Goal: Task Accomplishment & Management: Use online tool/utility

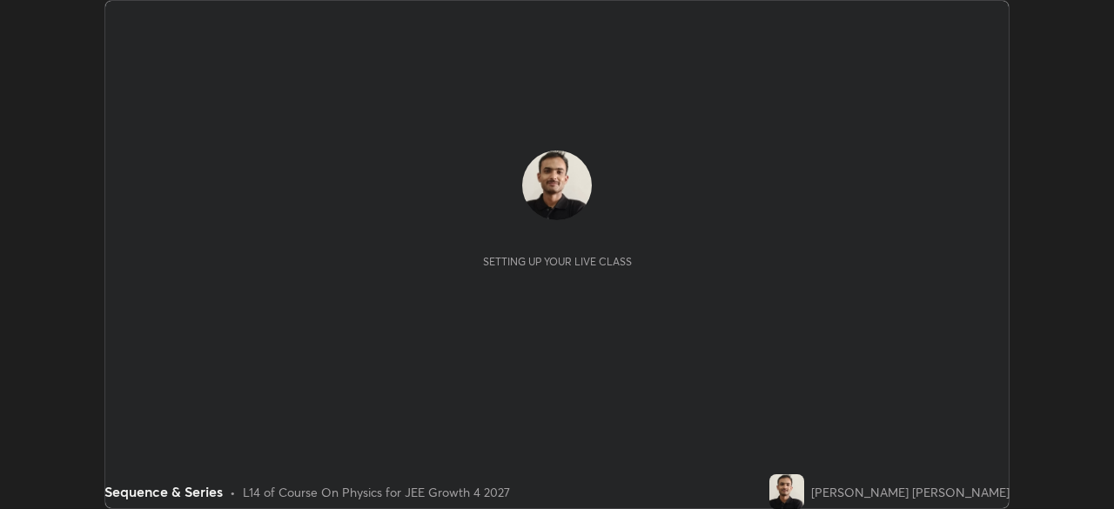
scroll to position [509, 1113]
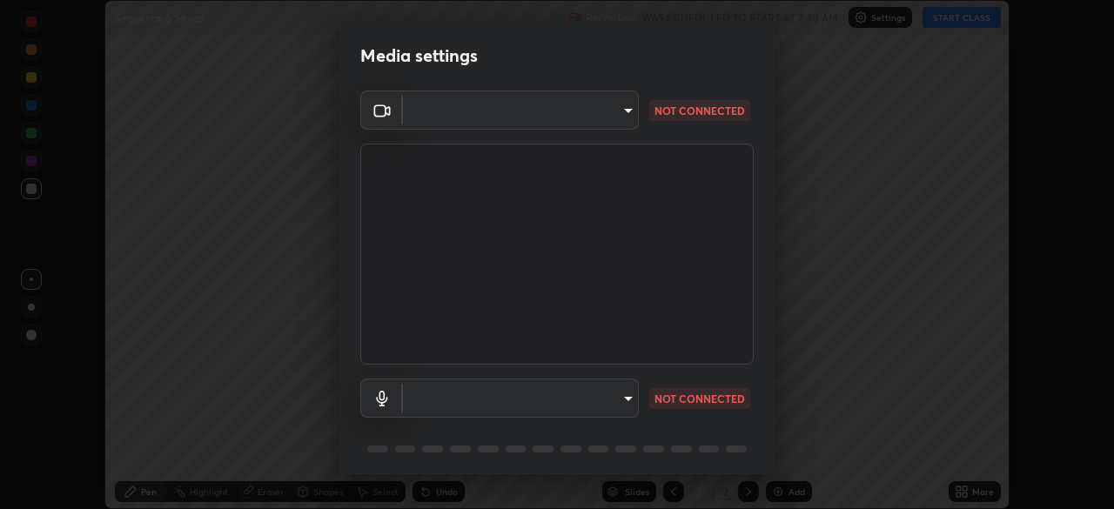
type input "ed5728659d4a2628327284da790eb6393f1623e3a82d583cb44db94038f4ead1"
type input "default"
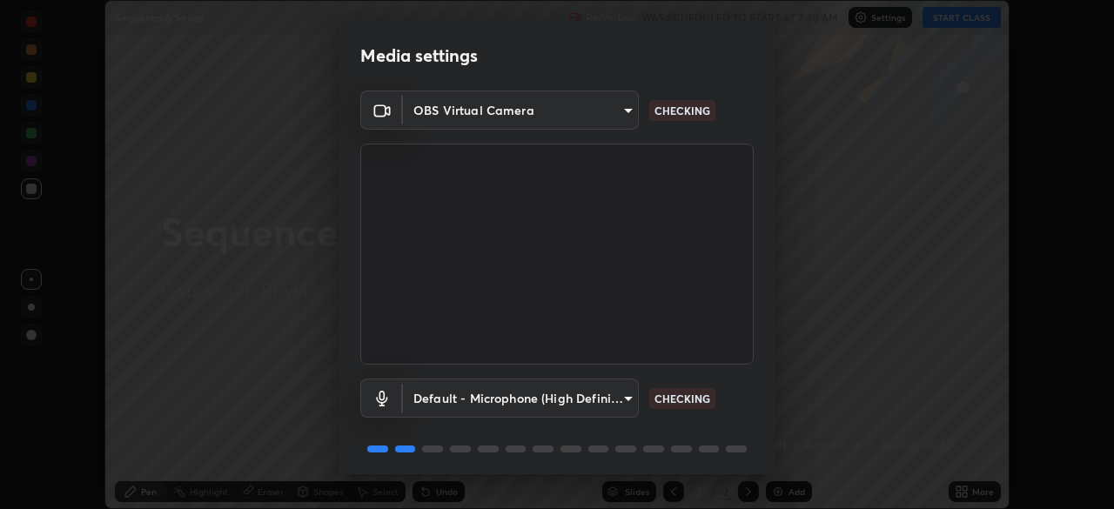
scroll to position [62, 0]
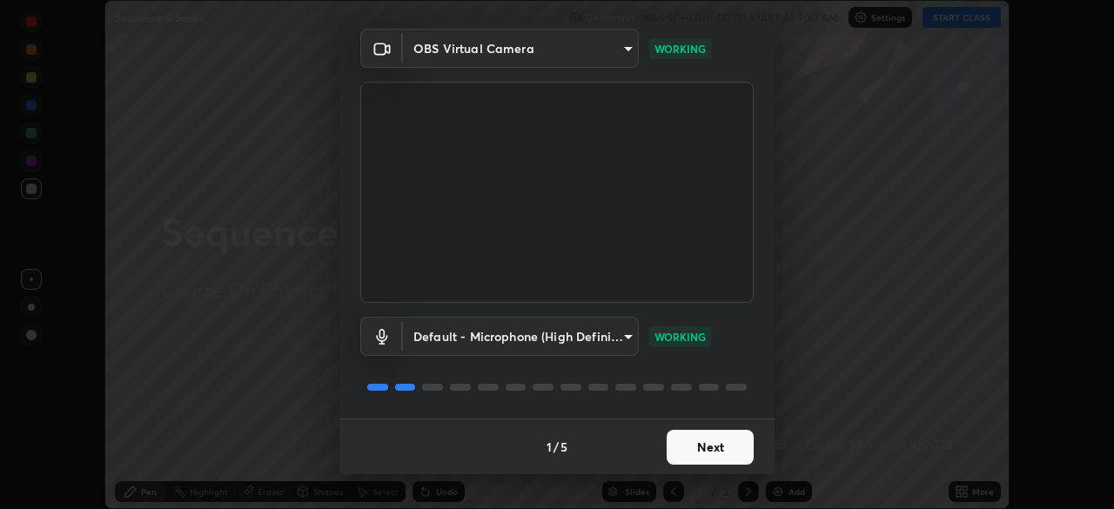
click at [701, 447] on button "Next" at bounding box center [710, 447] width 87 height 35
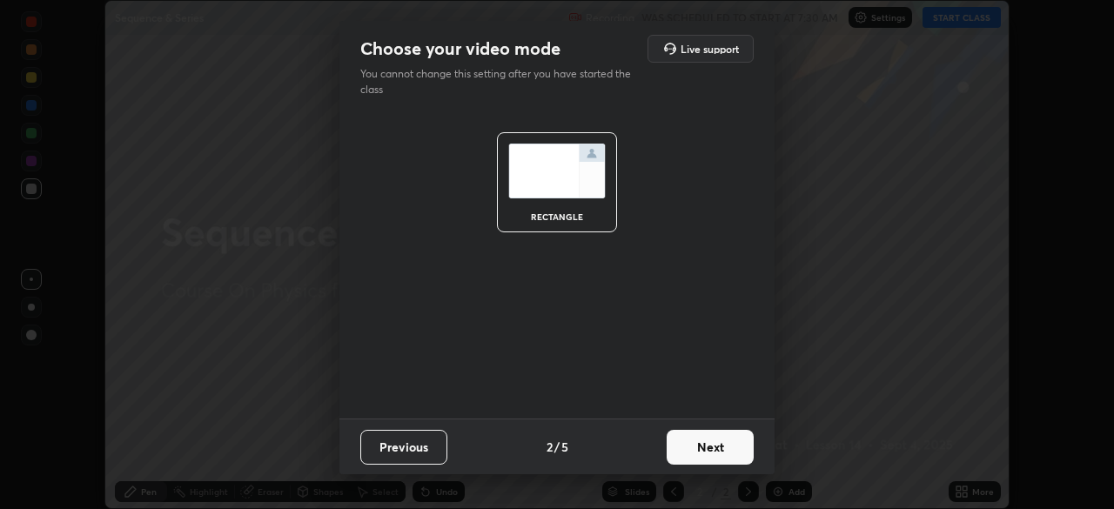
scroll to position [0, 0]
click at [706, 450] on button "Next" at bounding box center [710, 447] width 87 height 35
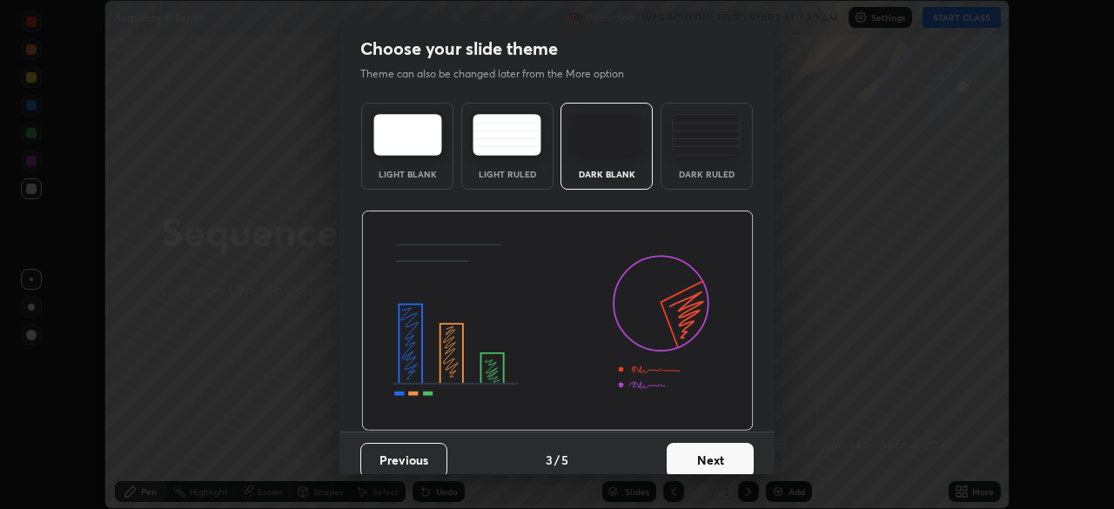
click at [709, 453] on button "Next" at bounding box center [710, 460] width 87 height 35
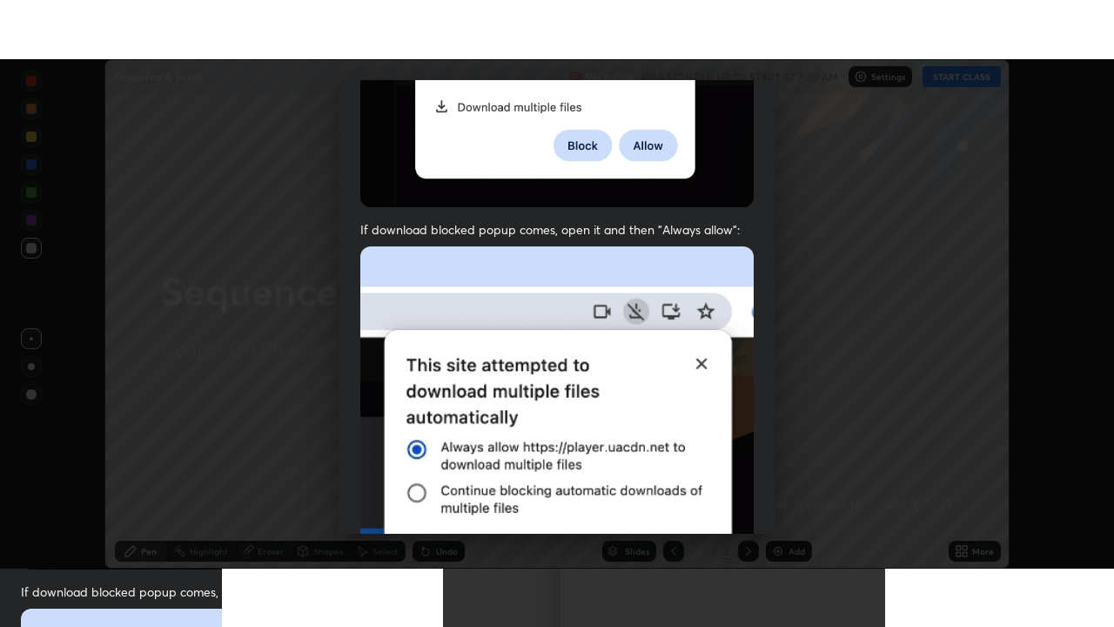
scroll to position [417, 0]
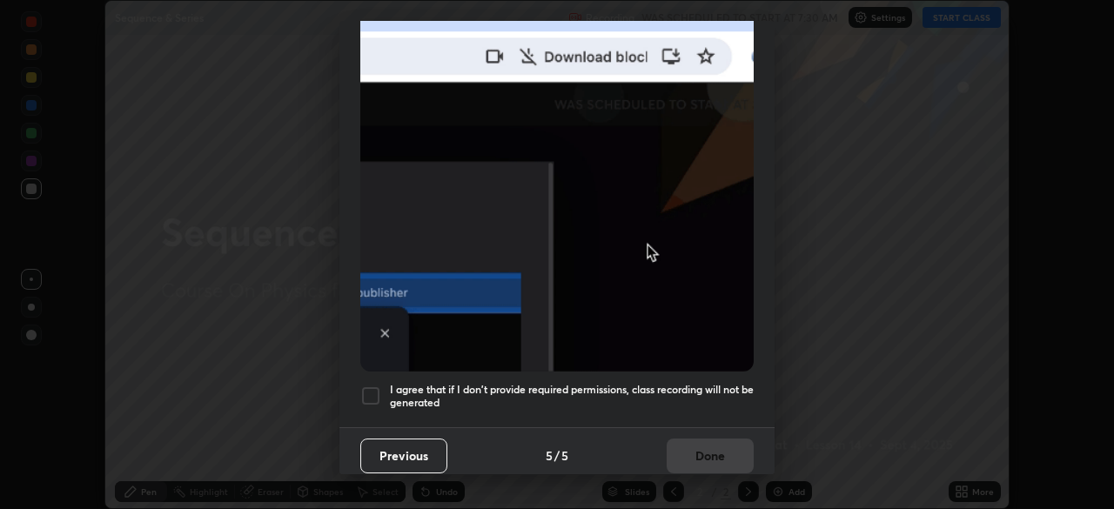
click at [365, 386] on div at bounding box center [370, 396] width 21 height 21
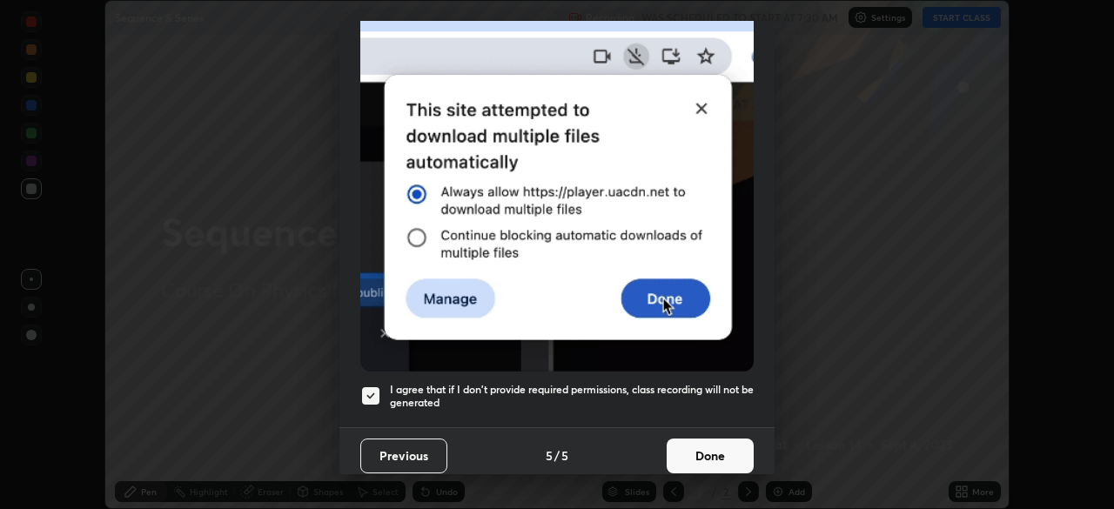
click at [683, 439] on button "Done" at bounding box center [710, 456] width 87 height 35
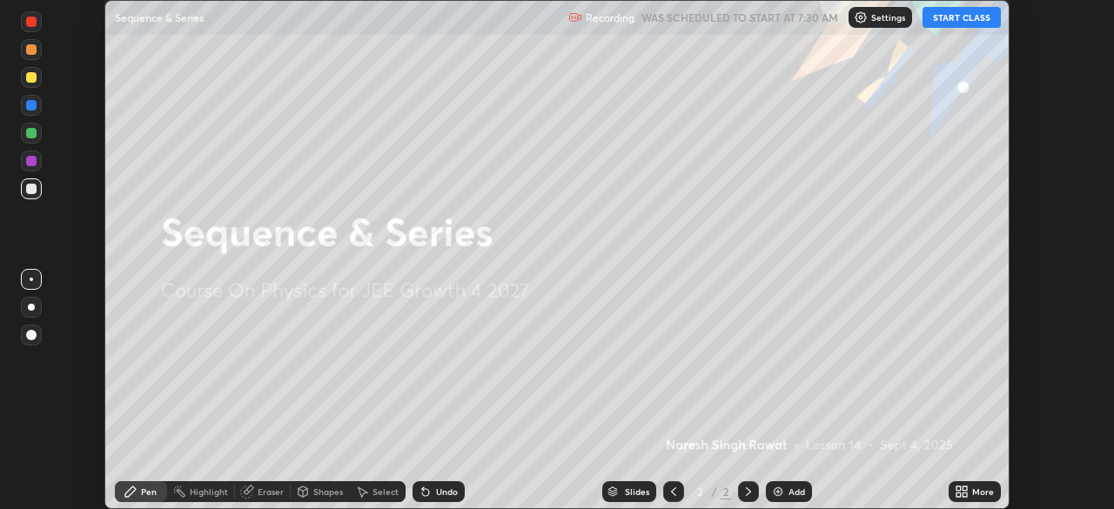
click at [960, 492] on icon at bounding box center [962, 492] width 14 height 14
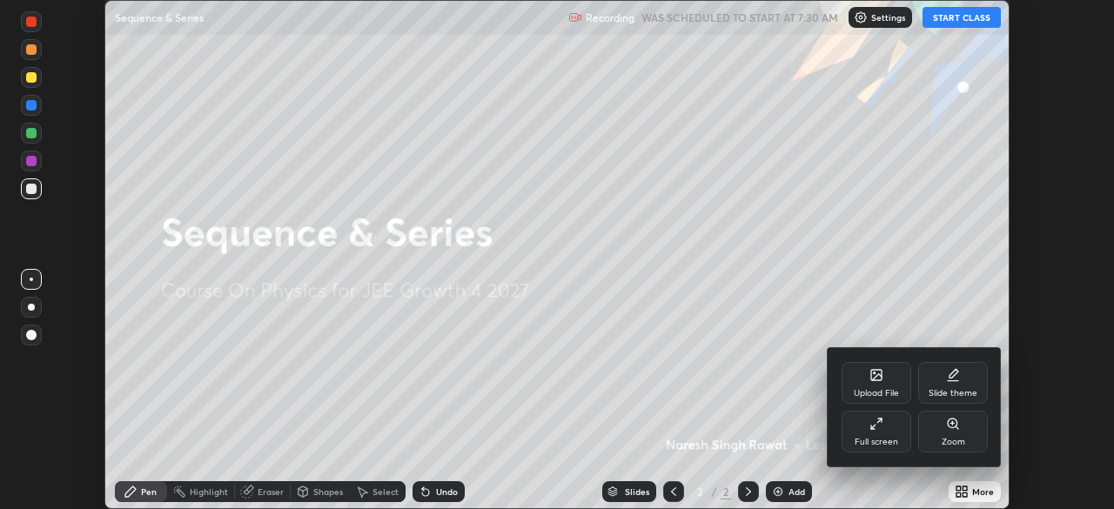
click at [879, 426] on icon at bounding box center [876, 424] width 14 height 14
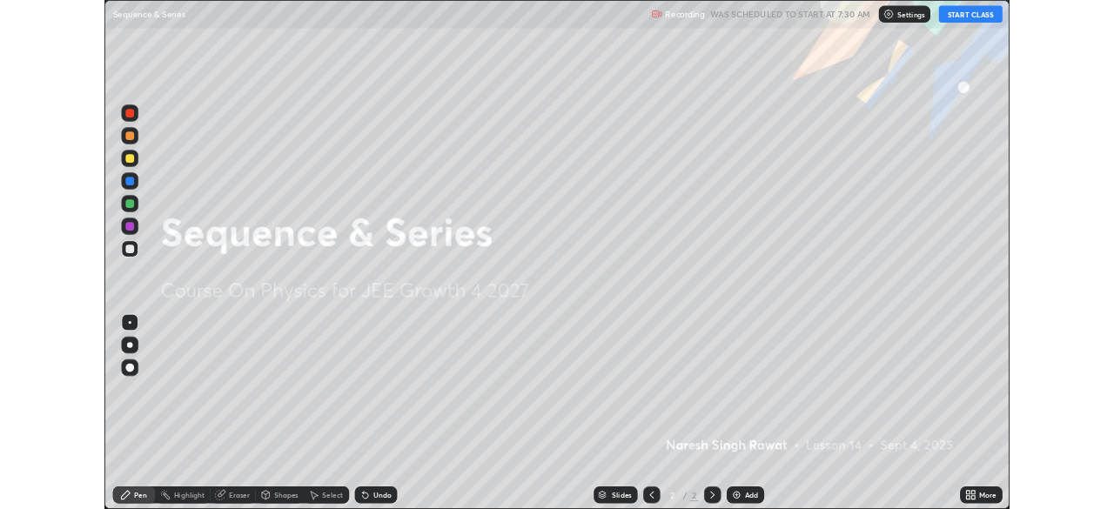
scroll to position [627, 1114]
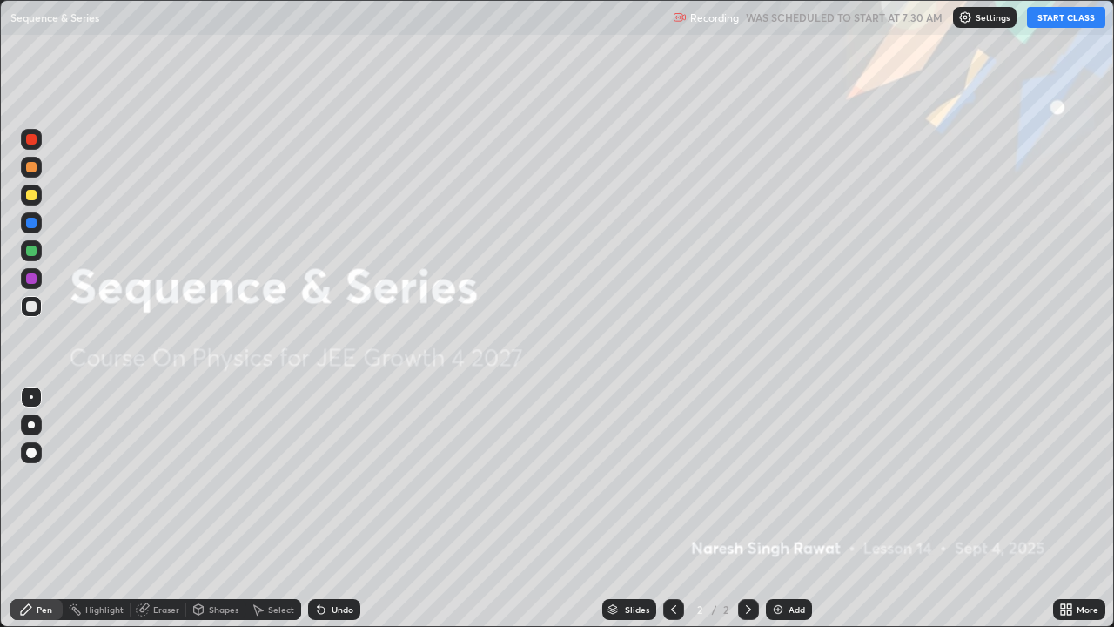
click at [1047, 21] on button "START CLASS" at bounding box center [1066, 17] width 78 height 21
click at [777, 508] on img at bounding box center [778, 609] width 14 height 14
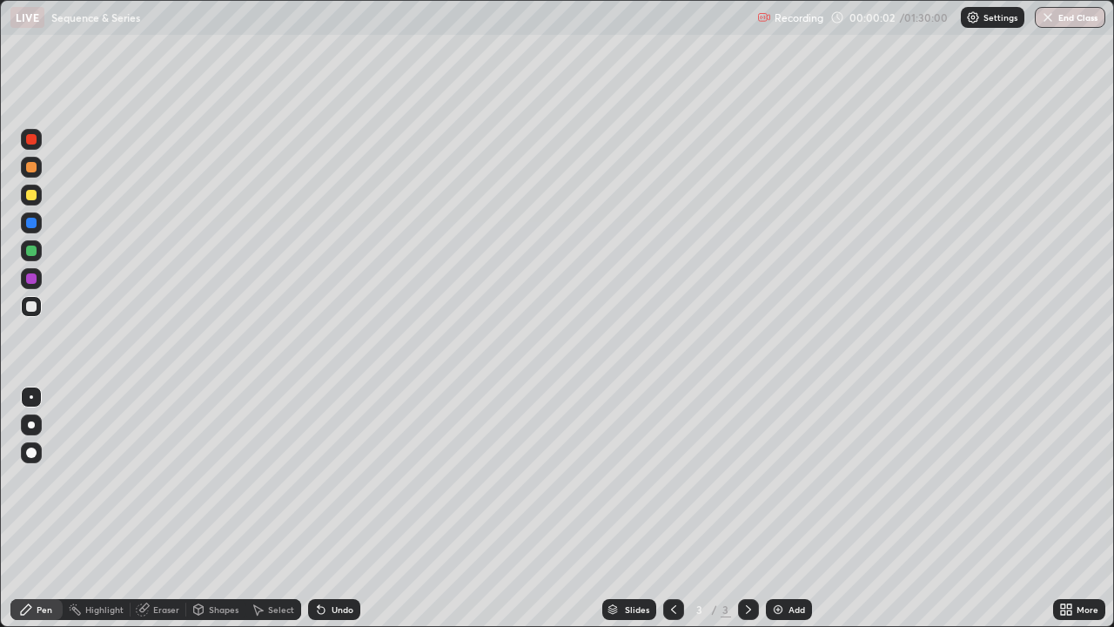
click at [672, 508] on icon at bounding box center [674, 609] width 14 height 14
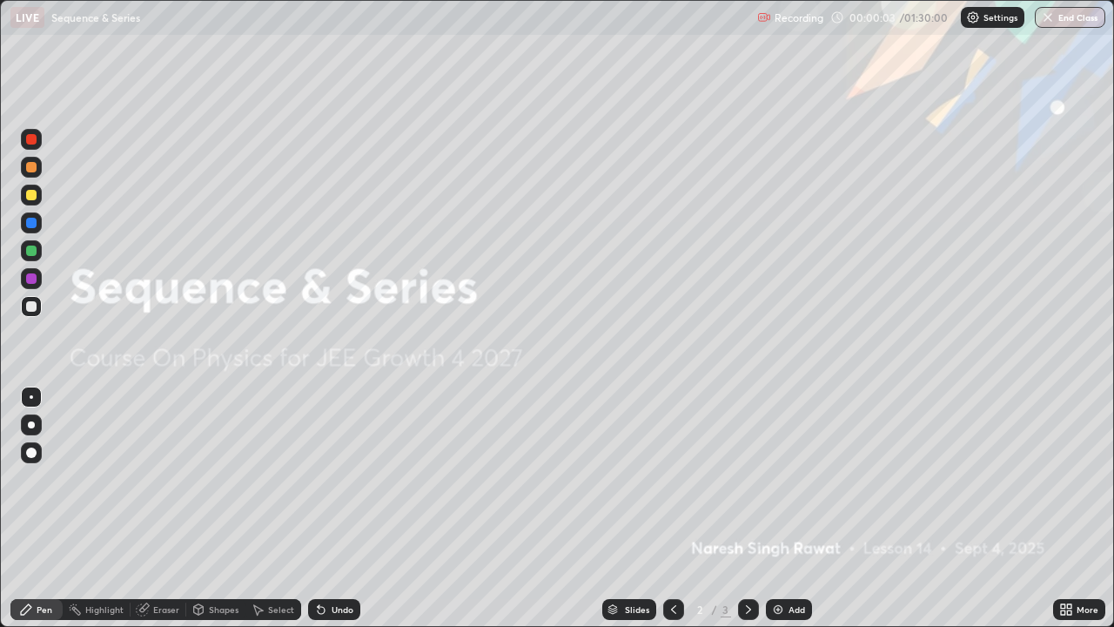
click at [1063, 508] on icon at bounding box center [1063, 612] width 4 height 4
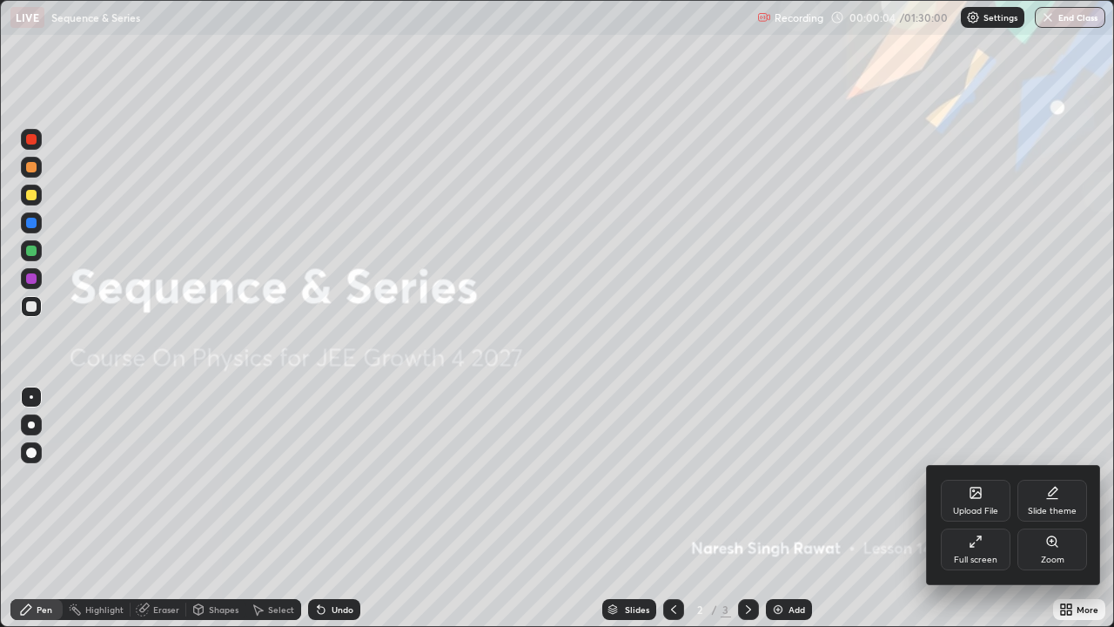
click at [987, 504] on div "Upload File" at bounding box center [976, 500] width 70 height 42
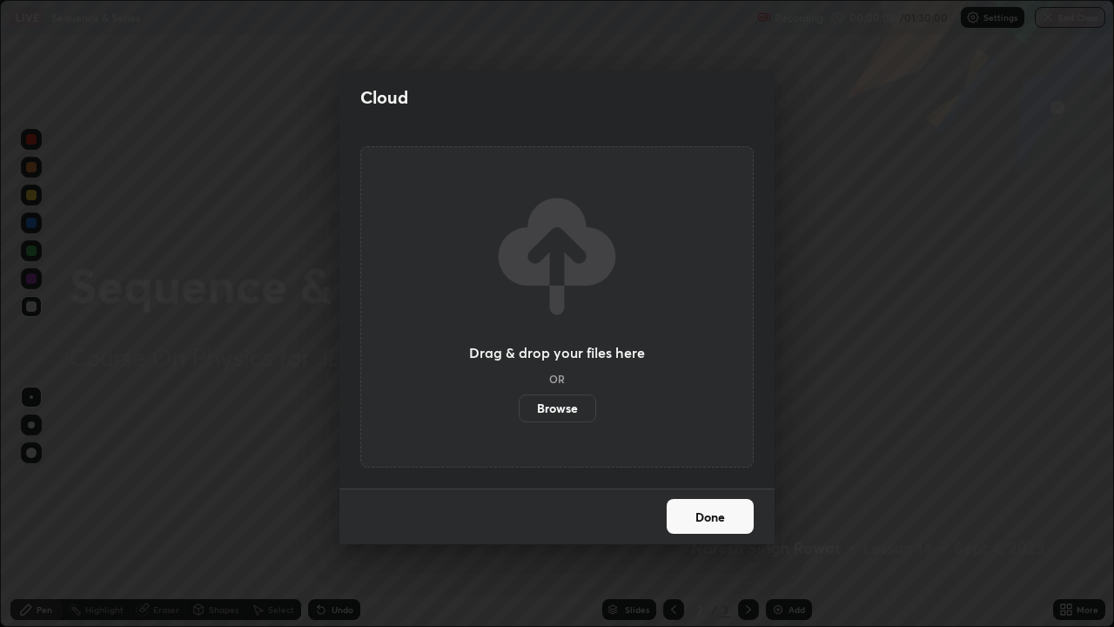
click at [726, 508] on button "Done" at bounding box center [710, 516] width 87 height 35
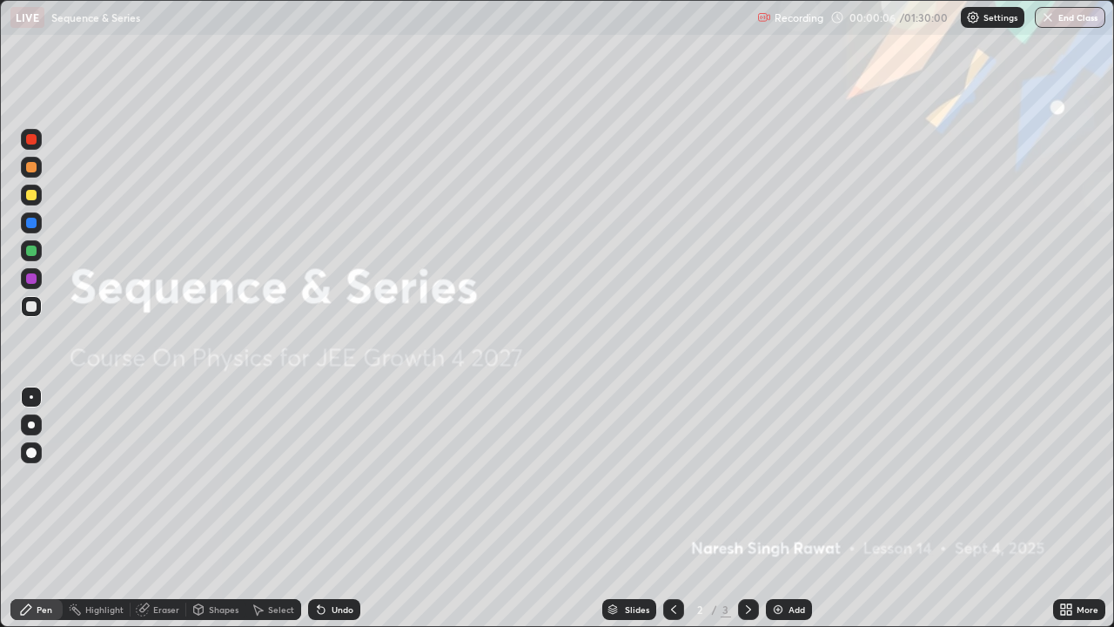
click at [1063, 508] on icon at bounding box center [1063, 612] width 4 height 4
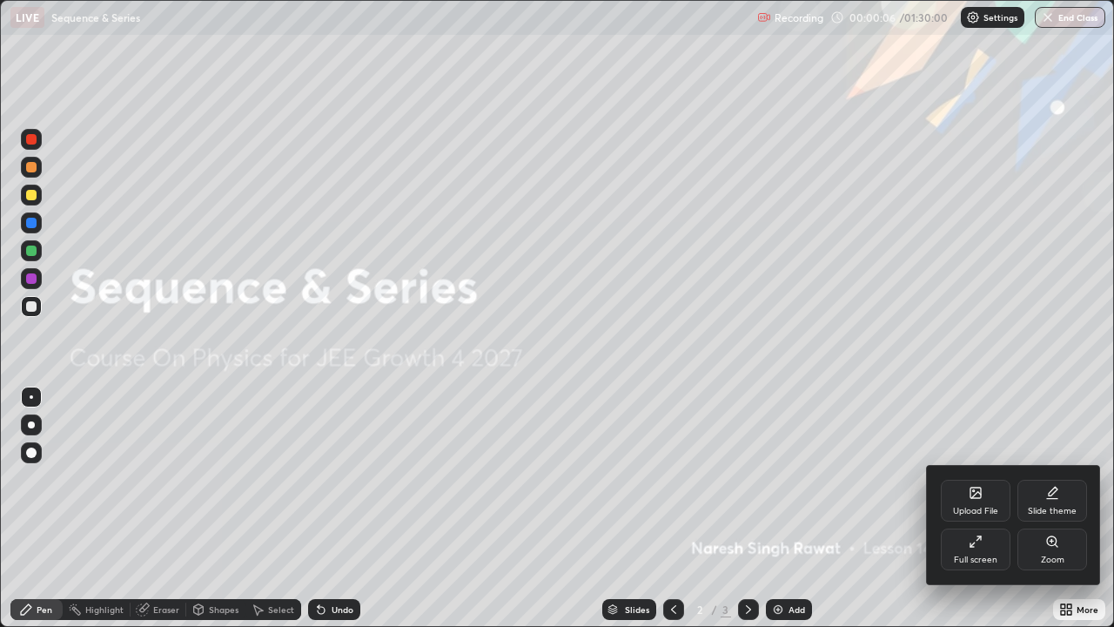
click at [988, 508] on div "Full screen" at bounding box center [976, 549] width 70 height 42
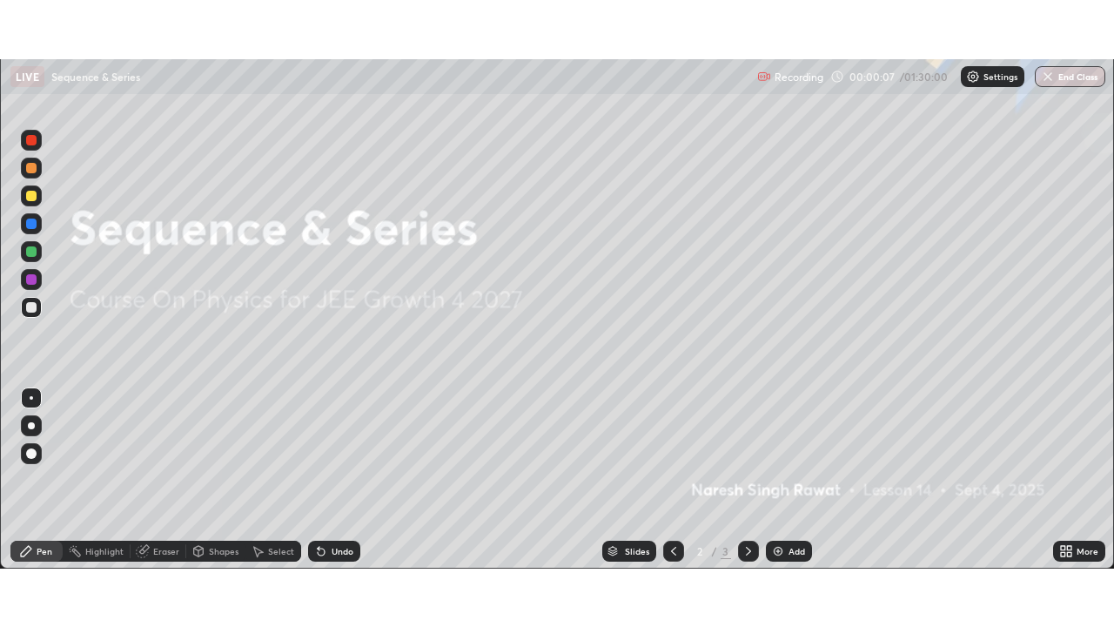
scroll to position [86512, 85907]
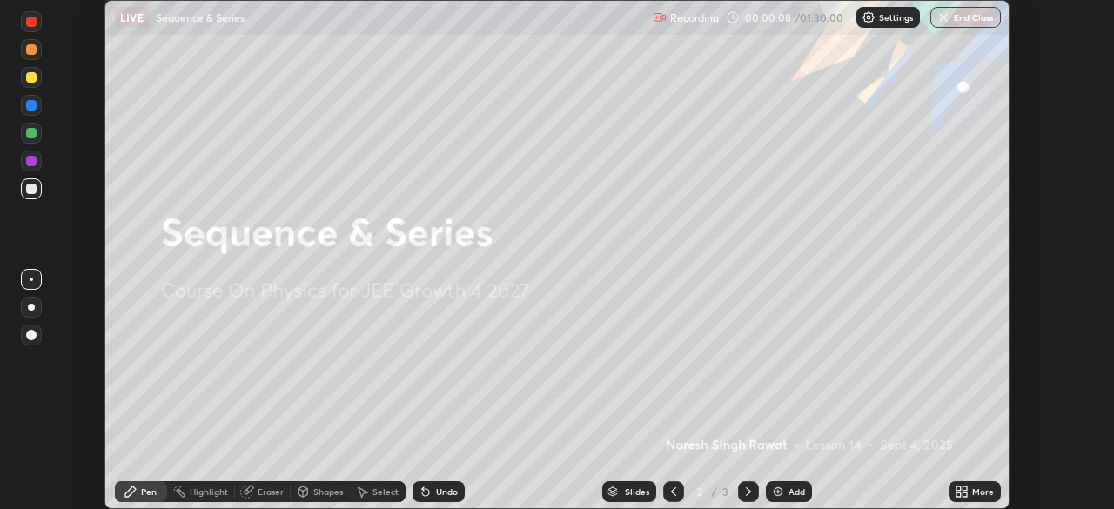
click at [956, 493] on icon at bounding box center [958, 495] width 4 height 4
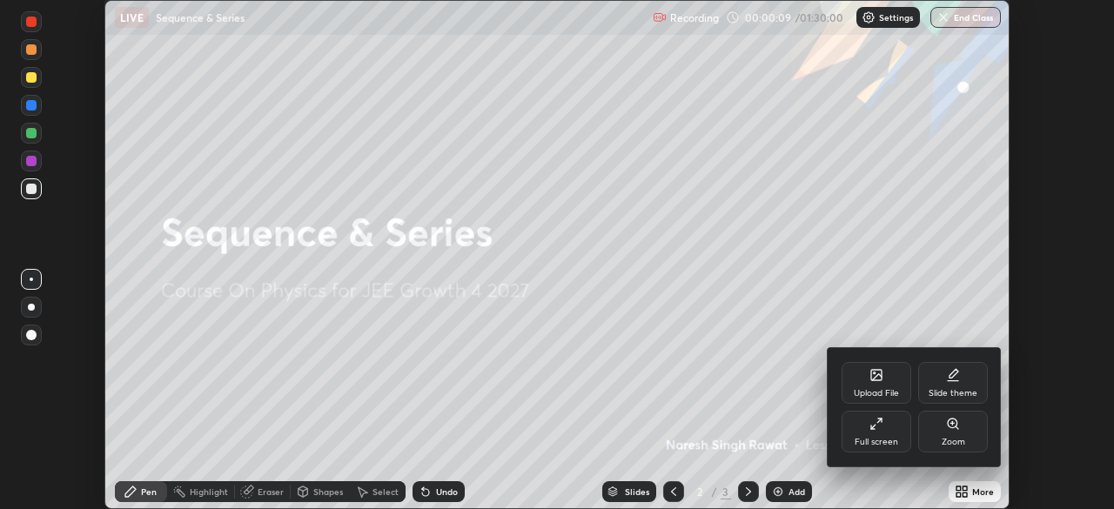
click at [933, 381] on div "Slide theme" at bounding box center [953, 383] width 70 height 42
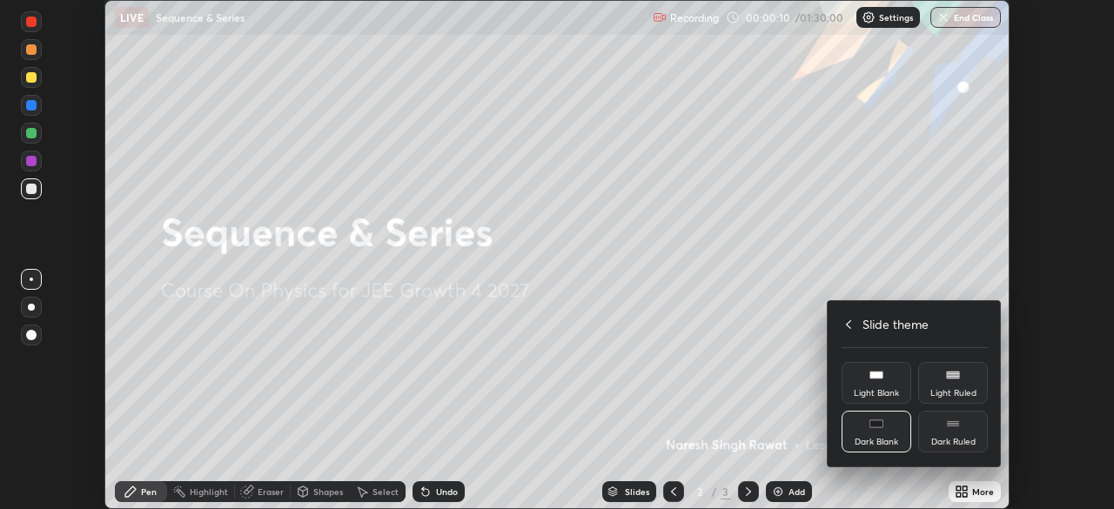
click at [957, 436] on div "Dark Ruled" at bounding box center [953, 432] width 70 height 42
click at [847, 326] on icon at bounding box center [848, 325] width 14 height 14
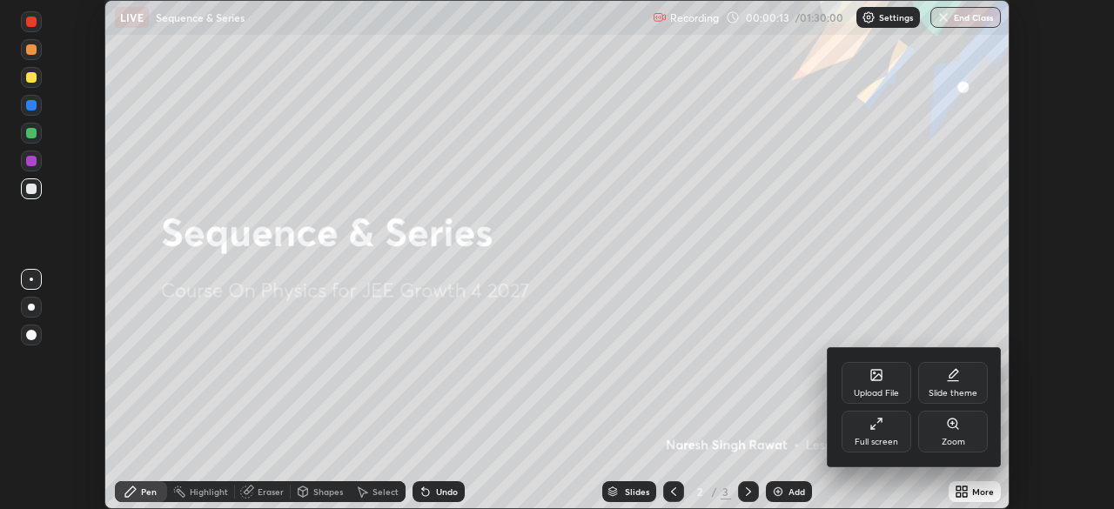
click at [878, 426] on icon at bounding box center [876, 424] width 14 height 14
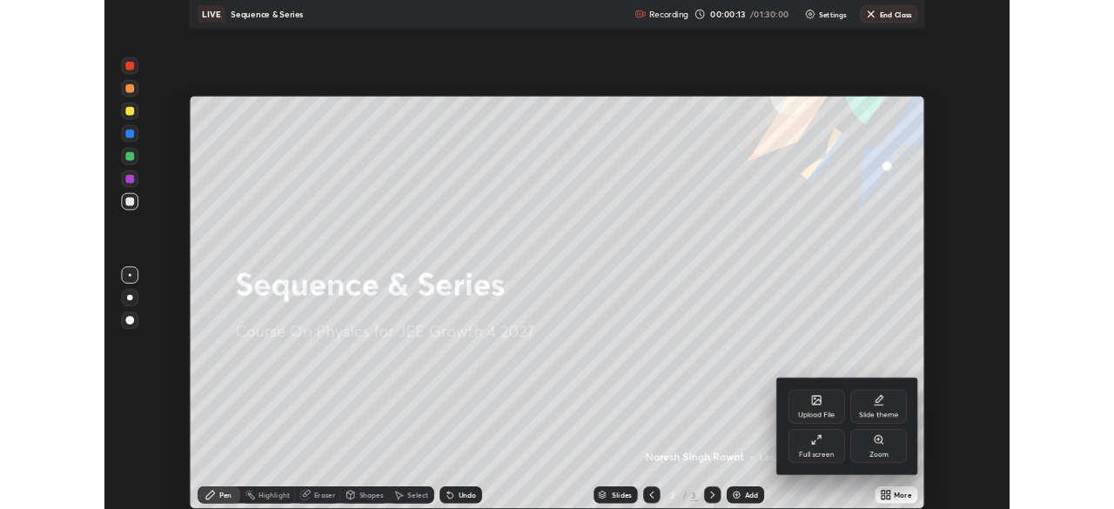
scroll to position [627, 1114]
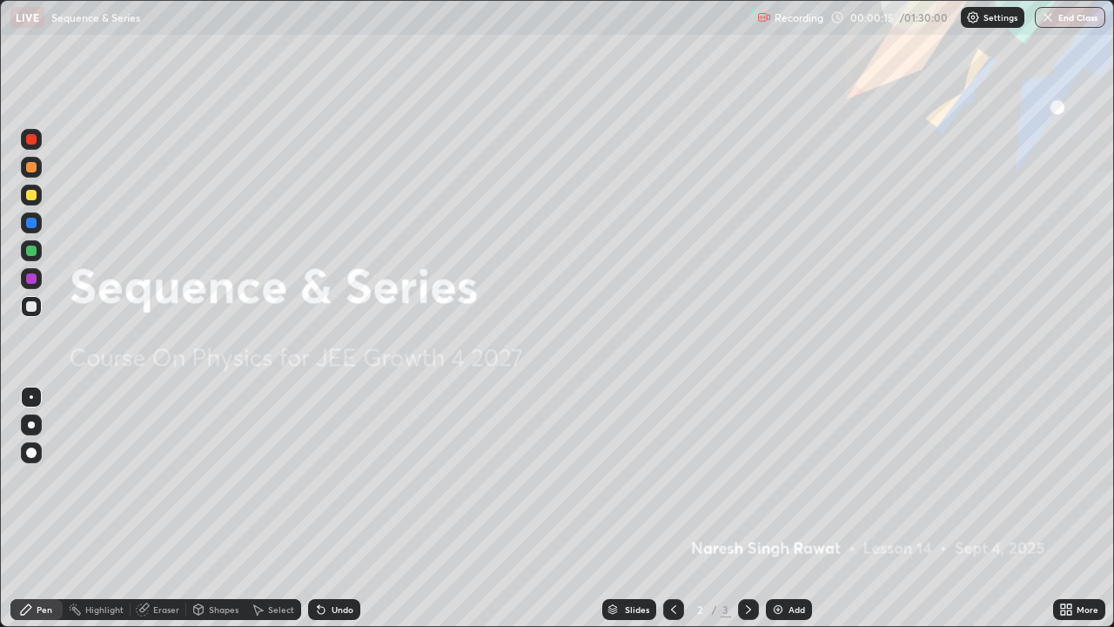
click at [778, 508] on img at bounding box center [778, 609] width 14 height 14
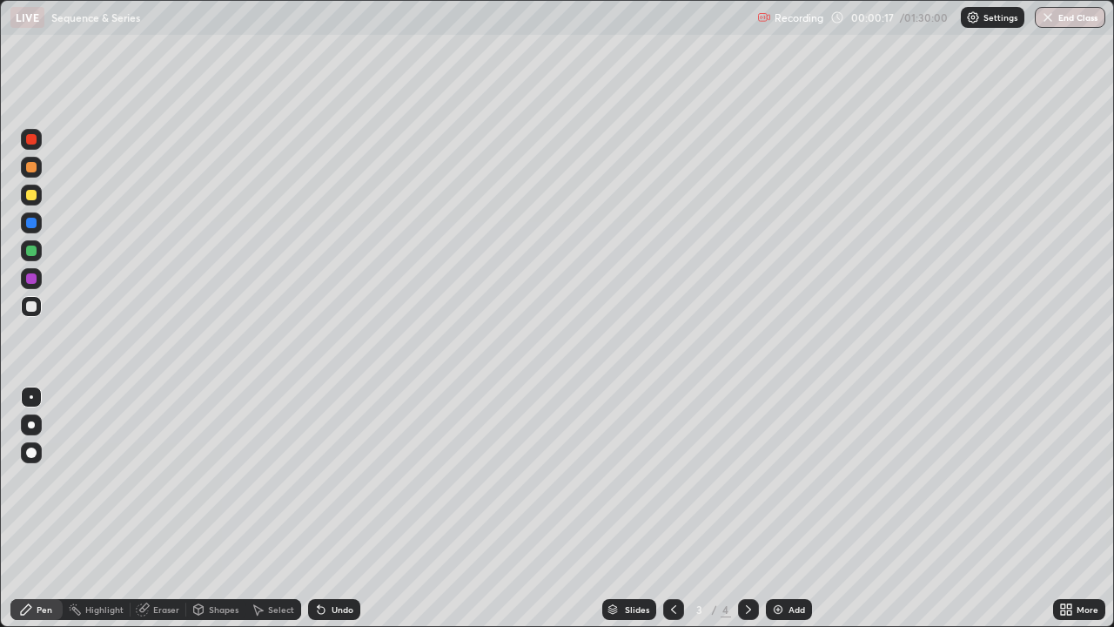
click at [31, 162] on div at bounding box center [31, 167] width 10 height 10
click at [210, 508] on div "Shapes" at bounding box center [224, 609] width 30 height 9
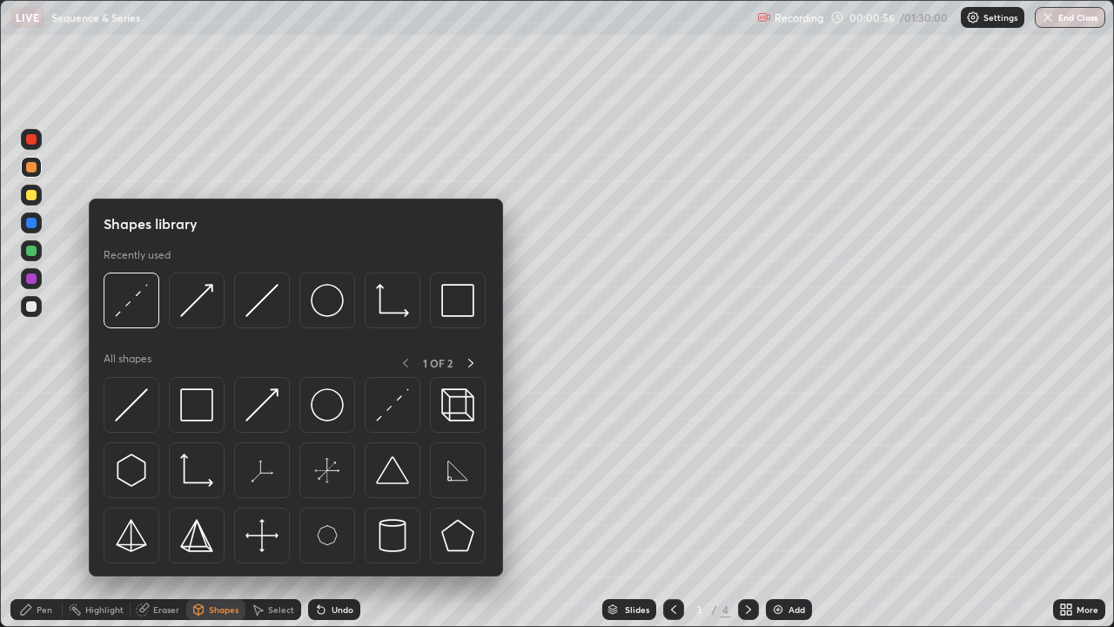
click at [32, 245] on div at bounding box center [31, 250] width 21 height 21
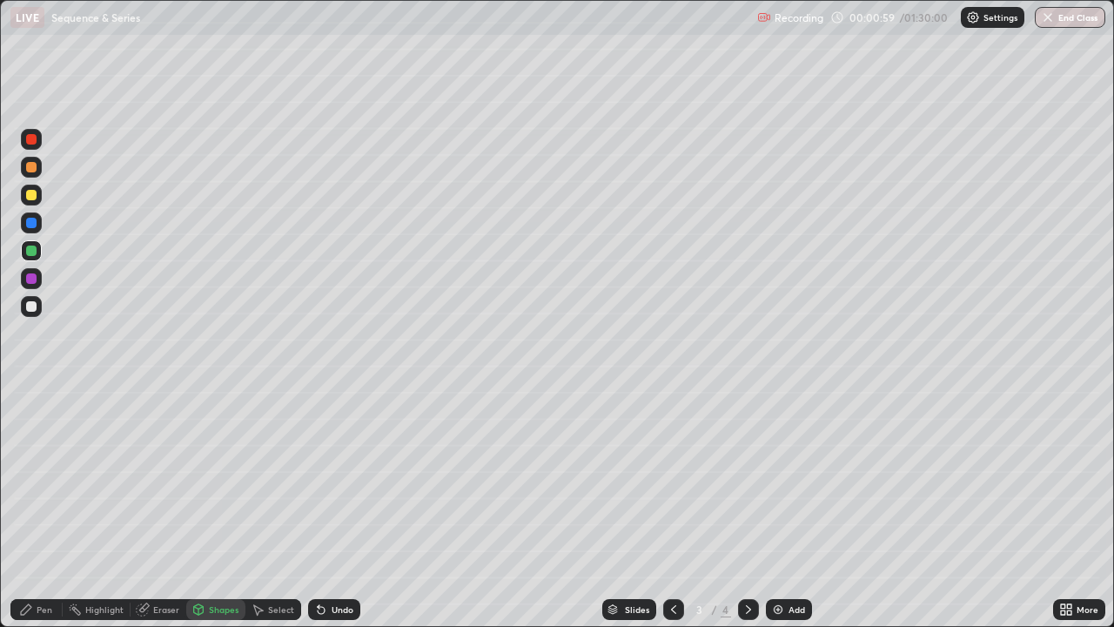
click at [337, 508] on div "Undo" at bounding box center [343, 609] width 22 height 9
click at [28, 508] on icon at bounding box center [26, 609] width 10 height 10
click at [198, 508] on icon at bounding box center [198, 611] width 0 height 6
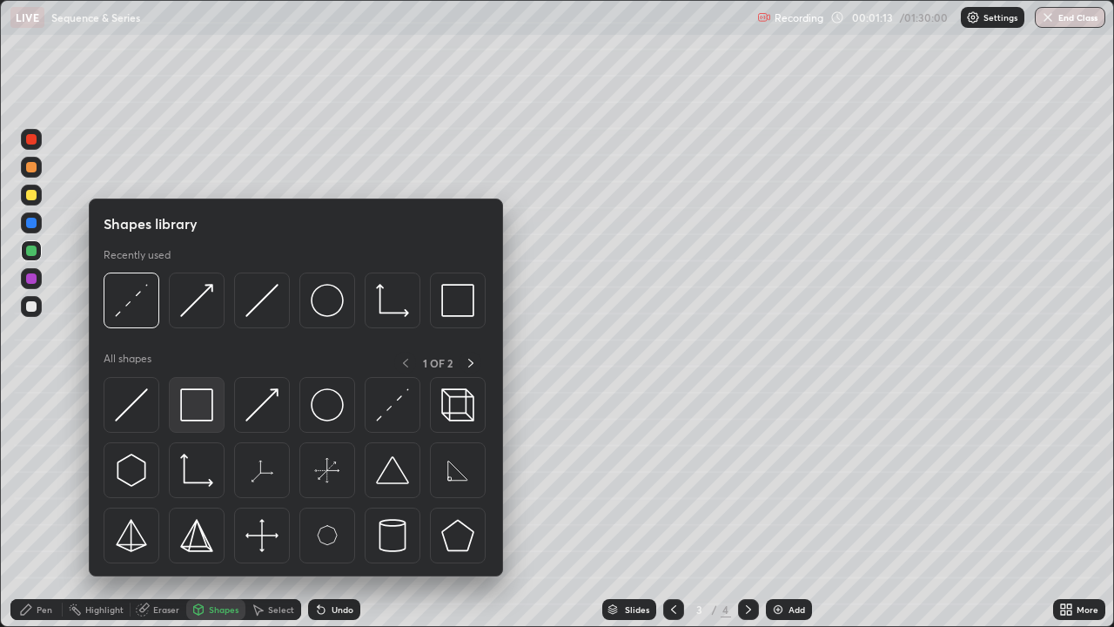
click at [196, 414] on img at bounding box center [196, 404] width 33 height 33
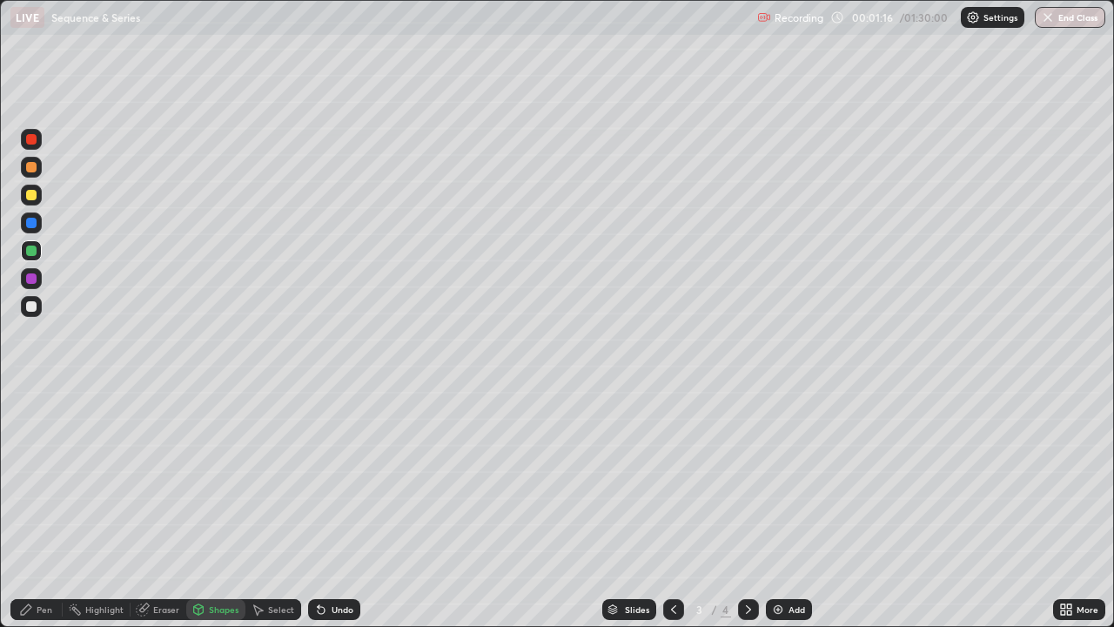
click at [31, 168] on div at bounding box center [31, 167] width 10 height 10
click at [28, 508] on icon at bounding box center [26, 609] width 10 height 10
click at [30, 278] on div at bounding box center [31, 278] width 10 height 10
click at [36, 246] on div at bounding box center [31, 250] width 21 height 21
click at [32, 192] on div at bounding box center [31, 195] width 10 height 10
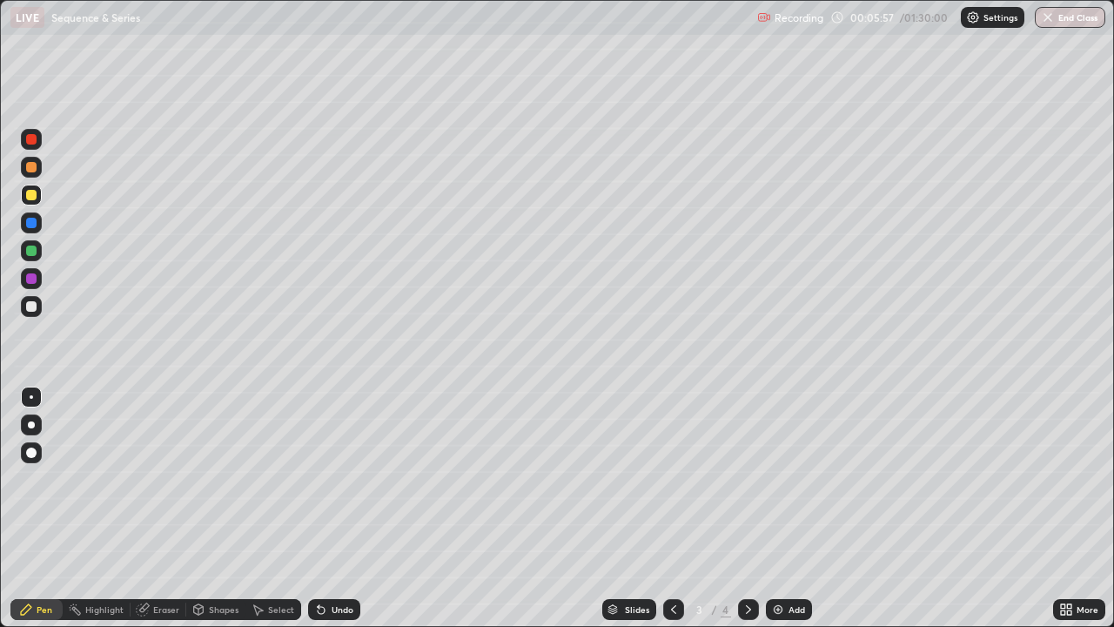
click at [34, 165] on div at bounding box center [31, 167] width 10 height 10
click at [30, 249] on div at bounding box center [31, 250] width 10 height 10
click at [273, 508] on div "Select" at bounding box center [273, 609] width 56 height 21
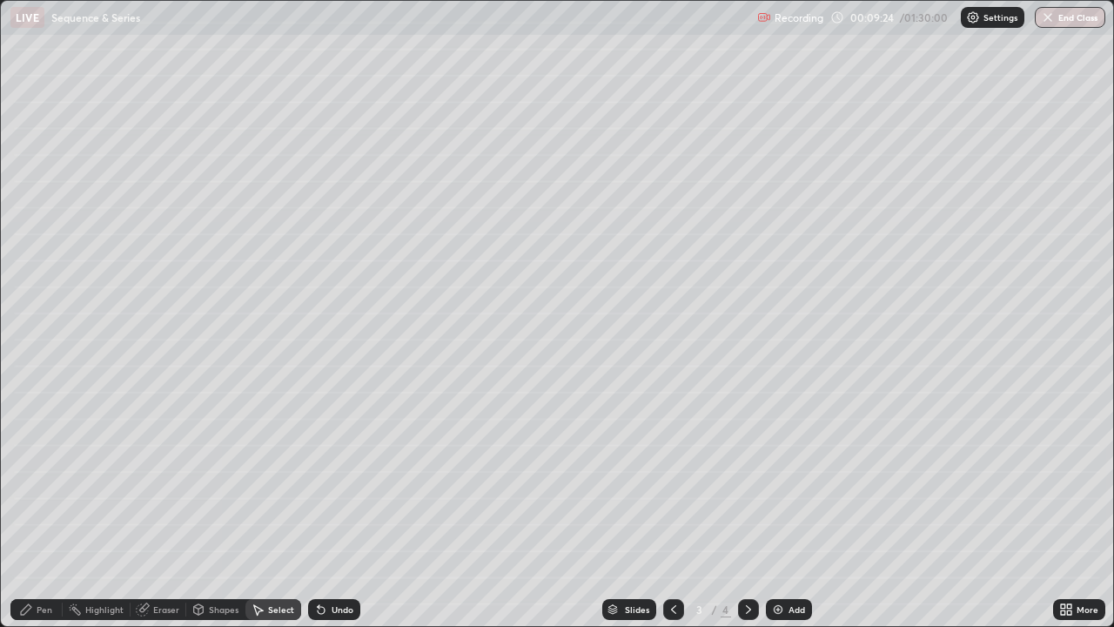
click at [35, 508] on div "Pen" at bounding box center [36, 609] width 52 height 21
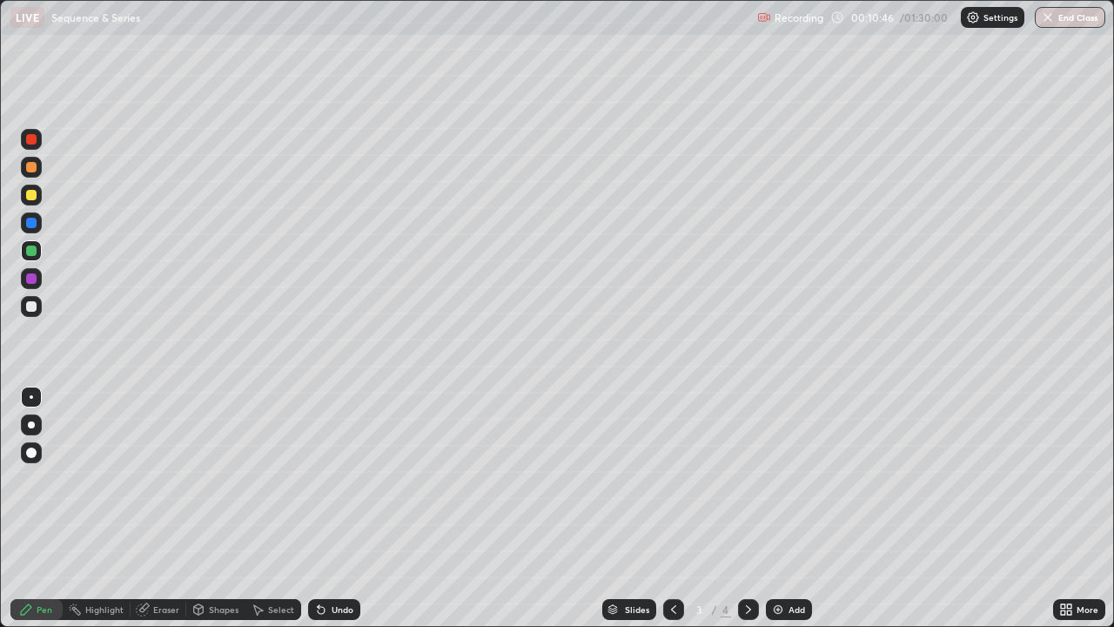
click at [774, 508] on img at bounding box center [778, 609] width 14 height 14
click at [32, 305] on div at bounding box center [31, 306] width 10 height 10
click at [673, 508] on icon at bounding box center [674, 609] width 14 height 14
click at [744, 508] on icon at bounding box center [748, 609] width 14 height 14
click at [673, 508] on icon at bounding box center [674, 609] width 14 height 14
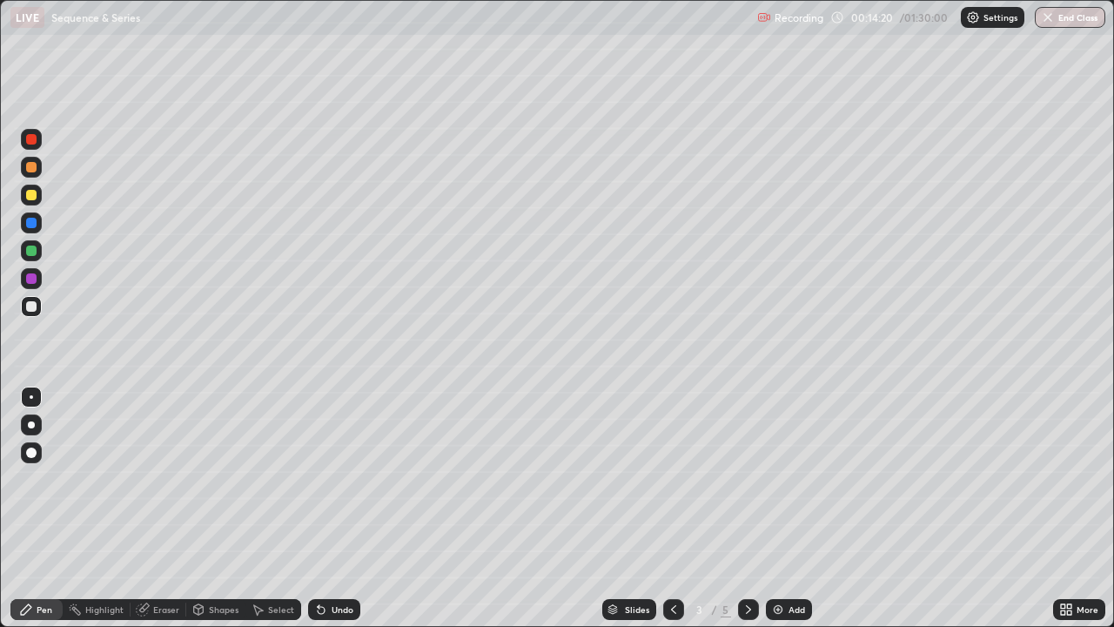
click at [745, 508] on icon at bounding box center [748, 609] width 14 height 14
click at [748, 508] on icon at bounding box center [748, 609] width 5 height 9
click at [671, 508] on icon at bounding box center [674, 609] width 14 height 14
click at [206, 508] on div "Shapes" at bounding box center [215, 609] width 59 height 21
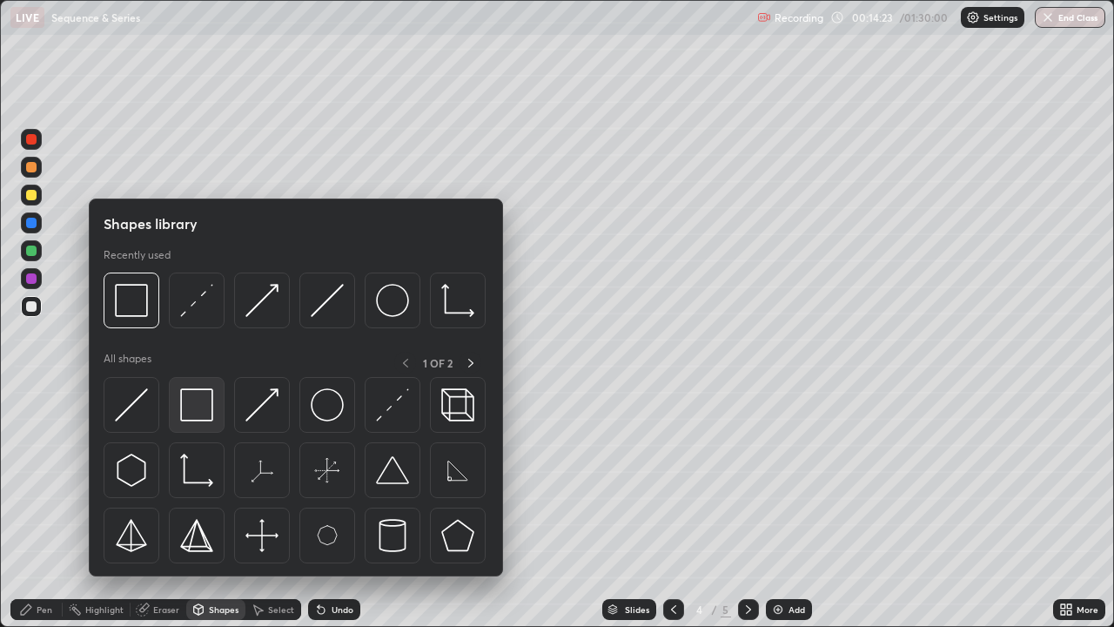
click at [203, 405] on img at bounding box center [196, 404] width 33 height 33
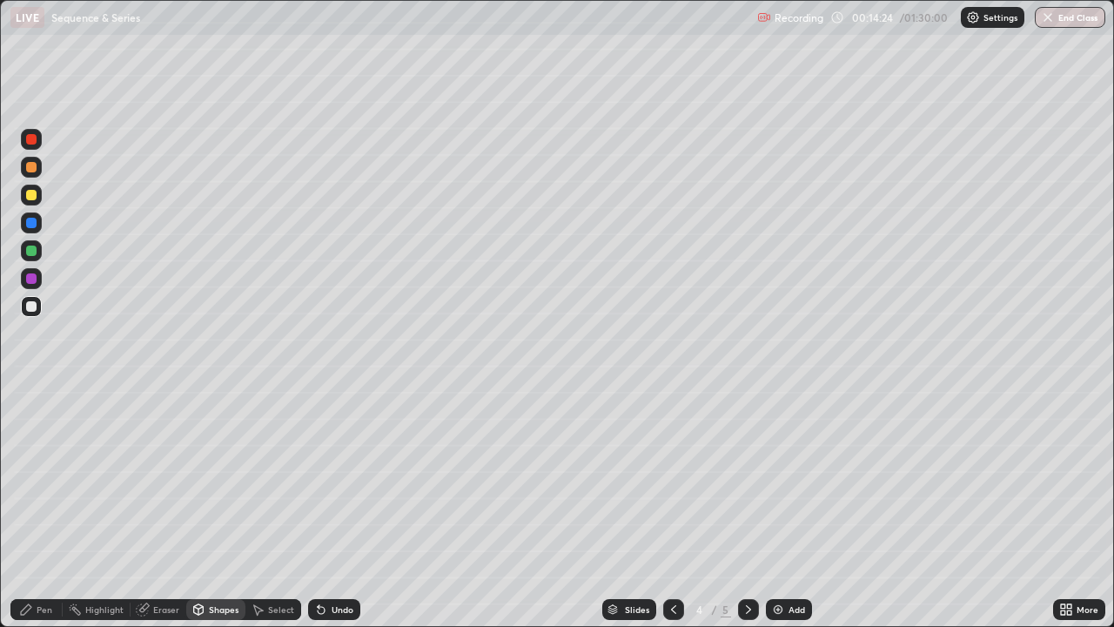
click at [30, 249] on div at bounding box center [31, 250] width 10 height 10
click at [28, 167] on div at bounding box center [31, 167] width 10 height 10
click at [30, 165] on div at bounding box center [31, 167] width 10 height 10
click at [27, 508] on icon at bounding box center [26, 609] width 10 height 10
click at [30, 244] on div at bounding box center [31, 250] width 21 height 21
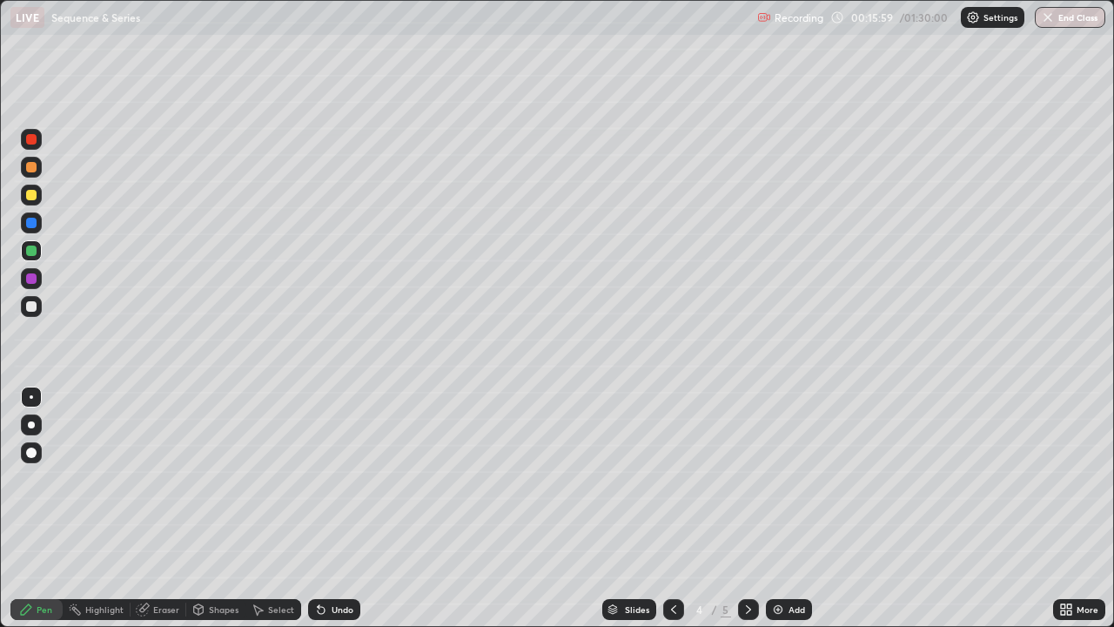
click at [318, 508] on icon at bounding box center [321, 610] width 7 height 7
click at [324, 508] on icon at bounding box center [321, 609] width 14 height 14
click at [336, 508] on div "Undo" at bounding box center [343, 609] width 22 height 9
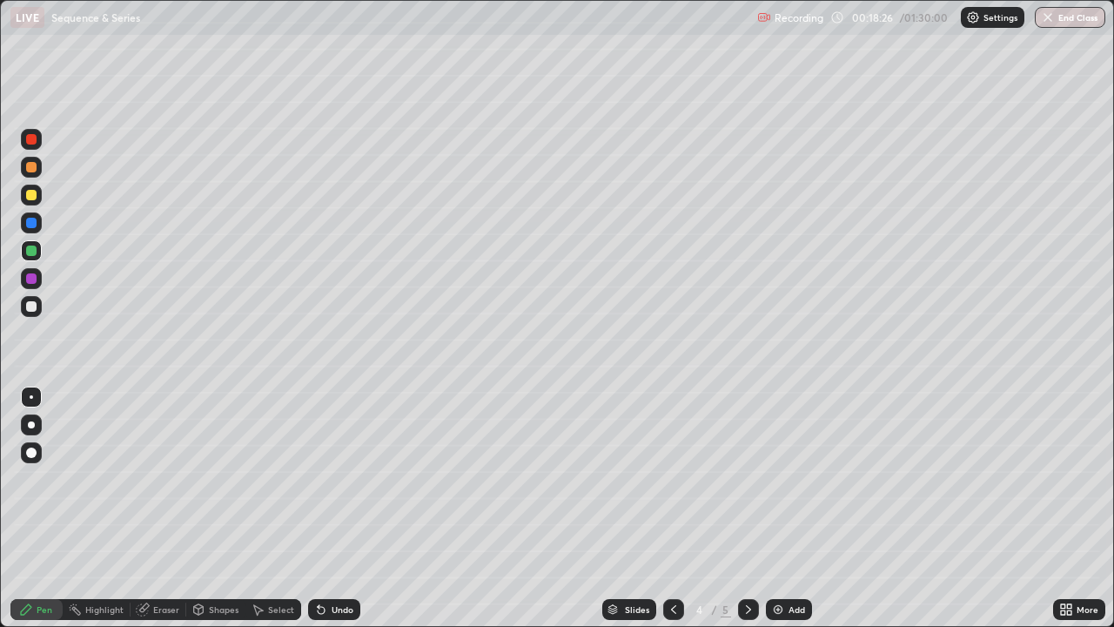
click at [30, 167] on div at bounding box center [31, 167] width 10 height 10
click at [30, 307] on div at bounding box center [31, 306] width 10 height 10
click at [268, 508] on div "Select" at bounding box center [281, 609] width 26 height 9
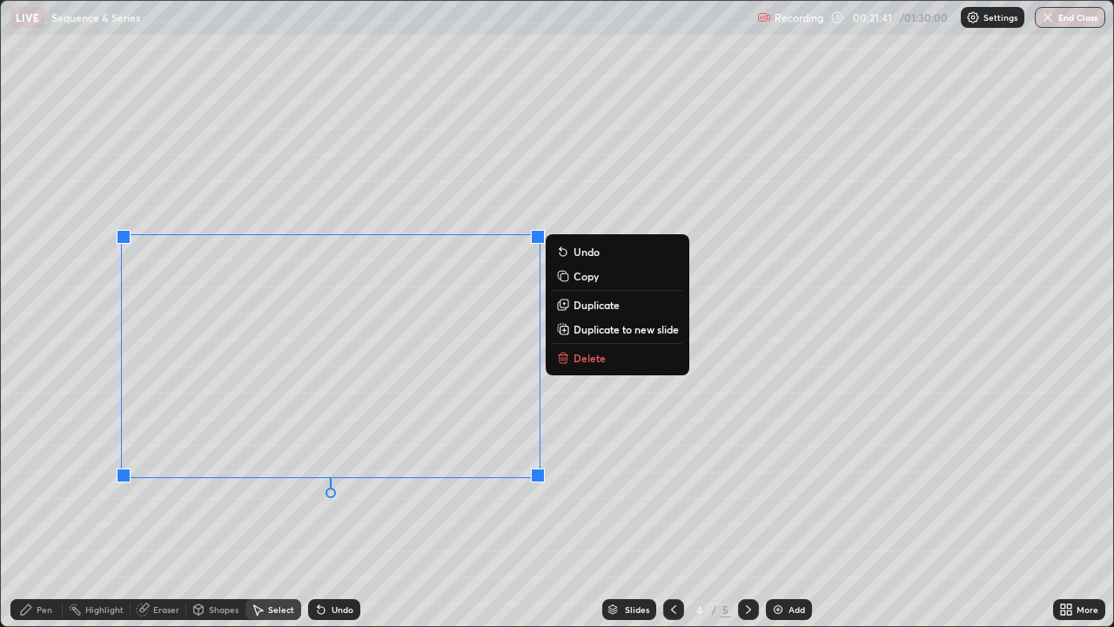
click at [593, 325] on p "Duplicate to new slide" at bounding box center [625, 329] width 105 height 14
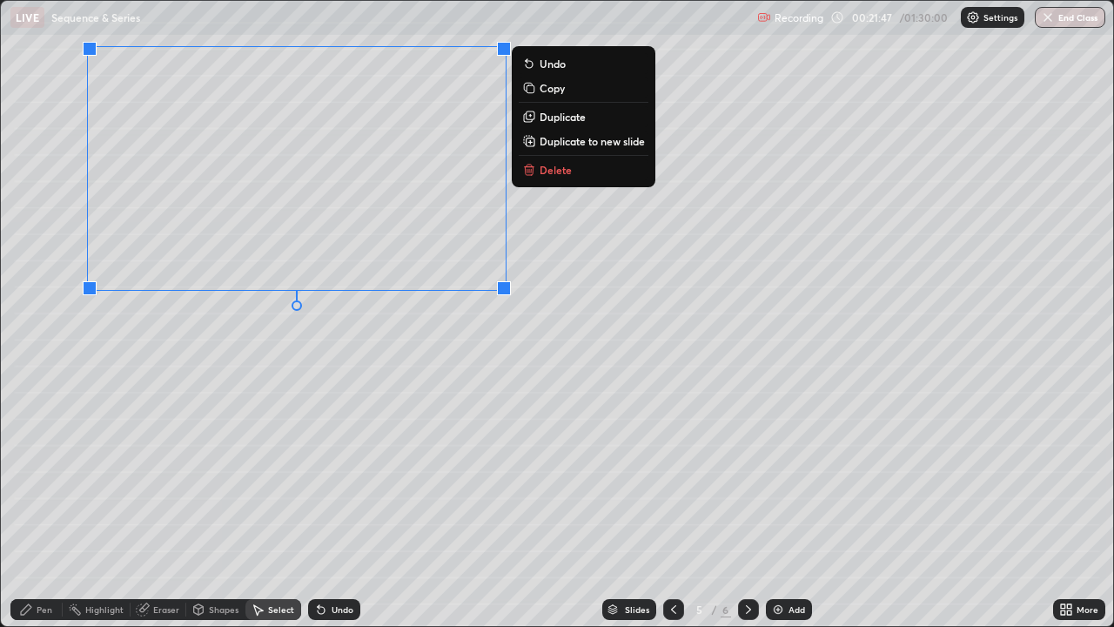
click at [184, 384] on div "0 ° Undo Copy Duplicate Duplicate to new slide Delete" at bounding box center [557, 313] width 1112 height 625
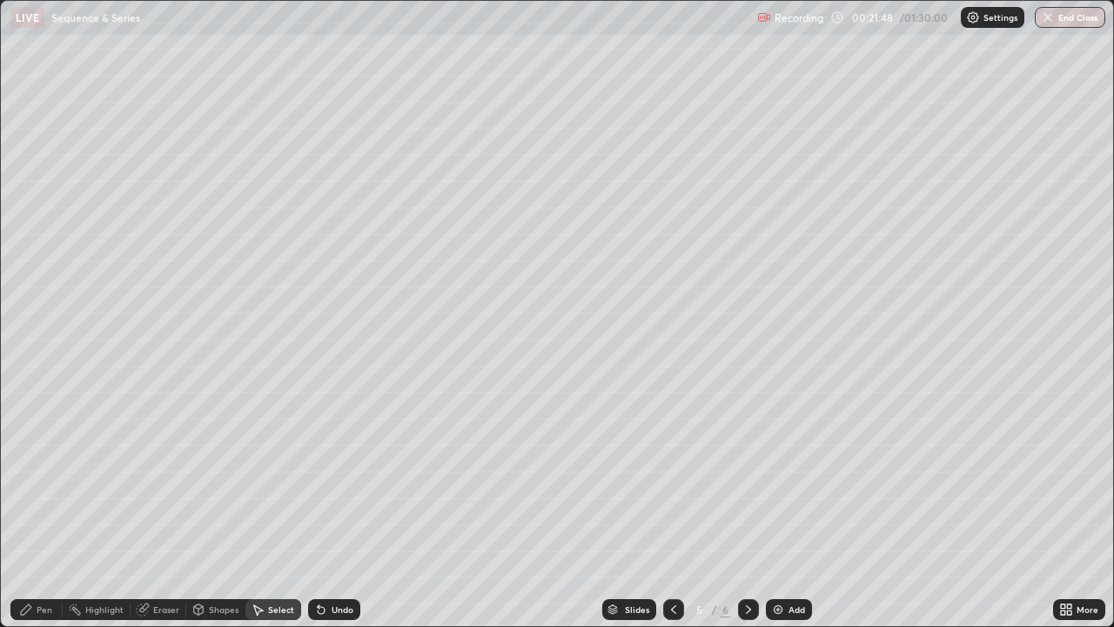
click at [145, 508] on icon at bounding box center [144, 607] width 10 height 9
click at [42, 508] on div "Pen" at bounding box center [36, 609] width 52 height 21
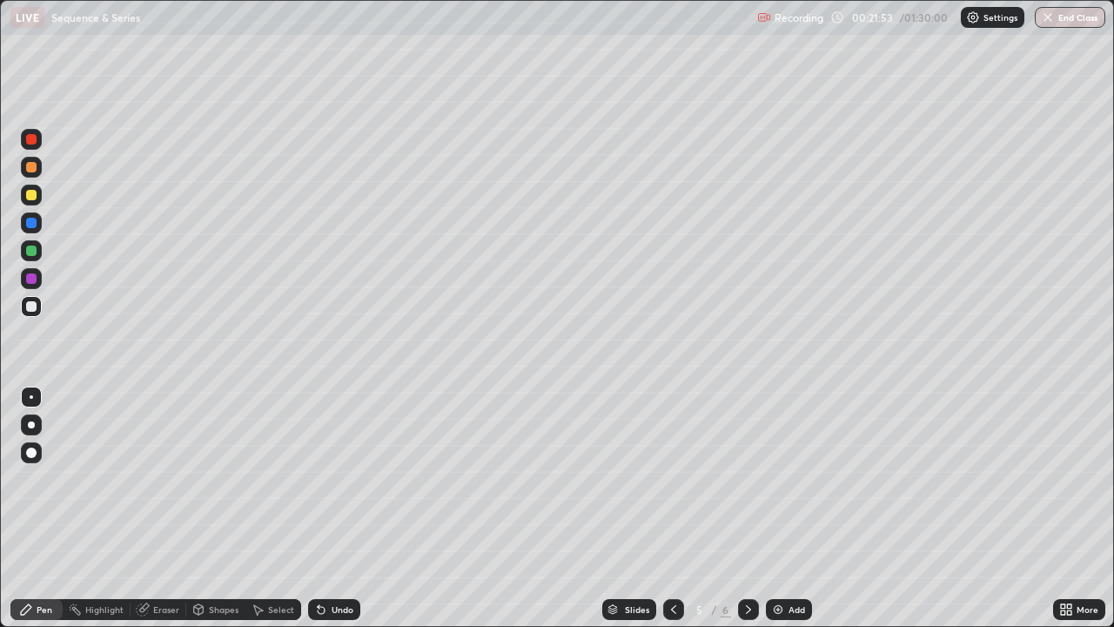
click at [37, 508] on div "Pen" at bounding box center [36, 609] width 52 height 21
click at [30, 167] on div at bounding box center [31, 167] width 10 height 10
click at [209, 508] on div "Shapes" at bounding box center [224, 609] width 30 height 9
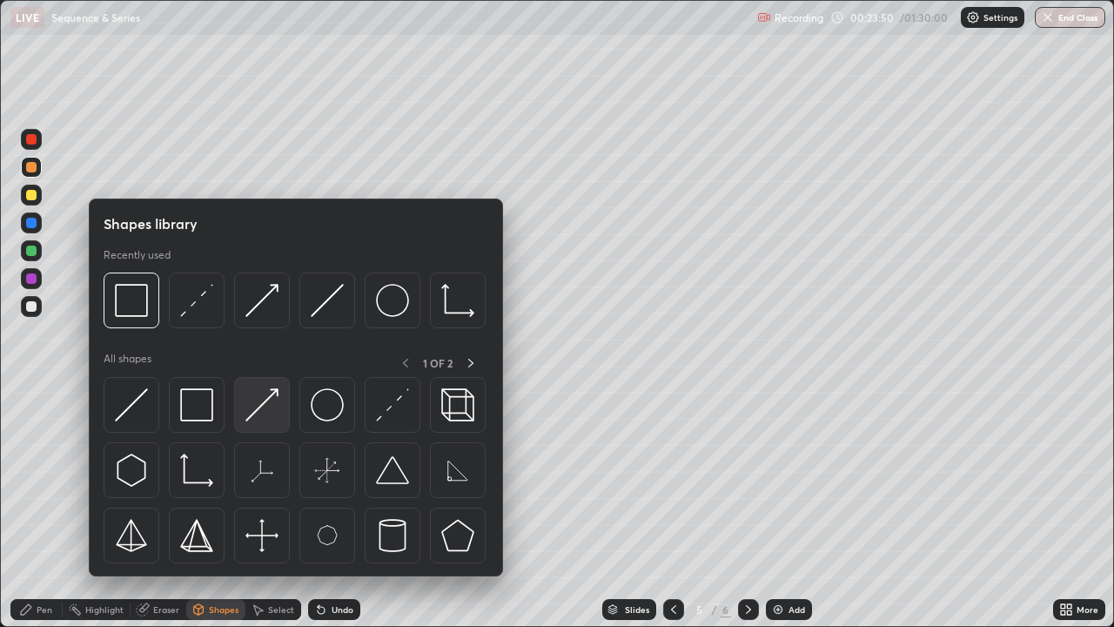
click at [268, 395] on img at bounding box center [261, 404] width 33 height 33
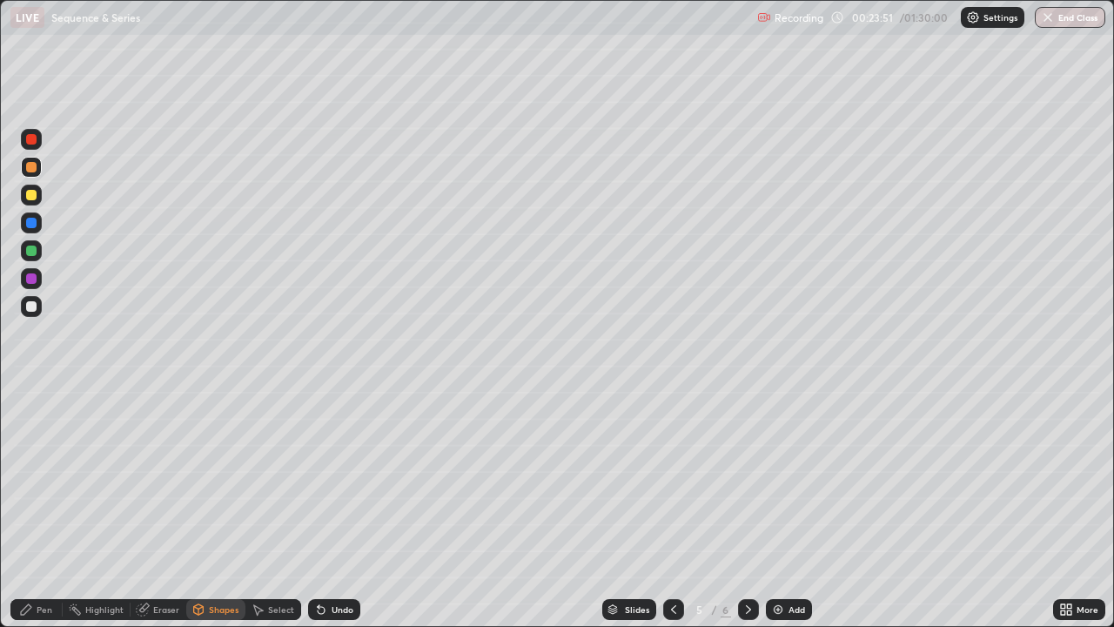
click at [30, 303] on div at bounding box center [31, 306] width 10 height 10
click at [33, 168] on div at bounding box center [31, 167] width 10 height 10
click at [336, 508] on div "Undo" at bounding box center [343, 609] width 22 height 9
click at [32, 508] on div "Pen" at bounding box center [36, 609] width 52 height 21
click at [212, 508] on div "Shapes" at bounding box center [224, 609] width 30 height 9
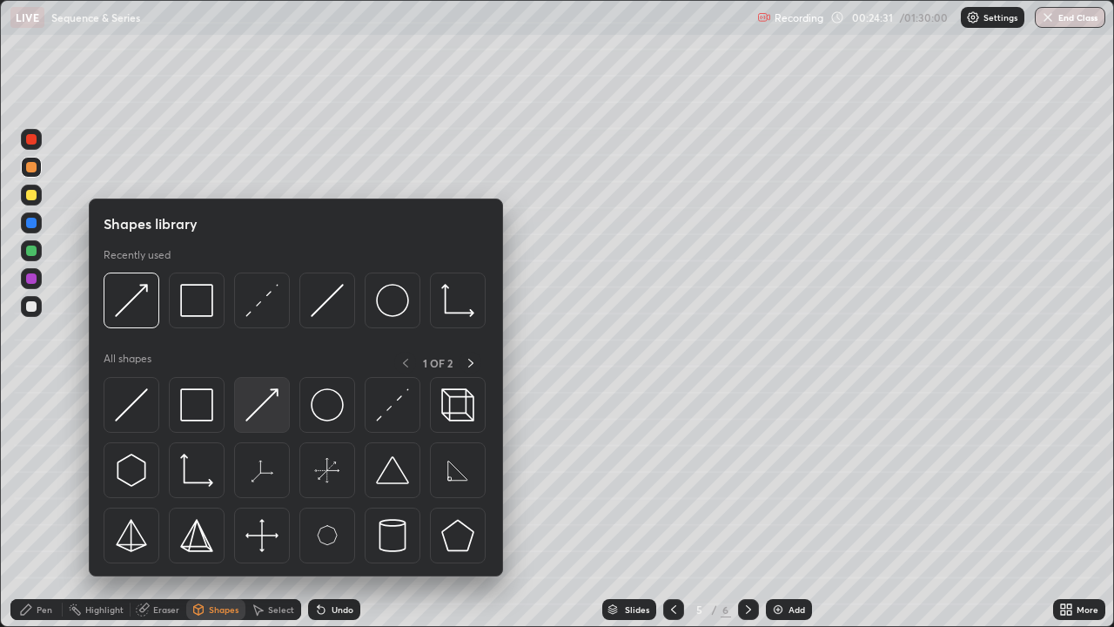
click at [267, 396] on img at bounding box center [261, 404] width 33 height 33
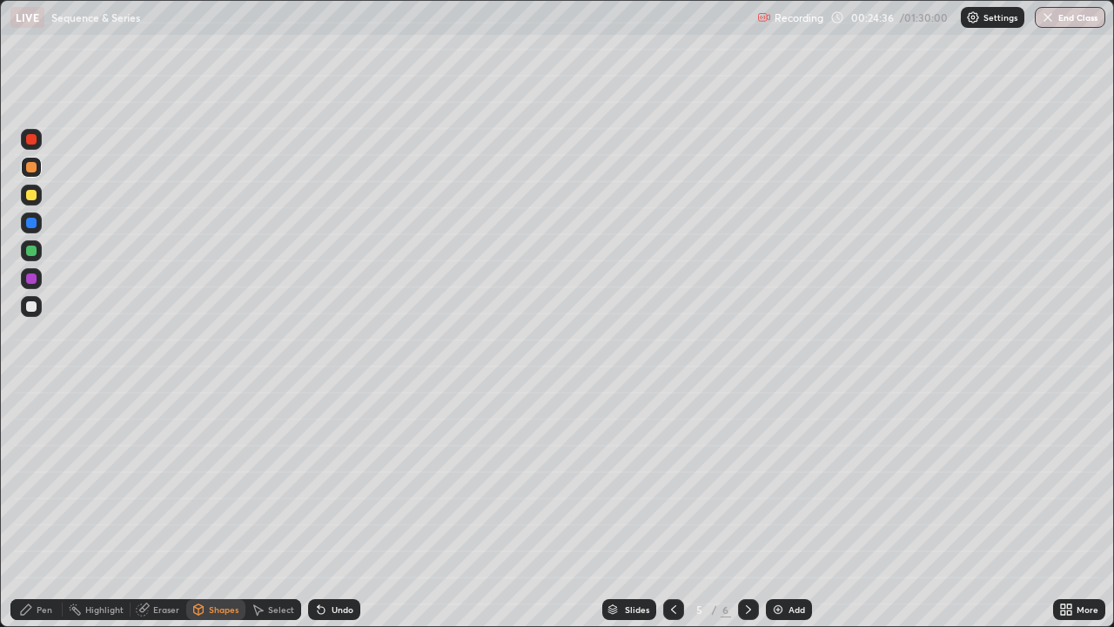
click at [261, 508] on icon at bounding box center [258, 609] width 14 height 14
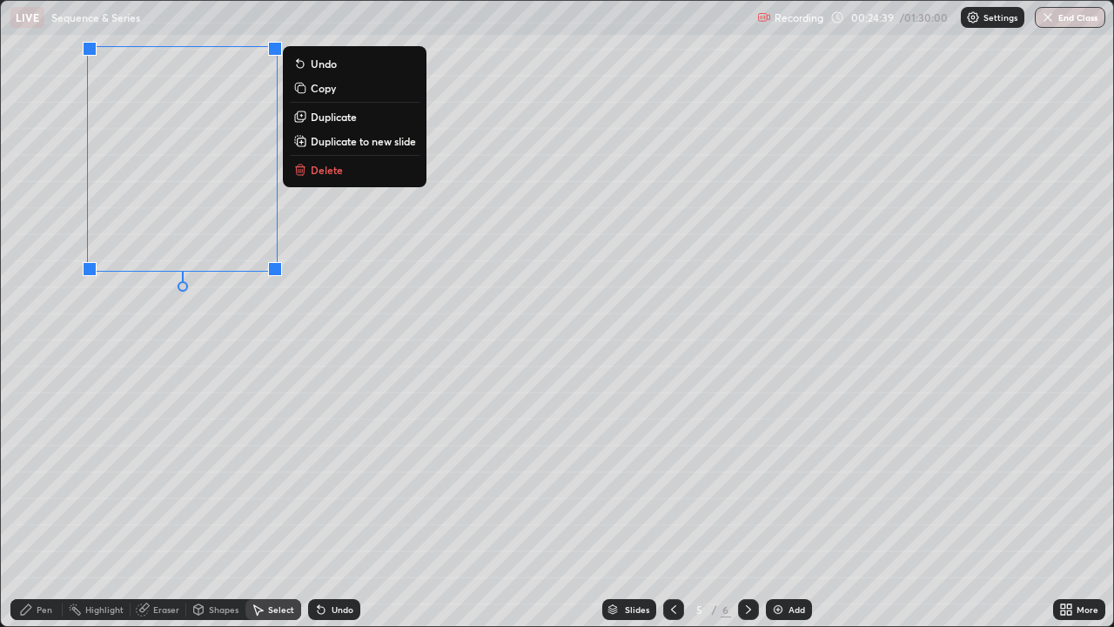
click at [336, 137] on p "Duplicate to new slide" at bounding box center [363, 141] width 105 height 14
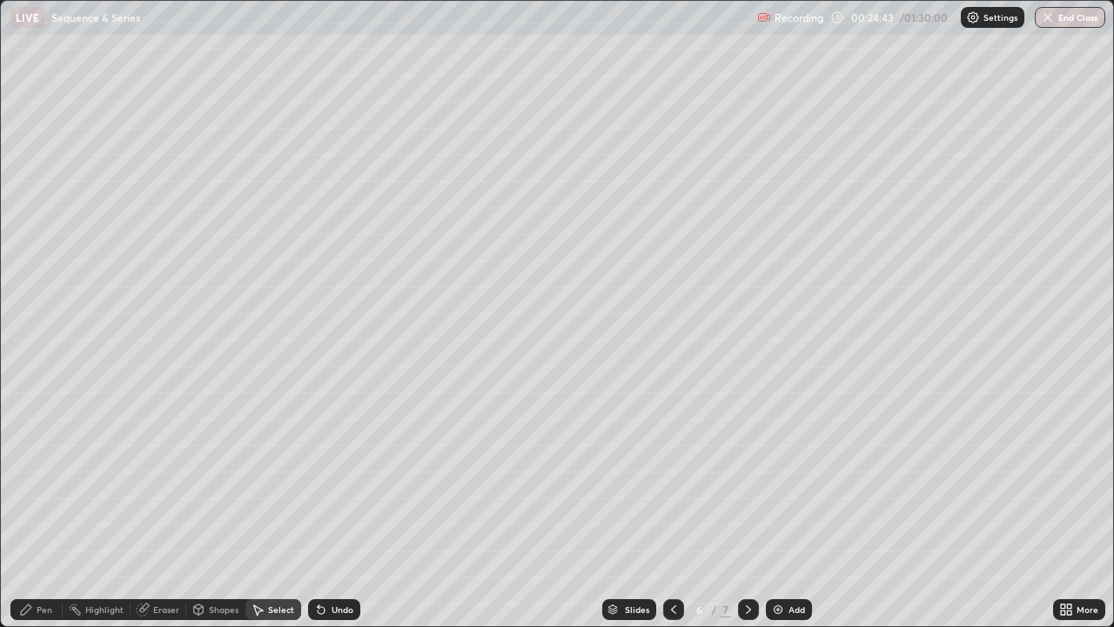
click at [325, 508] on icon at bounding box center [321, 609] width 14 height 14
click at [335, 508] on div "Undo" at bounding box center [334, 609] width 52 height 21
click at [672, 508] on icon at bounding box center [674, 609] width 14 height 14
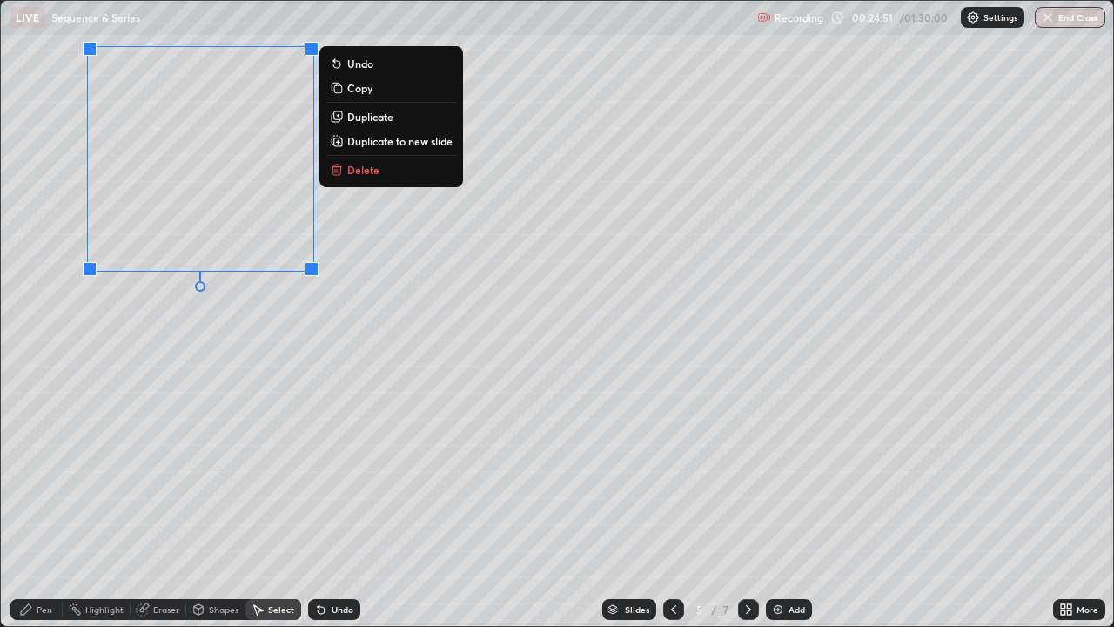
click at [356, 116] on p "Duplicate" at bounding box center [370, 117] width 46 height 14
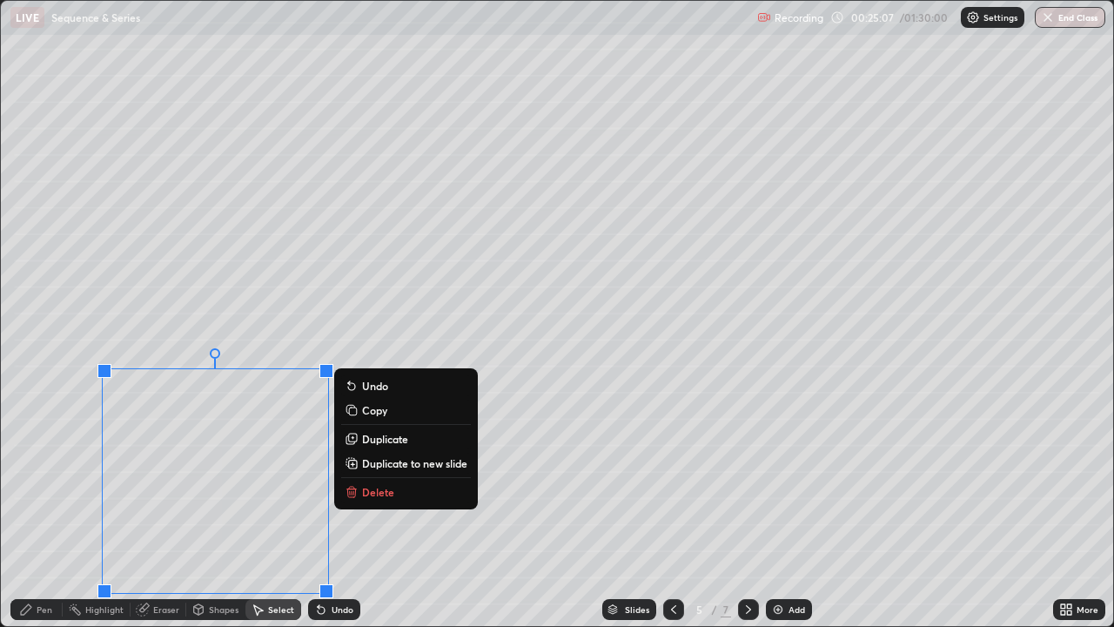
click at [178, 321] on div "0 ° Undo Copy Duplicate Duplicate to new slide Delete" at bounding box center [557, 313] width 1112 height 625
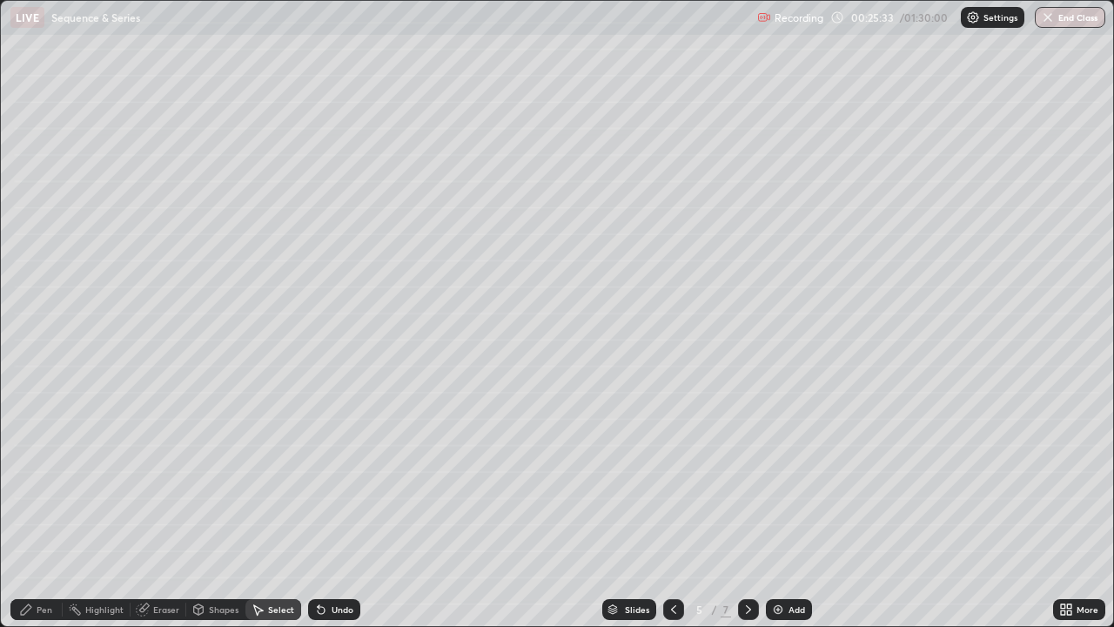
click at [153, 508] on div "Eraser" at bounding box center [166, 609] width 26 height 9
click at [210, 508] on div "Shapes" at bounding box center [224, 609] width 30 height 9
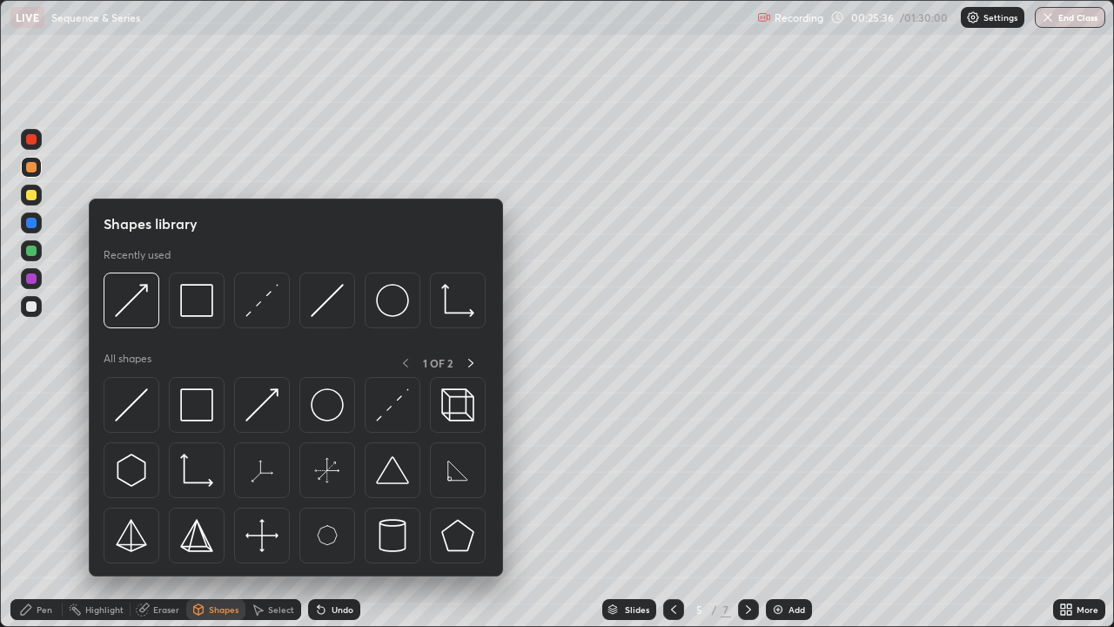
click at [211, 508] on div "Shapes" at bounding box center [224, 609] width 30 height 9
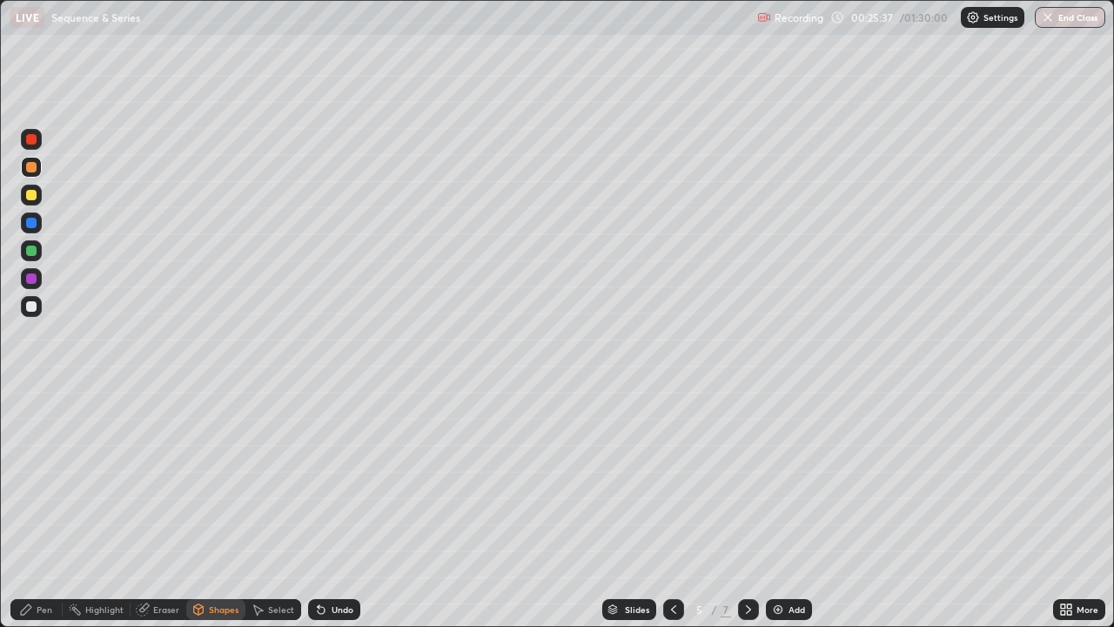
click at [207, 508] on div "Shapes" at bounding box center [215, 609] width 59 height 21
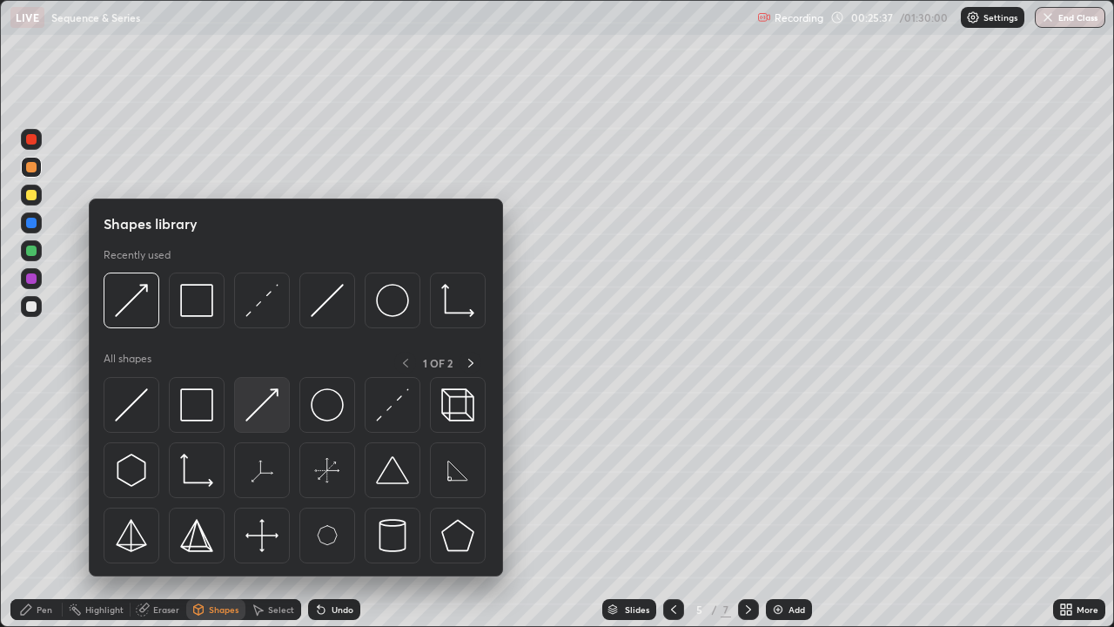
click at [263, 395] on img at bounding box center [261, 404] width 33 height 33
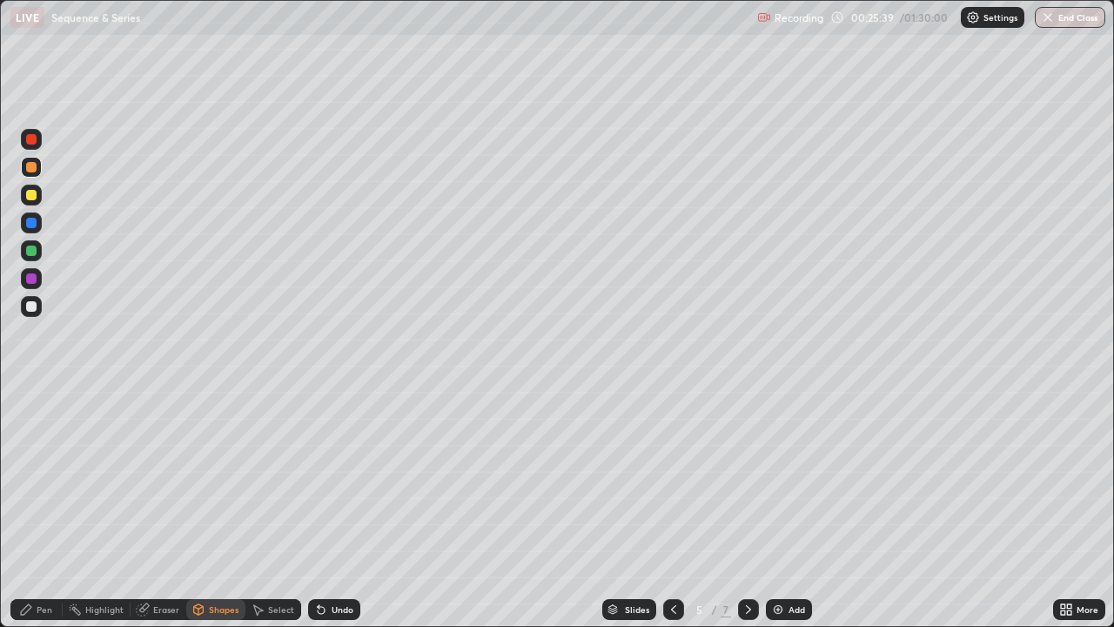
click at [28, 245] on div at bounding box center [31, 250] width 10 height 10
click at [142, 508] on icon at bounding box center [142, 609] width 11 height 11
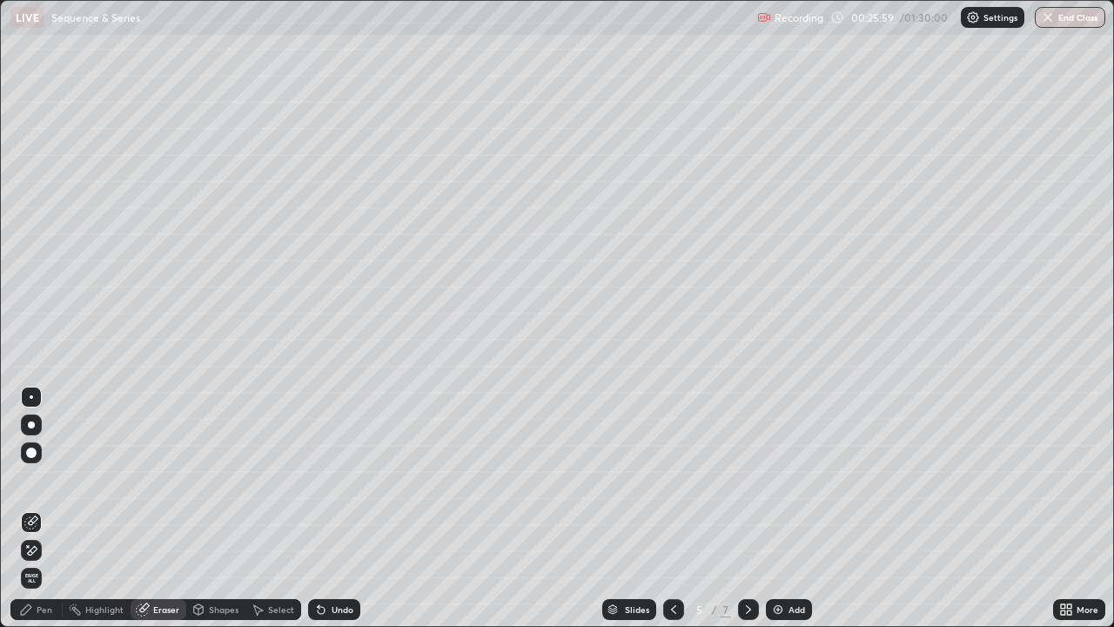
click at [37, 508] on div "Pen" at bounding box center [36, 609] width 52 height 21
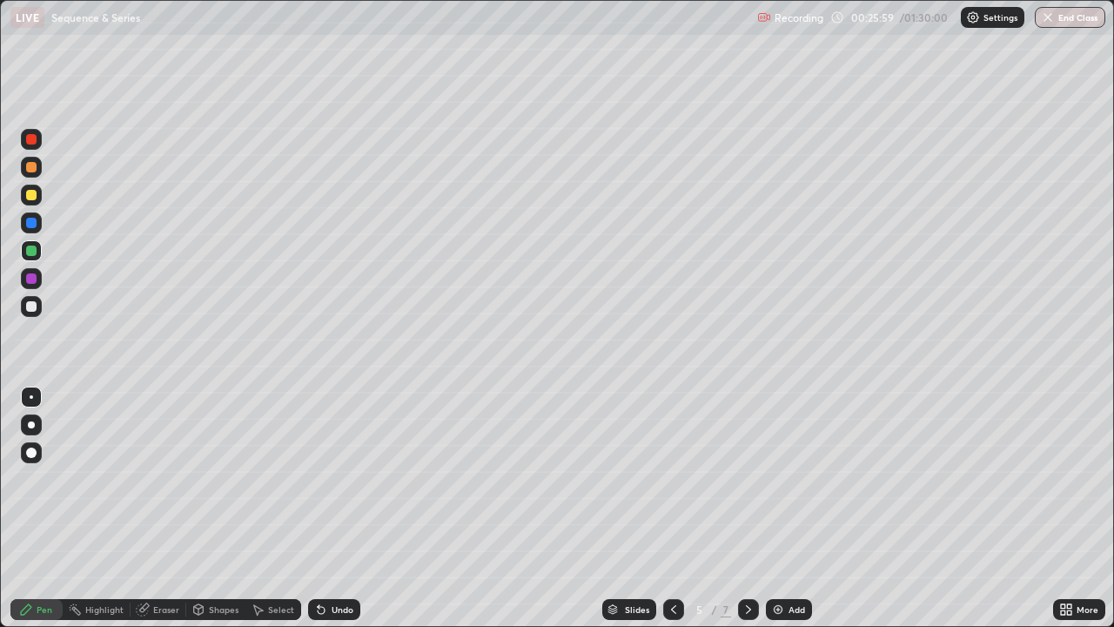
click at [39, 508] on div "Pen" at bounding box center [45, 609] width 16 height 9
click at [32, 306] on div at bounding box center [31, 306] width 10 height 10
click at [202, 508] on icon at bounding box center [199, 609] width 10 height 10
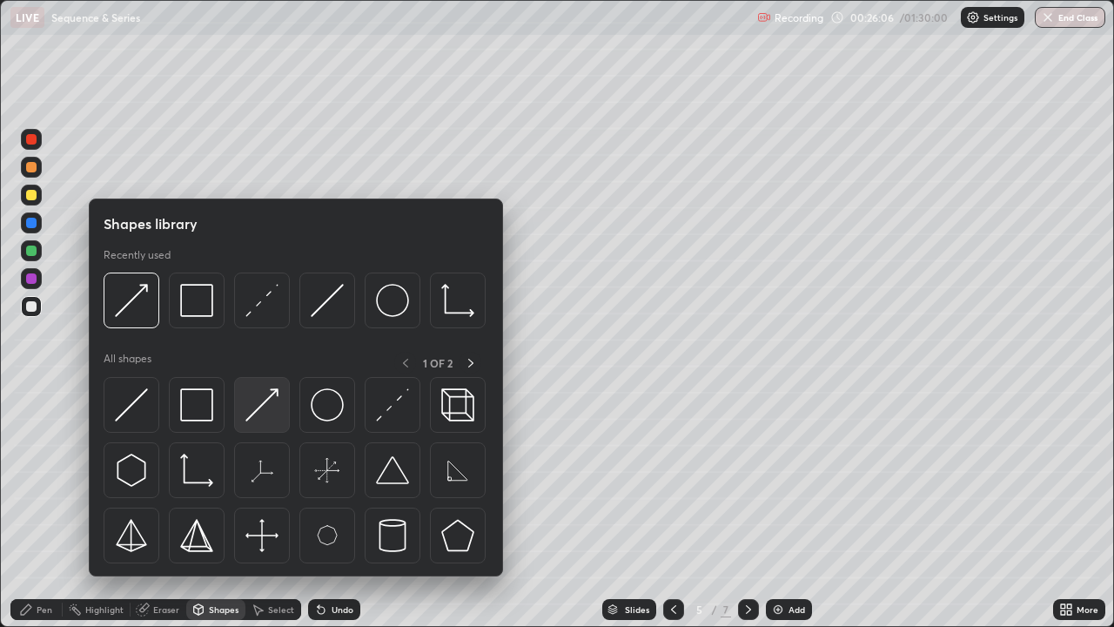
click at [275, 392] on img at bounding box center [261, 404] width 33 height 33
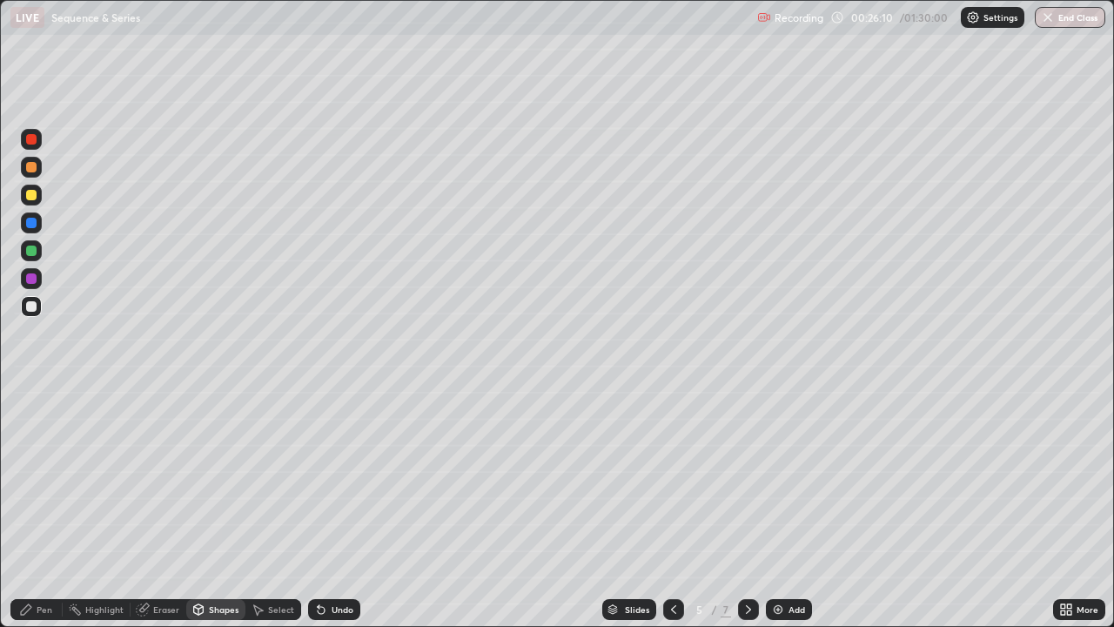
click at [204, 508] on div "Shapes" at bounding box center [215, 609] width 59 height 21
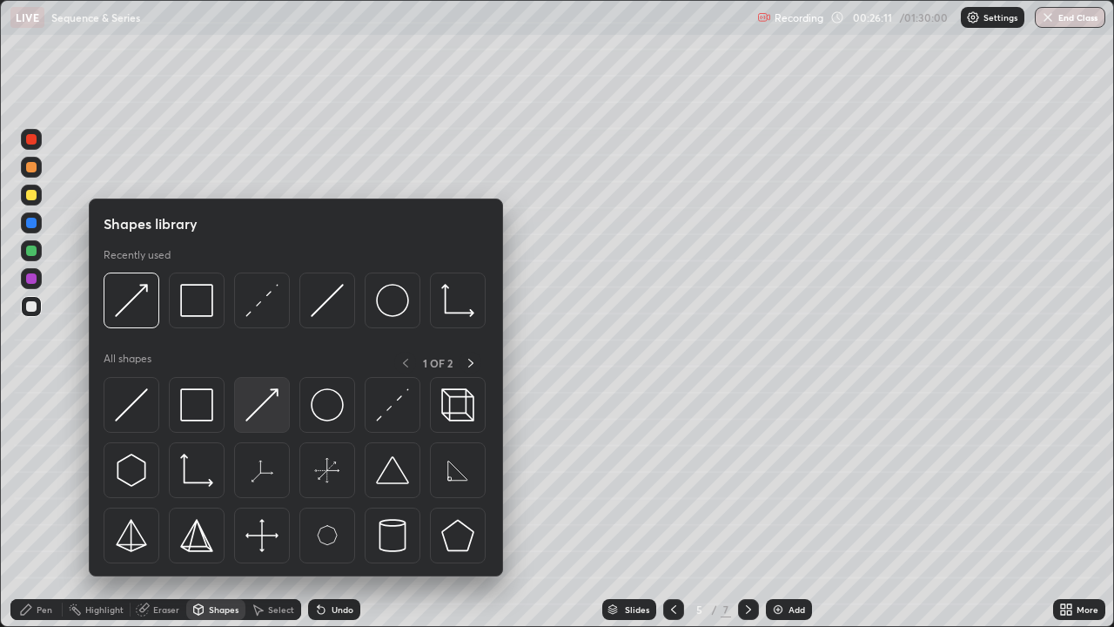
click at [265, 387] on div at bounding box center [262, 405] width 56 height 56
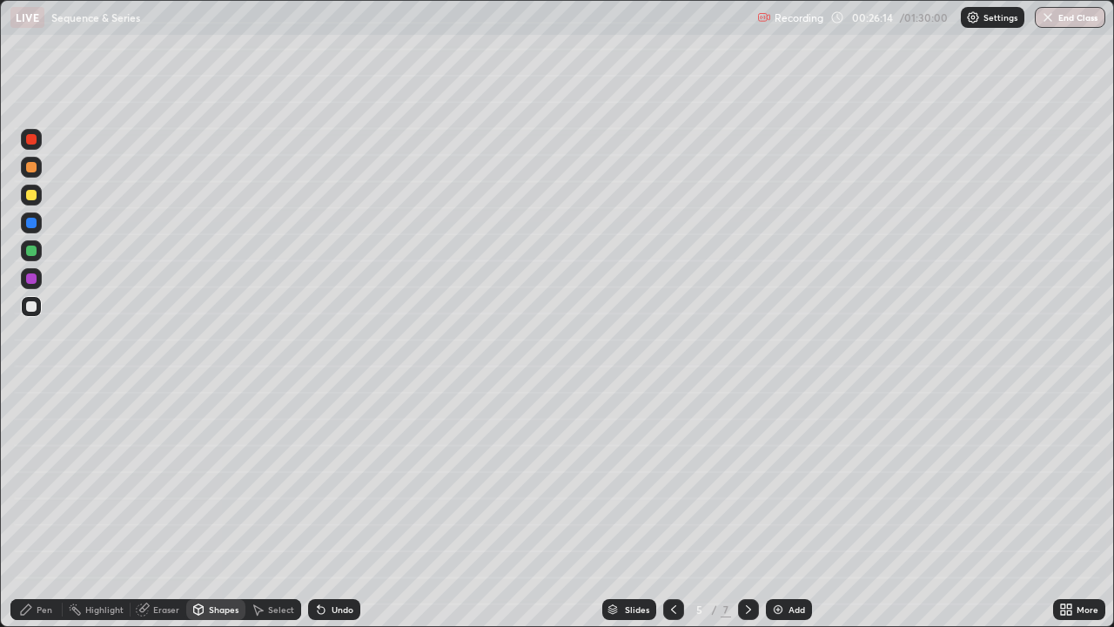
click at [31, 508] on icon at bounding box center [26, 609] width 14 height 14
click at [32, 303] on div at bounding box center [31, 306] width 10 height 10
click at [672, 508] on icon at bounding box center [674, 609] width 14 height 14
click at [747, 508] on icon at bounding box center [748, 609] width 14 height 14
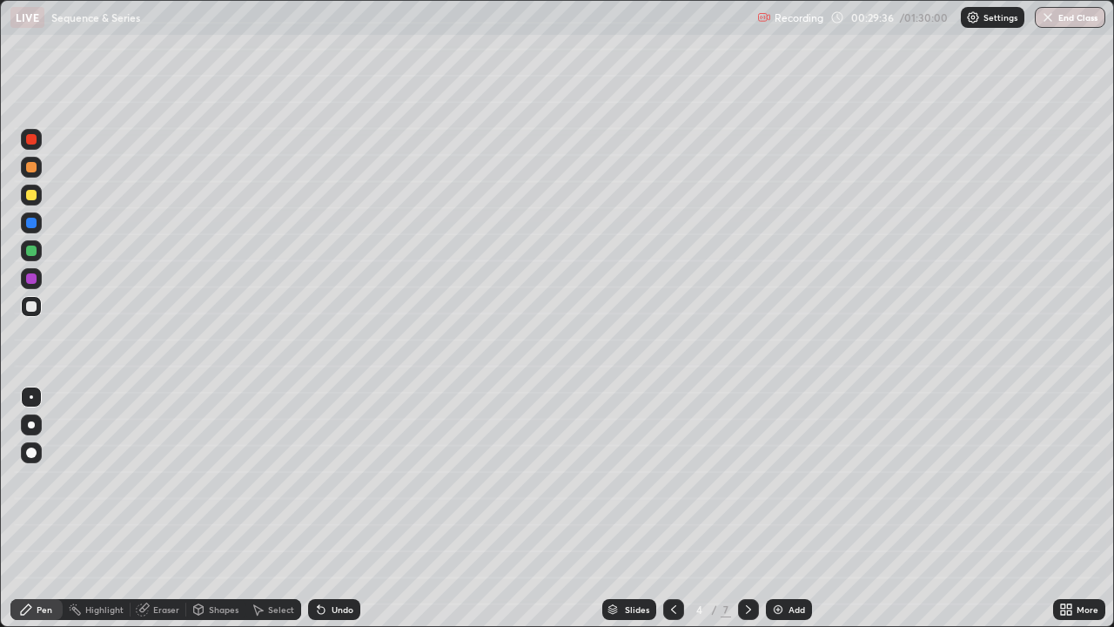
click at [744, 508] on icon at bounding box center [748, 609] width 14 height 14
click at [777, 508] on img at bounding box center [778, 609] width 14 height 14
click at [676, 508] on div at bounding box center [673, 609] width 21 height 35
click at [198, 508] on icon at bounding box center [199, 609] width 10 height 10
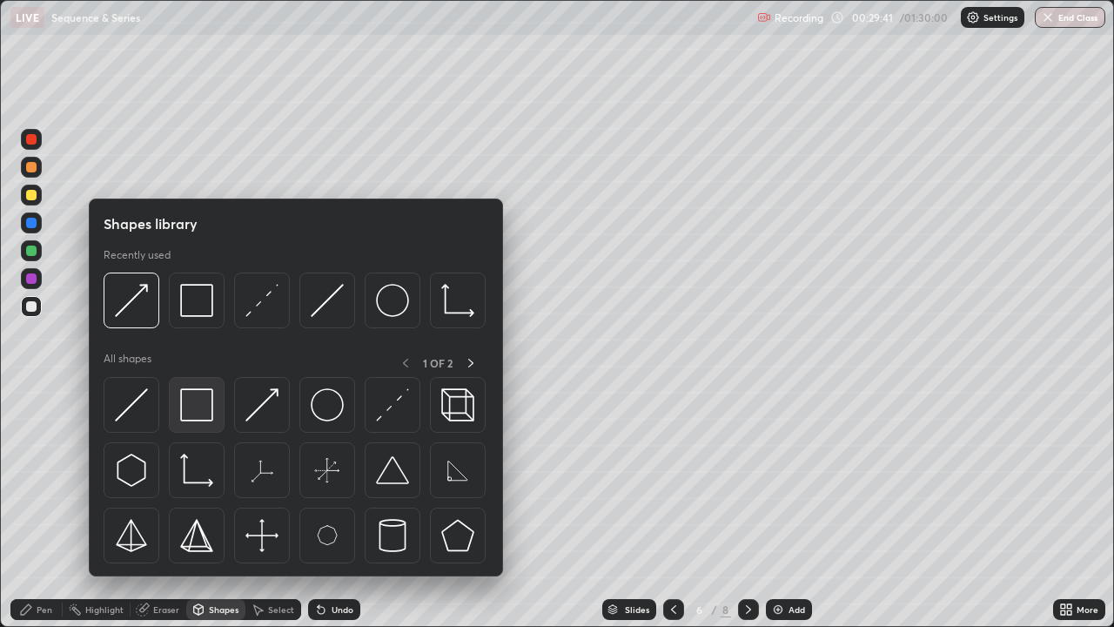
click at [204, 414] on img at bounding box center [196, 404] width 33 height 33
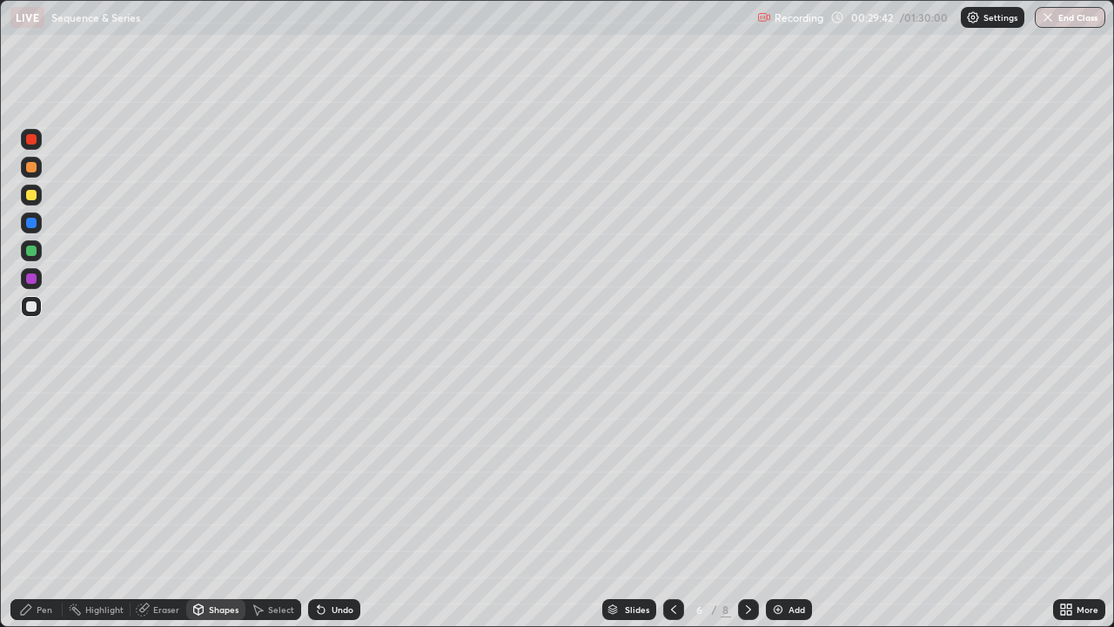
click at [31, 251] on div at bounding box center [31, 250] width 10 height 10
click at [30, 164] on div at bounding box center [31, 167] width 10 height 10
click at [197, 508] on icon at bounding box center [199, 609] width 10 height 10
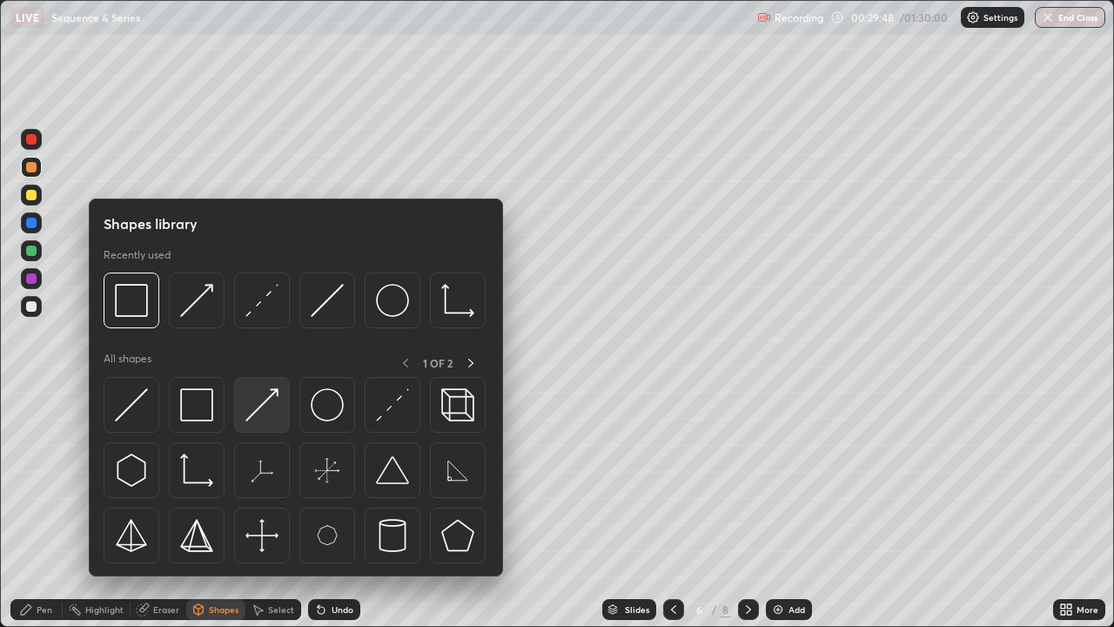
click at [269, 392] on img at bounding box center [261, 404] width 33 height 33
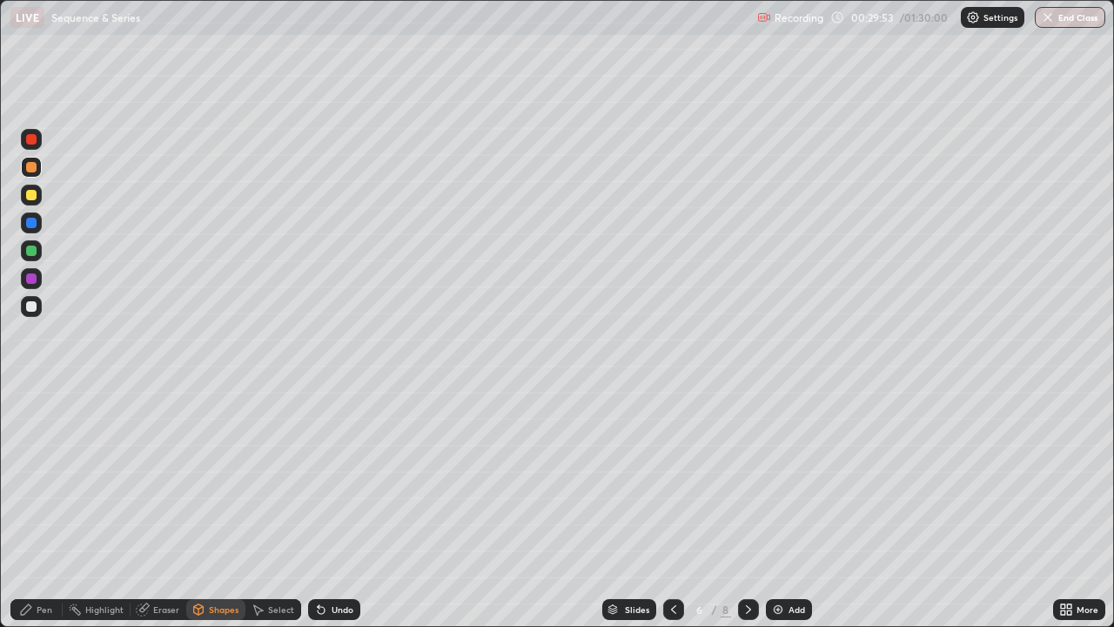
click at [39, 508] on div "Pen" at bounding box center [45, 609] width 16 height 9
click at [33, 305] on div at bounding box center [31, 306] width 10 height 10
click at [336, 508] on div "Undo" at bounding box center [343, 609] width 22 height 9
click at [29, 246] on div at bounding box center [31, 250] width 10 height 10
click at [339, 508] on div "Undo" at bounding box center [343, 609] width 22 height 9
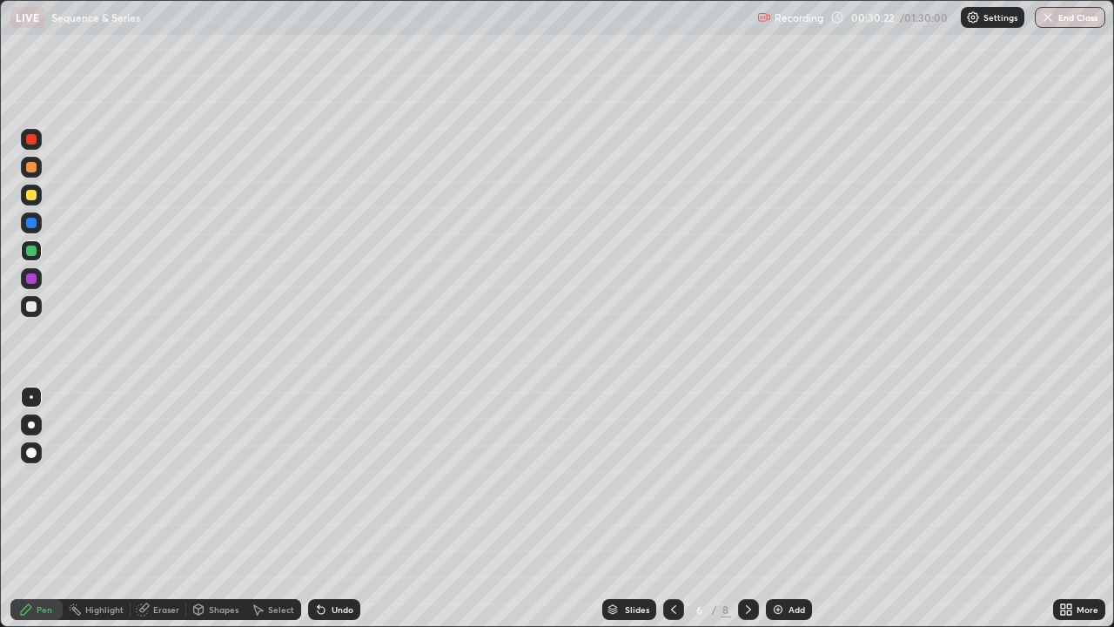
click at [336, 508] on div "Undo" at bounding box center [334, 609] width 52 height 21
click at [31, 305] on div at bounding box center [31, 306] width 10 height 10
click at [30, 168] on div at bounding box center [31, 167] width 10 height 10
click at [151, 508] on div "Eraser" at bounding box center [159, 609] width 56 height 21
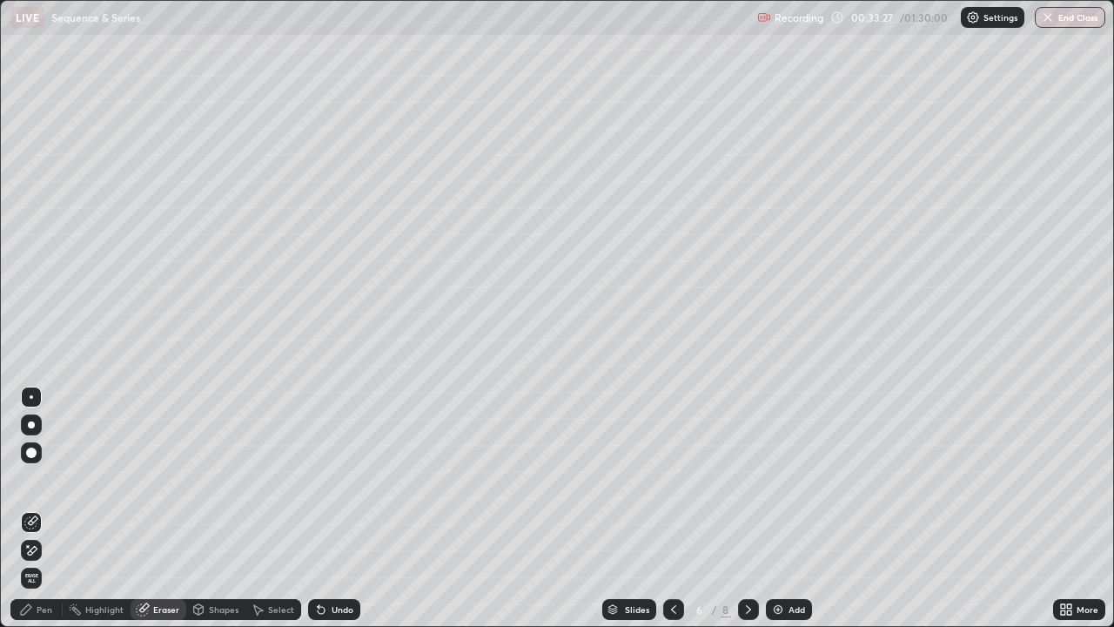
click at [30, 508] on icon at bounding box center [26, 609] width 10 height 10
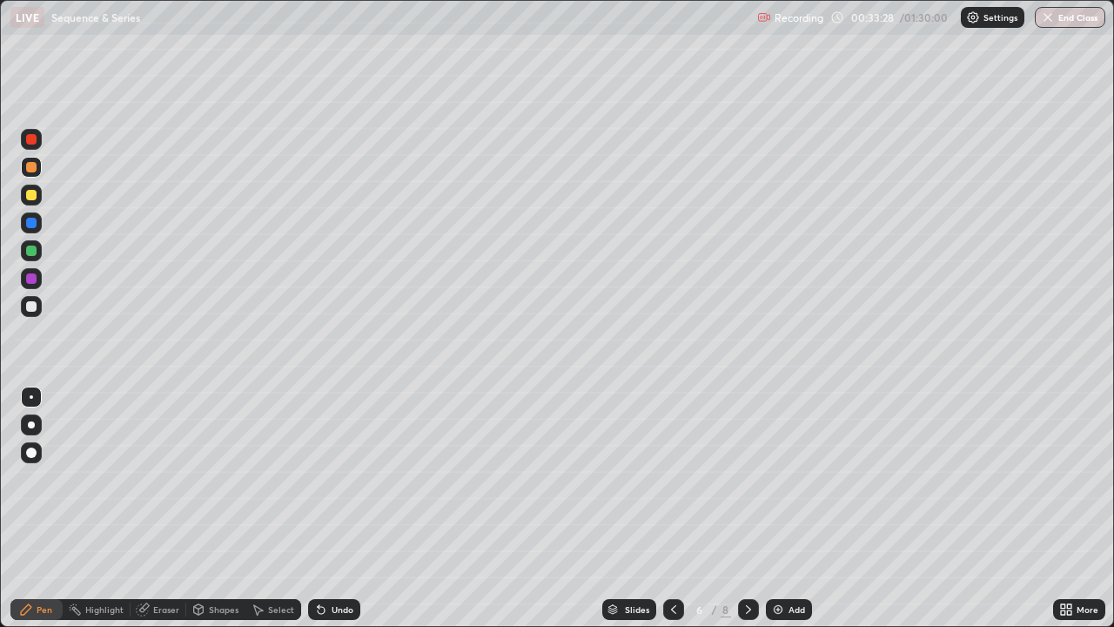
click at [32, 308] on div at bounding box center [31, 306] width 10 height 10
click at [143, 508] on icon at bounding box center [143, 609] width 14 height 14
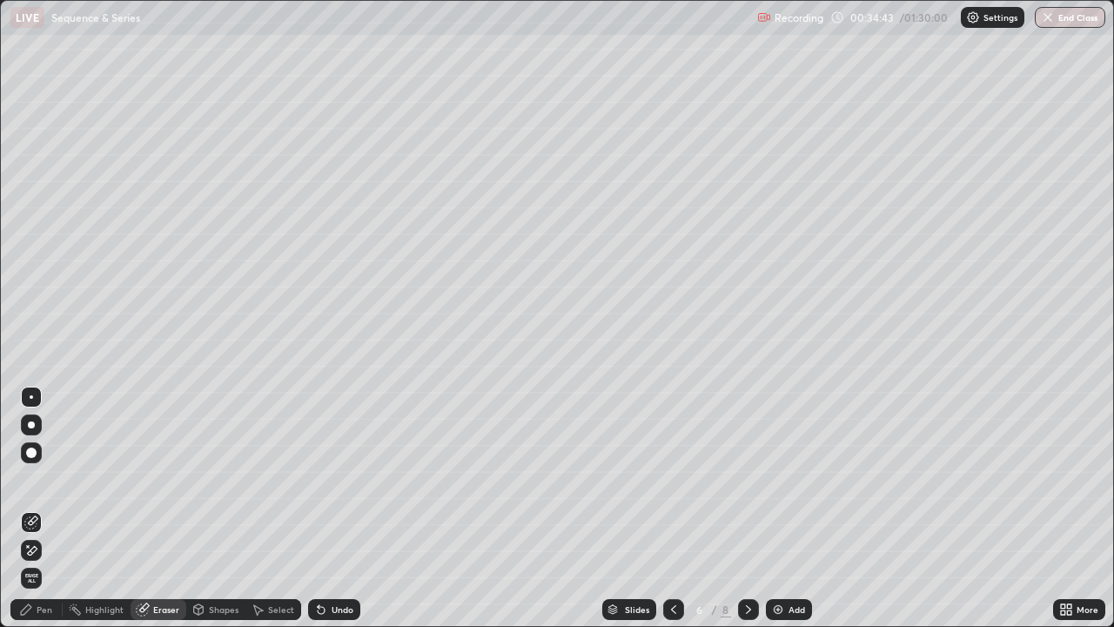
click at [29, 508] on icon at bounding box center [26, 609] width 10 height 10
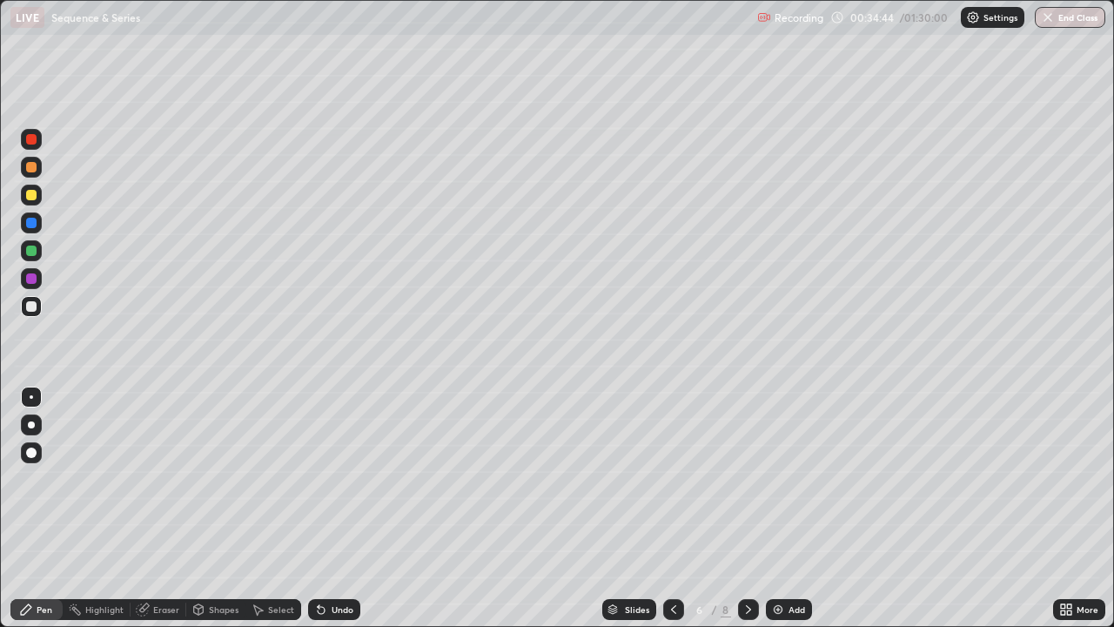
click at [30, 252] on div at bounding box center [31, 250] width 10 height 10
click at [30, 304] on div at bounding box center [31, 306] width 10 height 10
click at [778, 508] on div "Add" at bounding box center [789, 609] width 46 height 21
click at [672, 508] on icon at bounding box center [674, 609] width 14 height 14
click at [745, 508] on div at bounding box center [748, 609] width 21 height 21
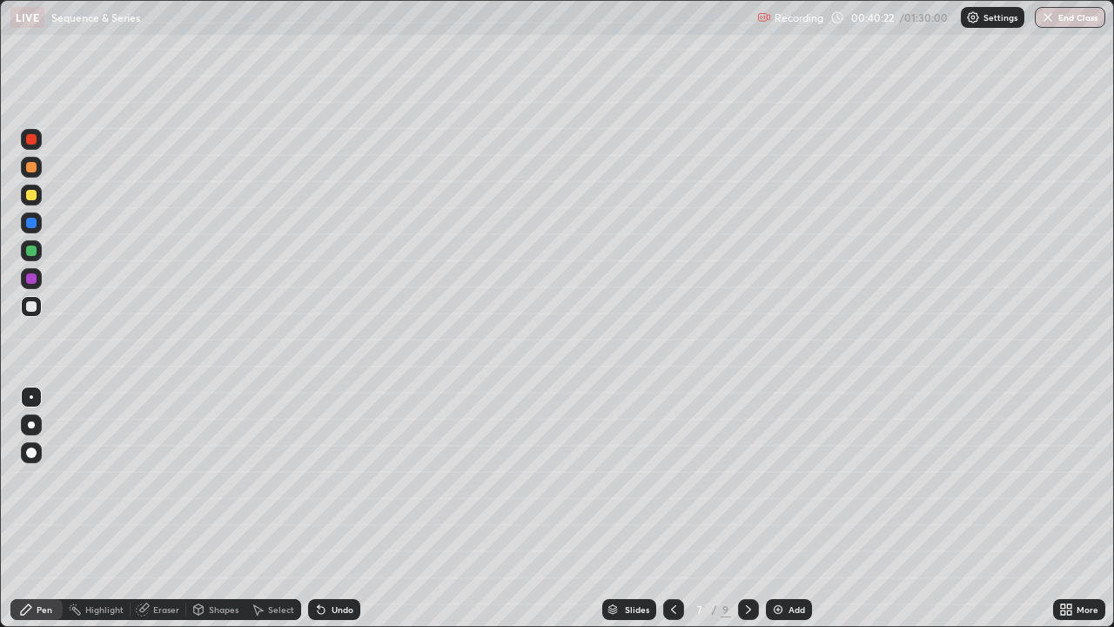
click at [747, 508] on icon at bounding box center [748, 609] width 14 height 14
click at [672, 508] on icon at bounding box center [674, 609] width 14 height 14
click at [207, 508] on div "Shapes" at bounding box center [215, 609] width 59 height 21
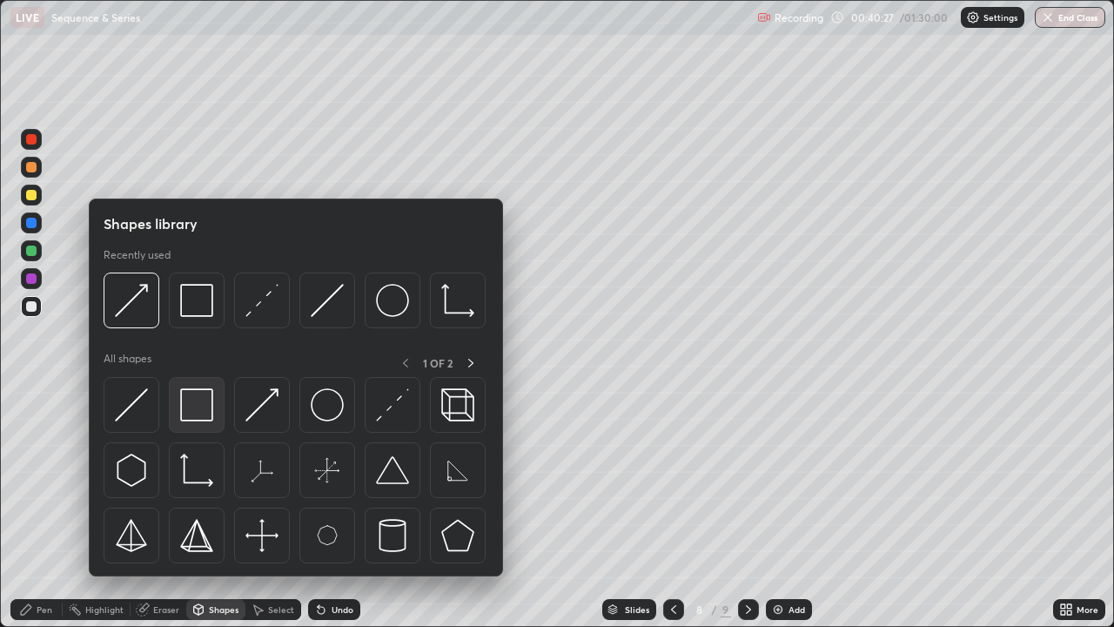
click at [206, 412] on img at bounding box center [196, 404] width 33 height 33
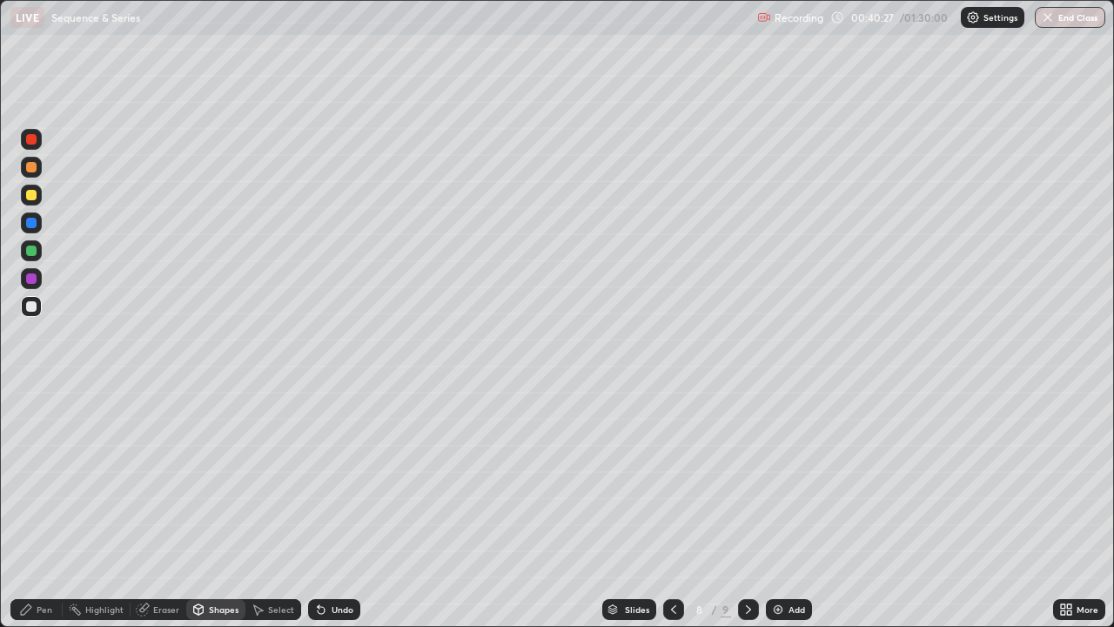
click at [31, 251] on div at bounding box center [31, 250] width 10 height 10
click at [227, 508] on div "Shapes" at bounding box center [224, 609] width 30 height 9
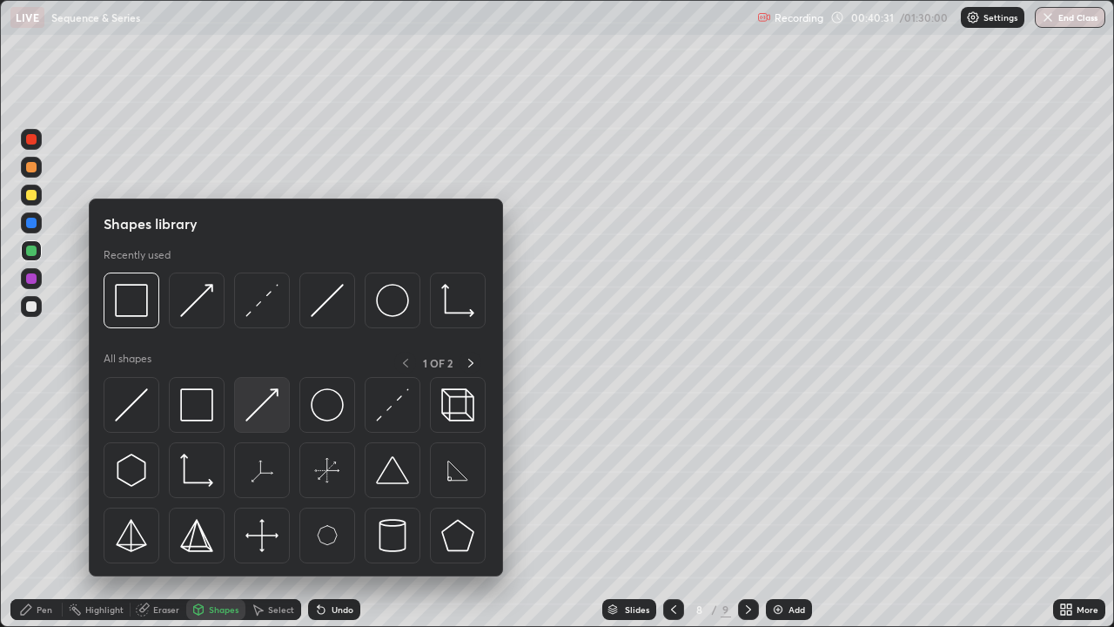
click at [275, 399] on img at bounding box center [261, 404] width 33 height 33
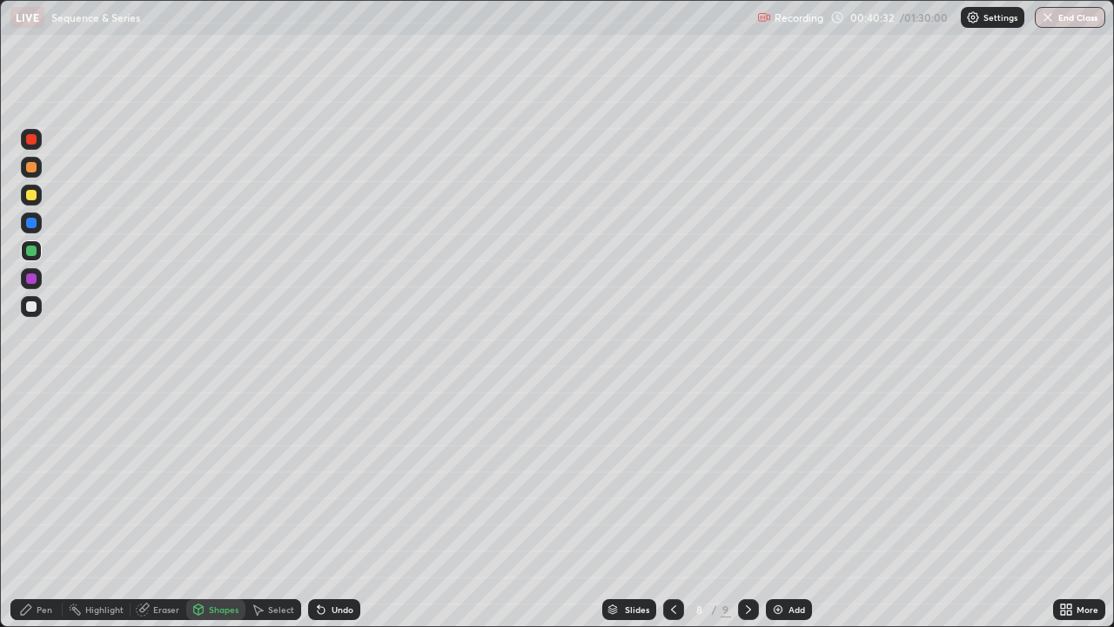
click at [32, 193] on div at bounding box center [31, 195] width 10 height 10
click at [25, 508] on icon at bounding box center [26, 609] width 10 height 10
click at [33, 304] on div at bounding box center [31, 306] width 10 height 10
click at [0, 240] on div "Setting up your live class" at bounding box center [557, 313] width 1114 height 627
click at [263, 508] on icon at bounding box center [258, 609] width 14 height 14
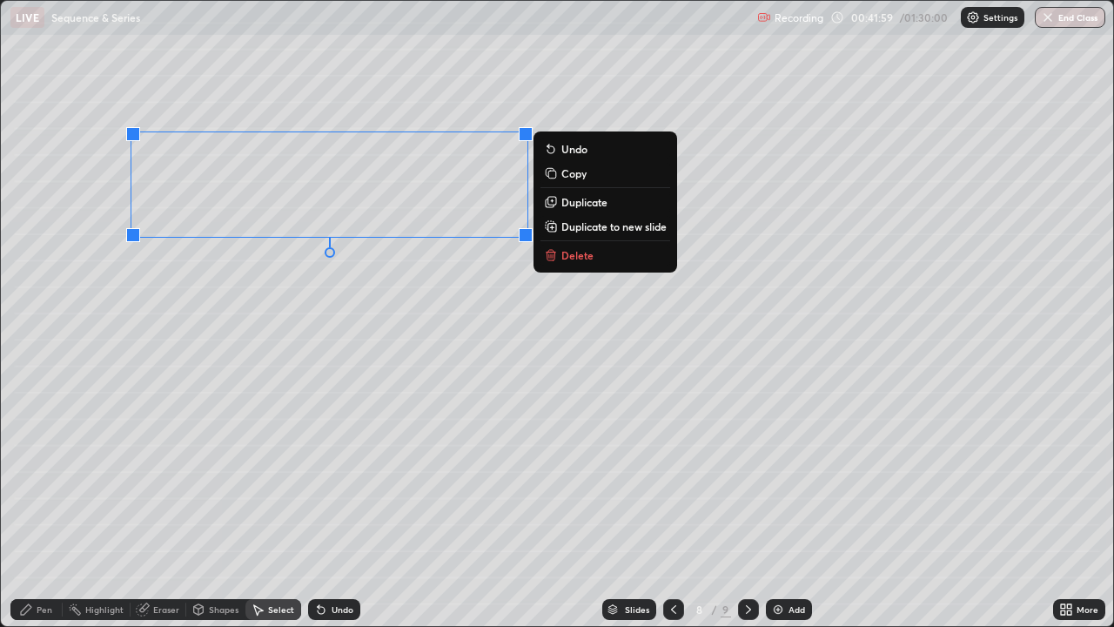
click at [569, 204] on p "Duplicate" at bounding box center [584, 202] width 46 height 14
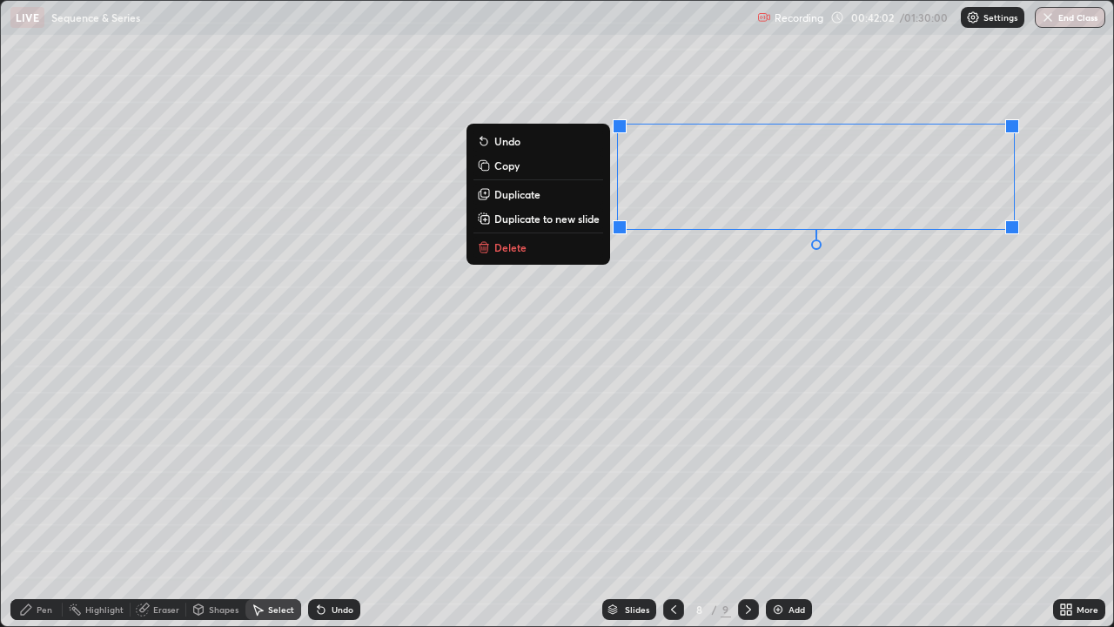
click at [711, 303] on div "0 ° Undo Copy Duplicate Duplicate to new slide Delete" at bounding box center [557, 313] width 1112 height 625
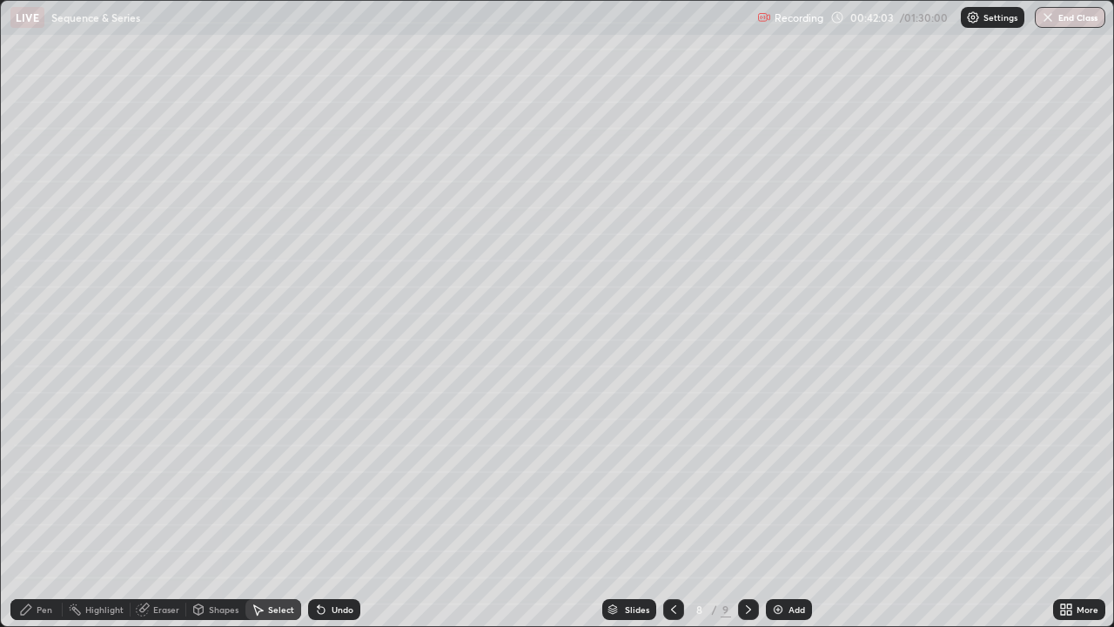
click at [157, 508] on div "Eraser" at bounding box center [166, 609] width 26 height 9
click at [39, 508] on div "Pen" at bounding box center [45, 609] width 16 height 9
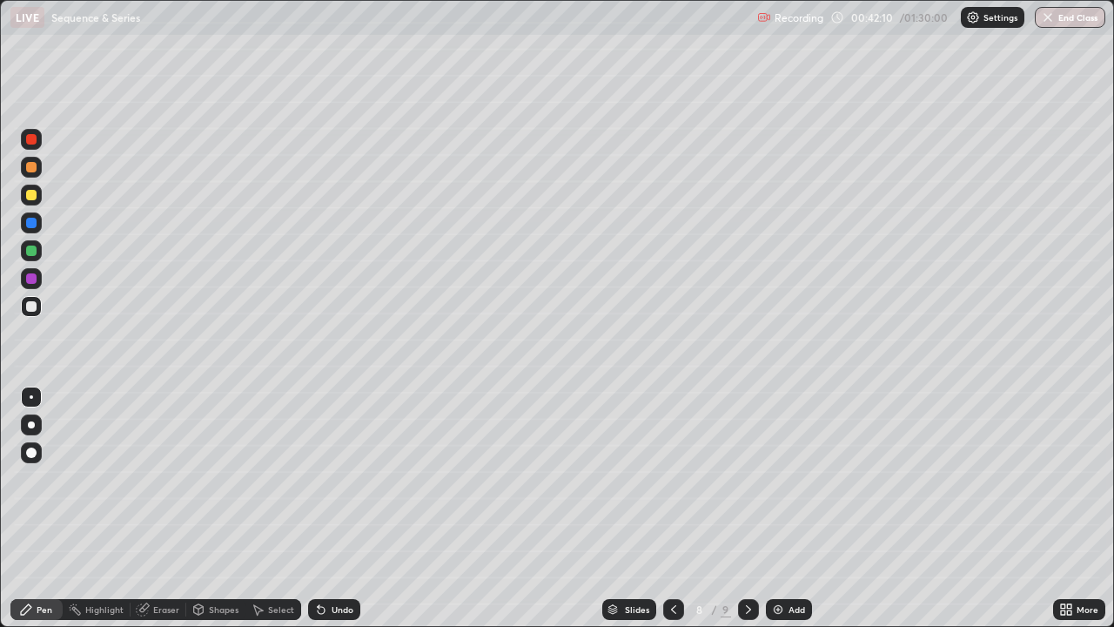
click at [32, 163] on div at bounding box center [31, 167] width 10 height 10
click at [1062, 508] on icon at bounding box center [1063, 612] width 4 height 4
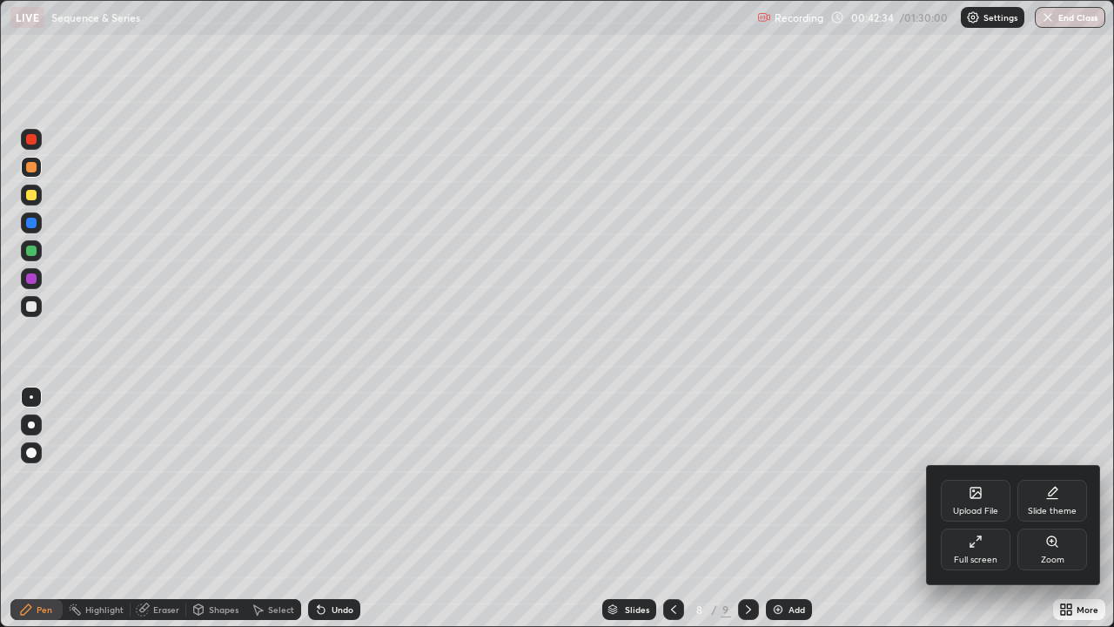
click at [972, 508] on div "Full screen" at bounding box center [976, 559] width 44 height 9
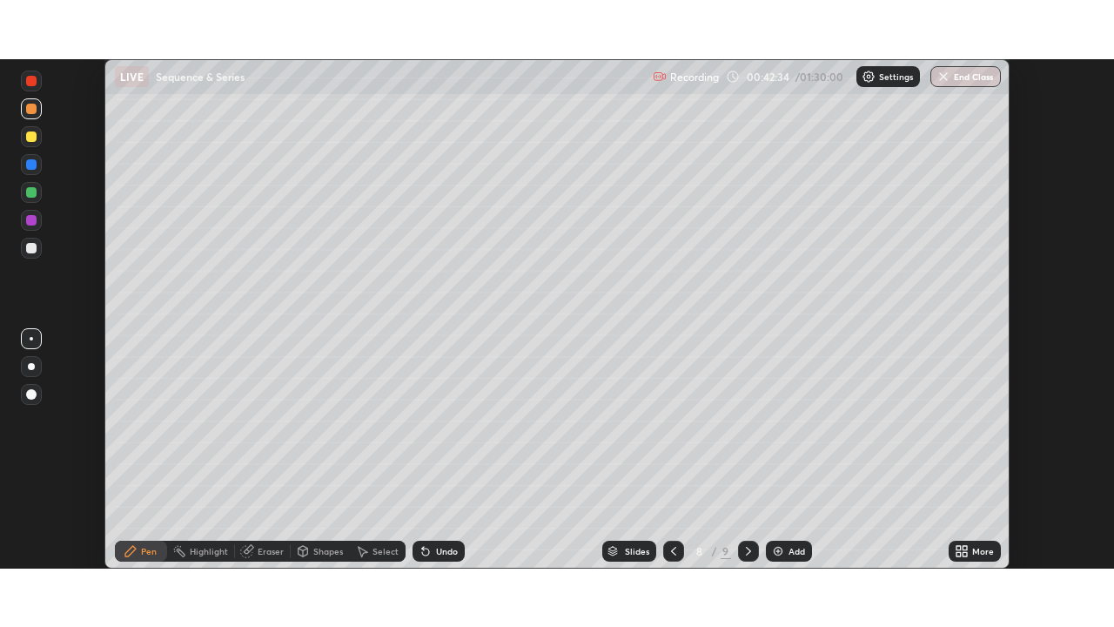
scroll to position [86512, 85907]
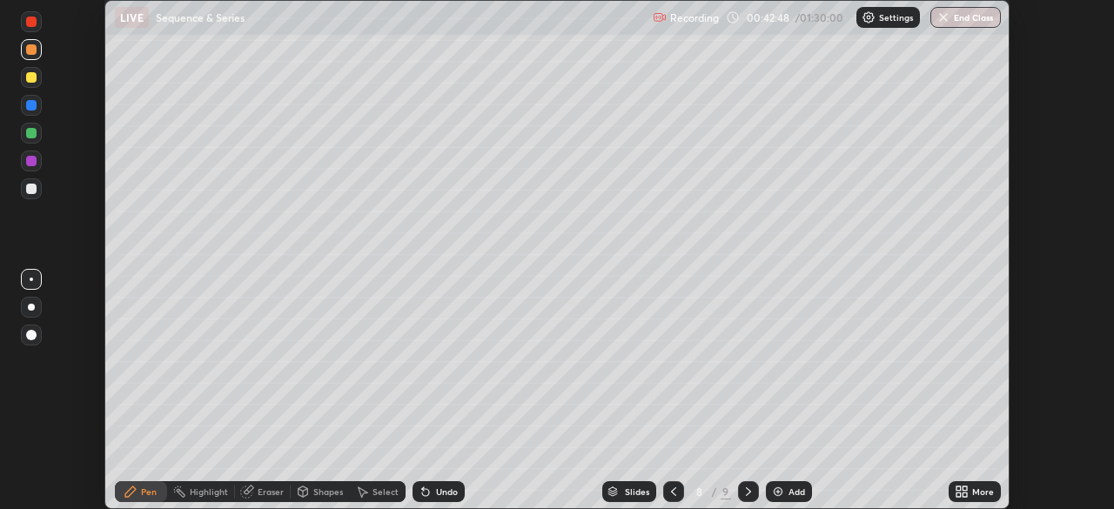
click at [958, 494] on icon at bounding box center [958, 495] width 4 height 4
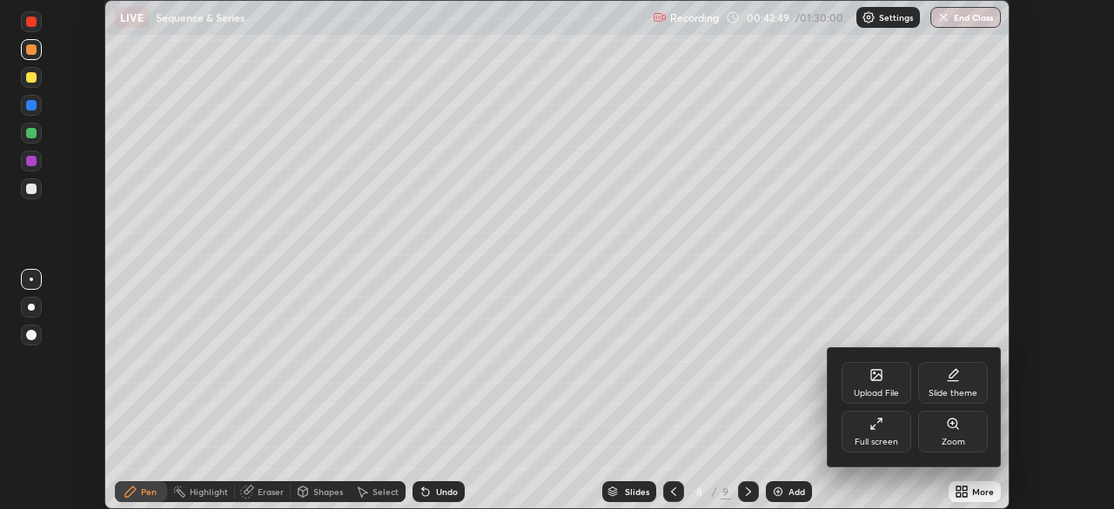
click at [877, 443] on div "Full screen" at bounding box center [877, 442] width 44 height 9
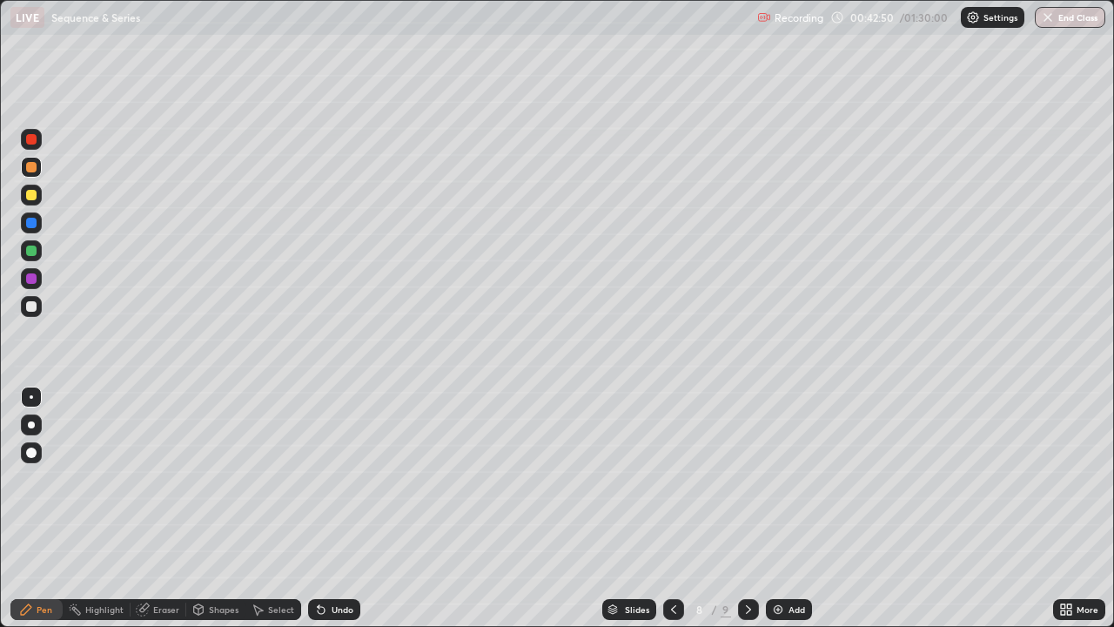
scroll to position [627, 1114]
click at [30, 163] on div at bounding box center [31, 167] width 10 height 10
click at [32, 248] on div at bounding box center [31, 250] width 10 height 10
click at [223, 508] on div "Shapes" at bounding box center [224, 609] width 30 height 9
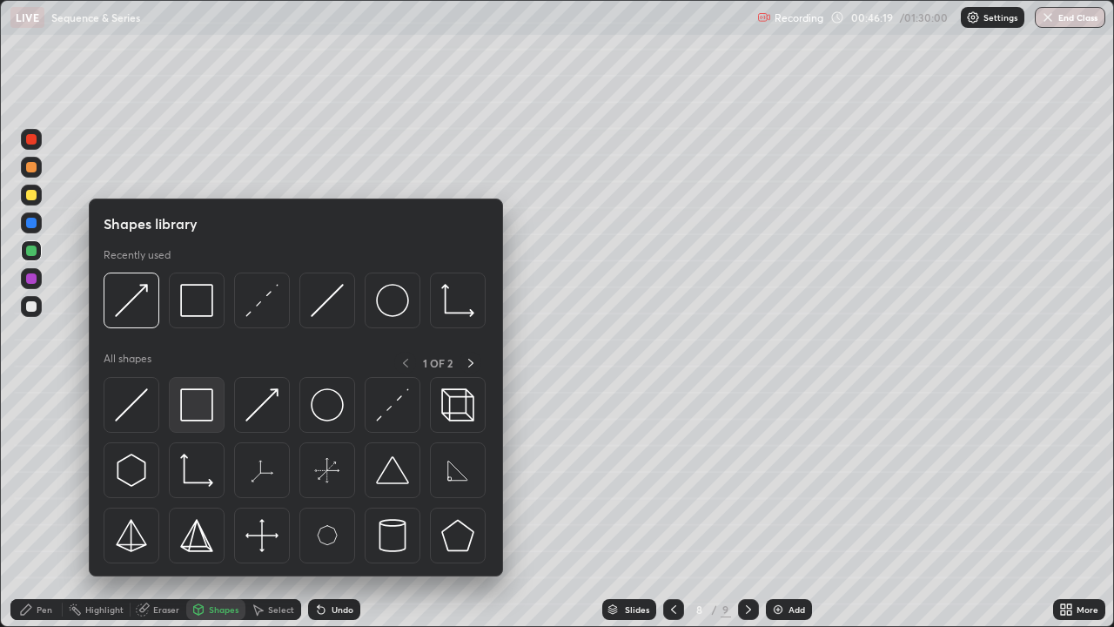
click at [198, 404] on img at bounding box center [196, 404] width 33 height 33
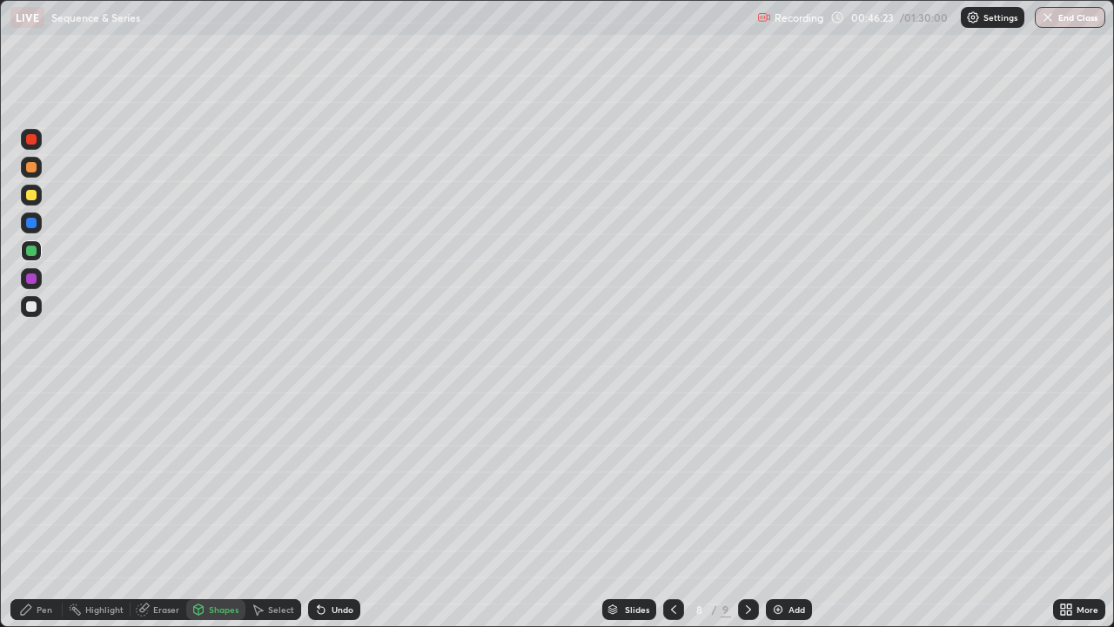
click at [225, 508] on div "Shapes" at bounding box center [224, 609] width 30 height 9
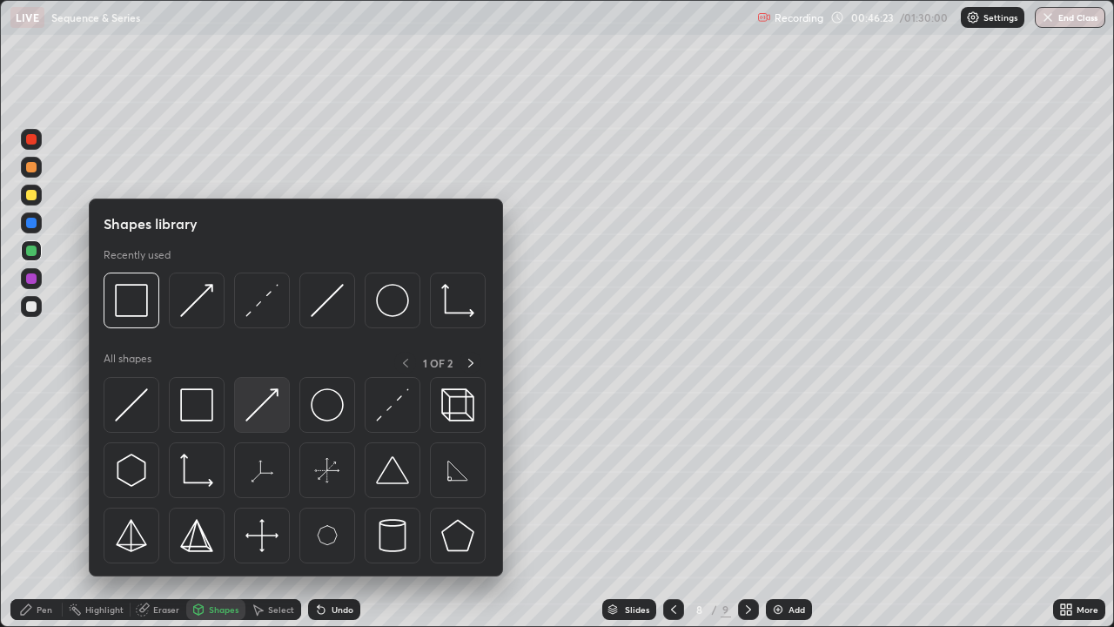
click at [263, 404] on img at bounding box center [261, 404] width 33 height 33
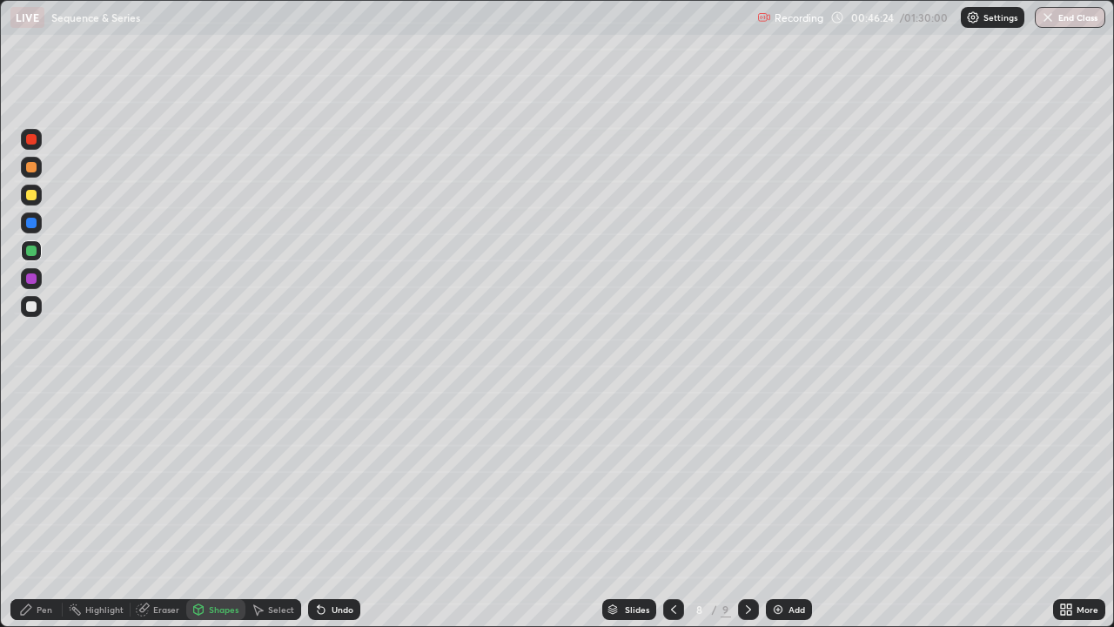
click at [30, 167] on div at bounding box center [31, 167] width 10 height 10
click at [50, 508] on div "Pen" at bounding box center [45, 609] width 16 height 9
click at [274, 508] on div "Select" at bounding box center [281, 609] width 26 height 9
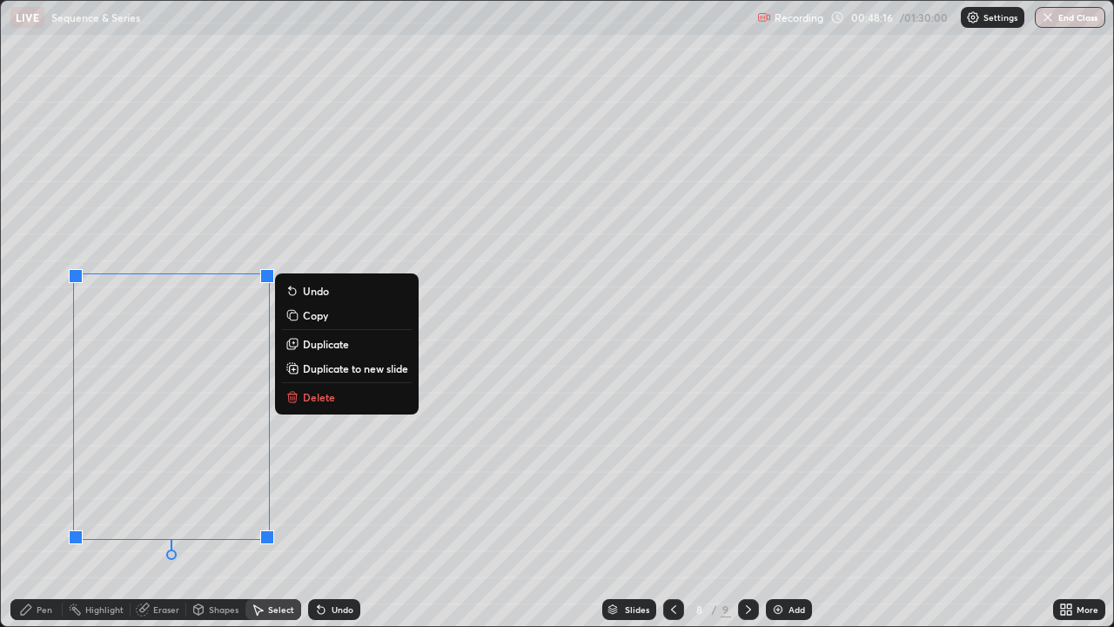
click at [342, 508] on div "0 ° Undo Copy Duplicate Duplicate to new slide Delete" at bounding box center [557, 313] width 1112 height 625
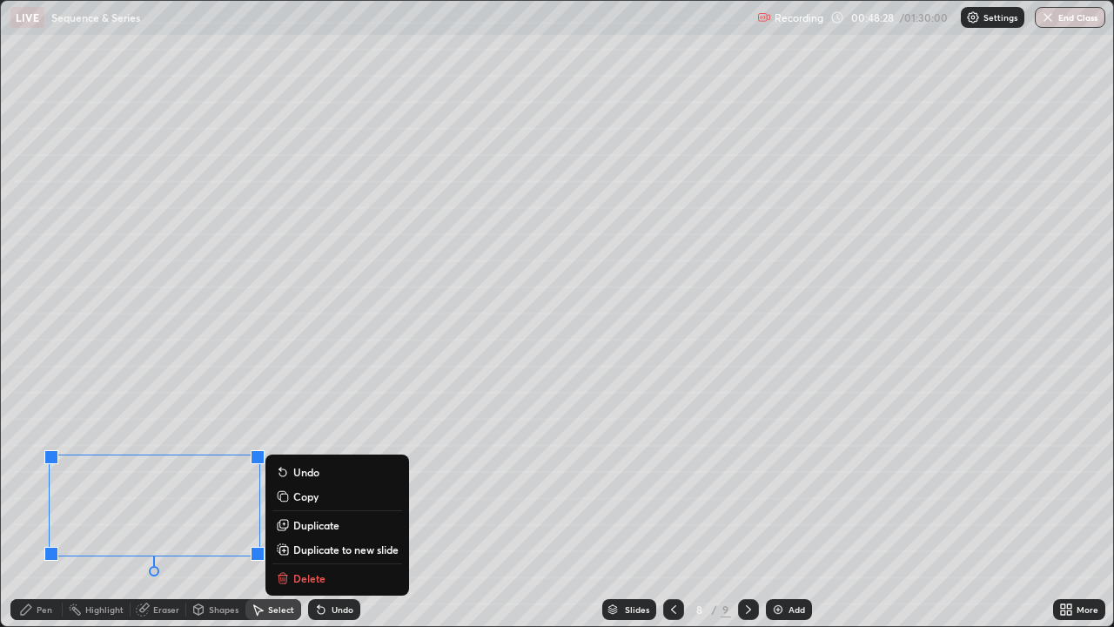
click at [315, 508] on p "Duplicate" at bounding box center [316, 525] width 46 height 14
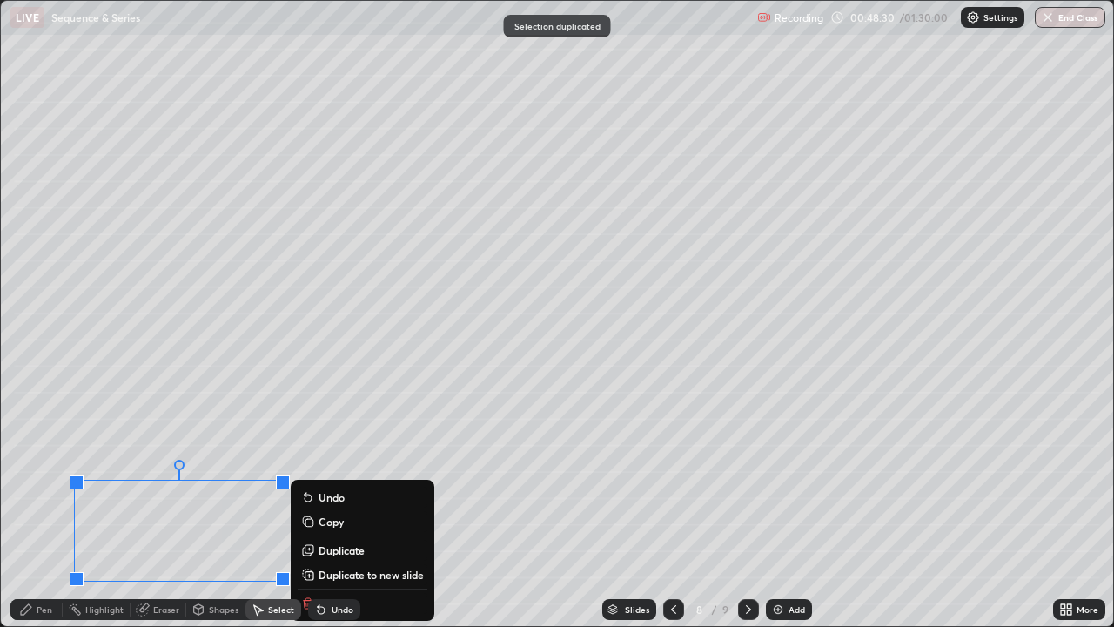
click at [541, 363] on div "0 ° Undo Copy Duplicate Duplicate to new slide Delete" at bounding box center [557, 313] width 1112 height 625
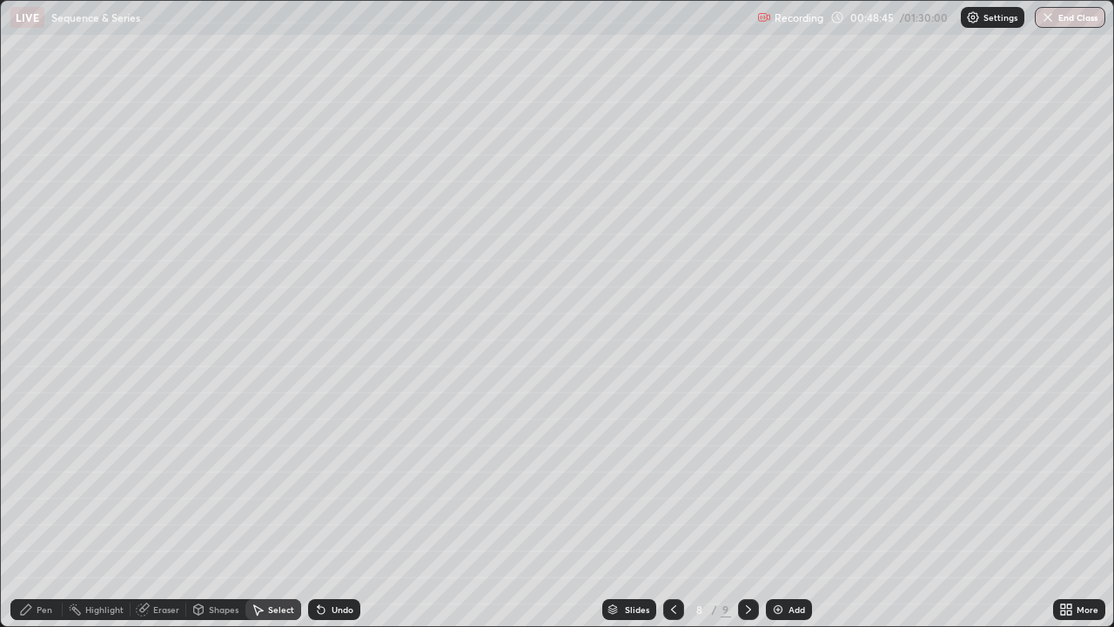
click at [42, 508] on div "Pen" at bounding box center [45, 609] width 16 height 9
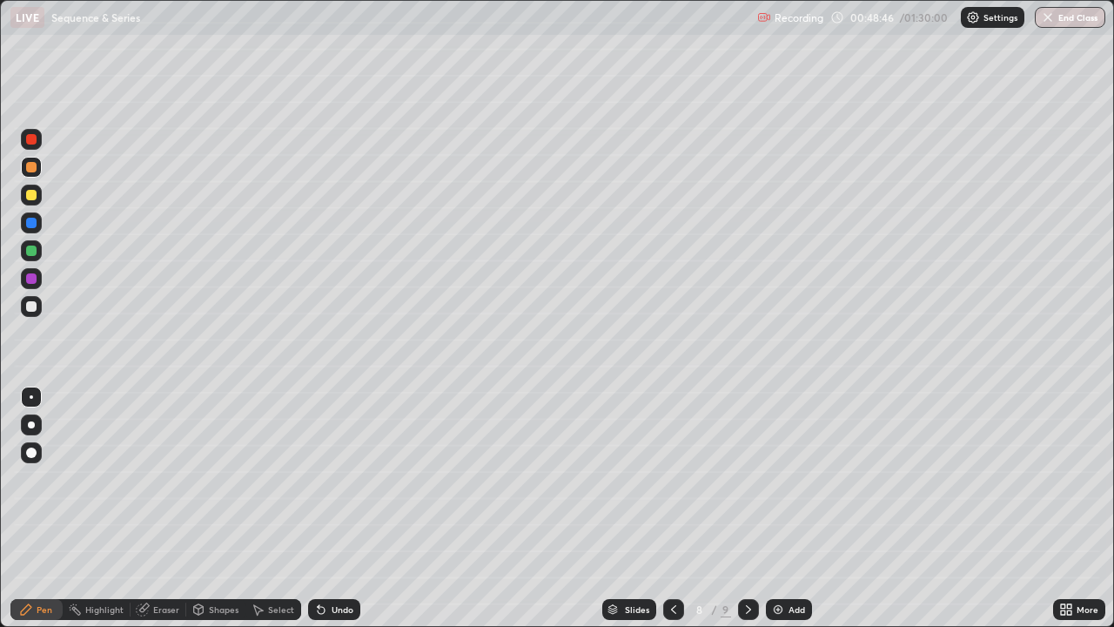
click at [30, 302] on div at bounding box center [31, 306] width 10 height 10
click at [774, 508] on img at bounding box center [778, 609] width 14 height 14
click at [209, 508] on div "Shapes" at bounding box center [215, 609] width 59 height 21
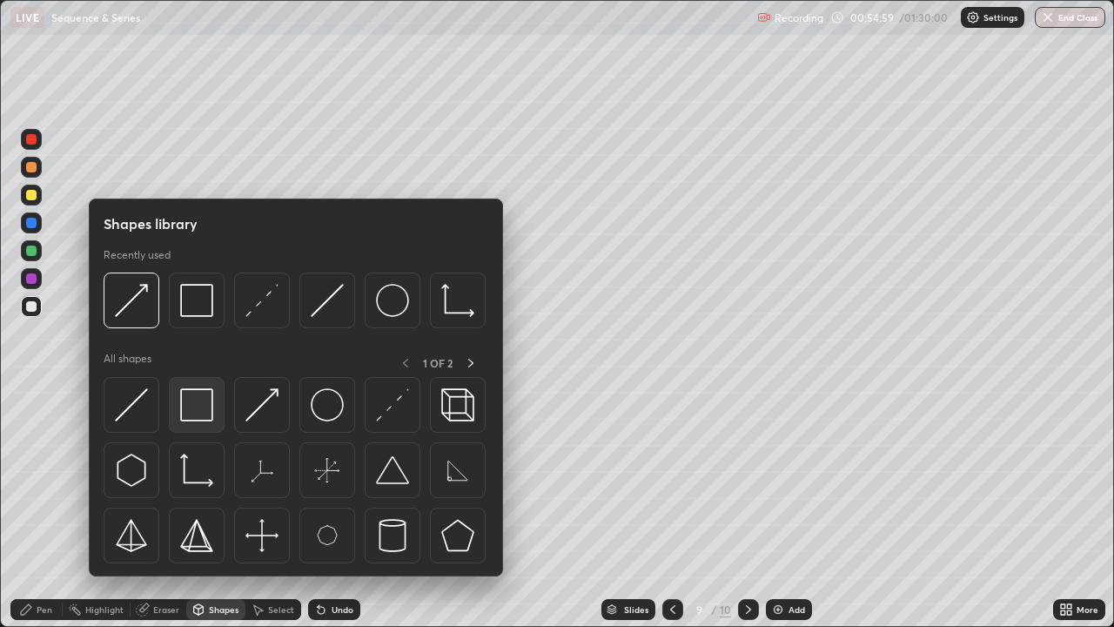
click at [208, 402] on img at bounding box center [196, 404] width 33 height 33
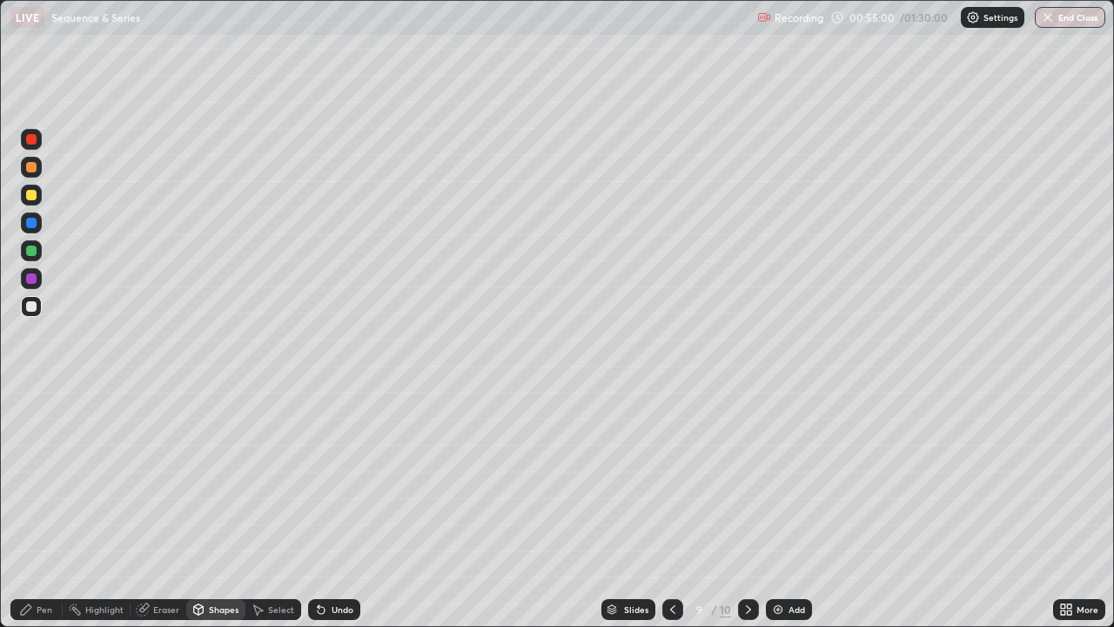
click at [31, 165] on div at bounding box center [31, 167] width 10 height 10
click at [216, 508] on div "Shapes" at bounding box center [224, 609] width 30 height 9
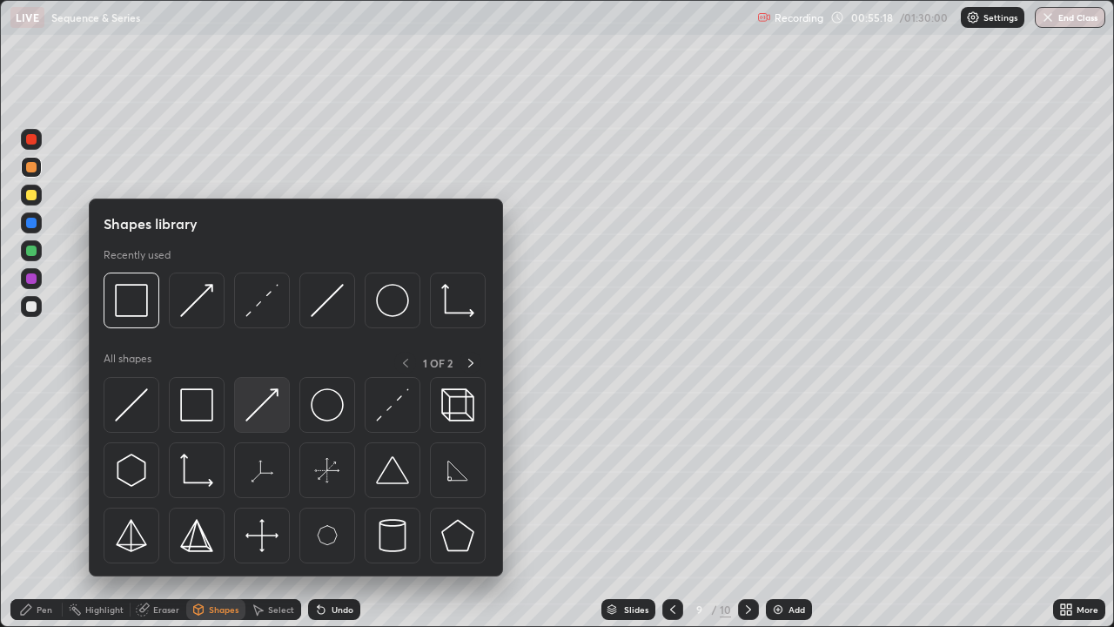
click at [269, 399] on img at bounding box center [261, 404] width 33 height 33
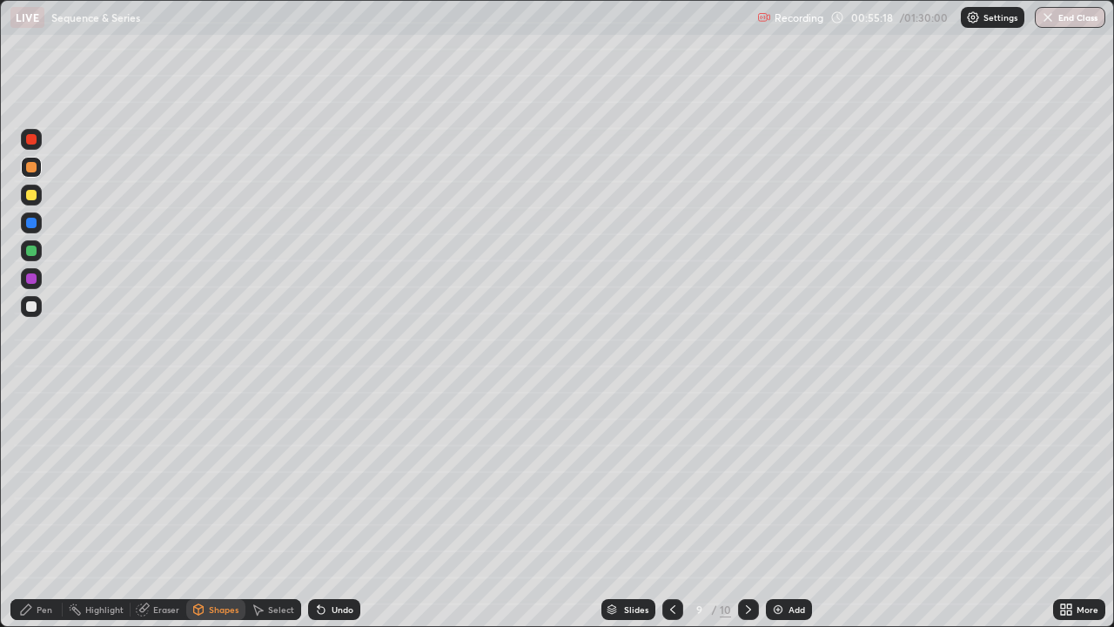
click at [32, 304] on div at bounding box center [31, 306] width 10 height 10
click at [31, 251] on div at bounding box center [31, 250] width 10 height 10
click at [44, 508] on div "Pen" at bounding box center [36, 609] width 52 height 21
click at [30, 167] on div at bounding box center [31, 167] width 10 height 10
click at [209, 508] on div "Shapes" at bounding box center [224, 609] width 30 height 9
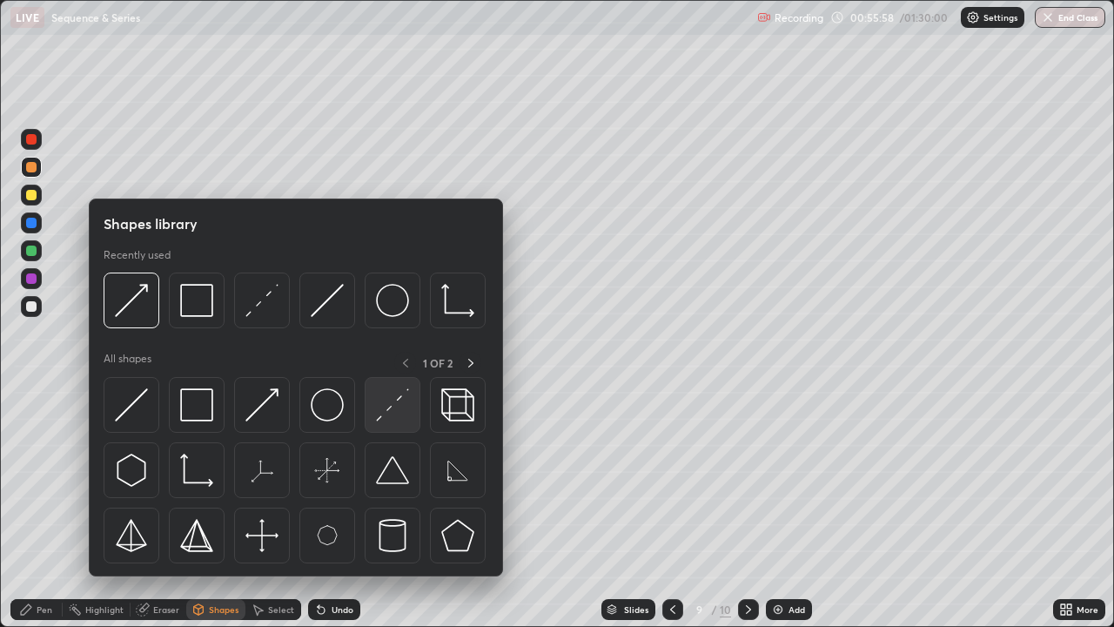
click at [384, 406] on img at bounding box center [392, 404] width 33 height 33
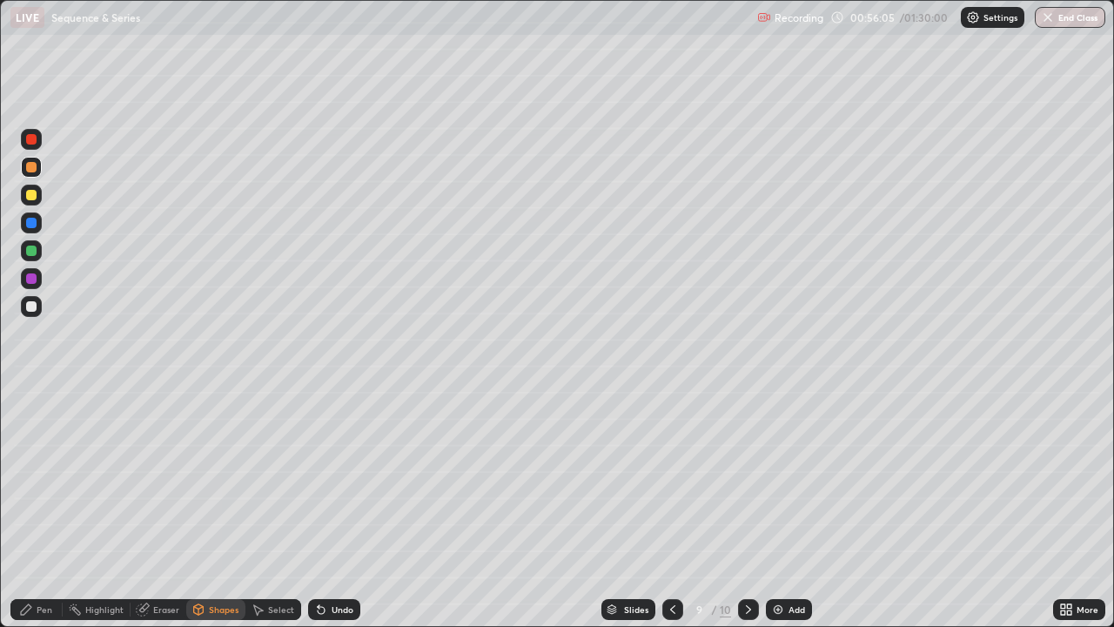
click at [37, 508] on div "Pen" at bounding box center [45, 609] width 16 height 9
click at [30, 309] on div at bounding box center [31, 306] width 10 height 10
click at [29, 165] on div at bounding box center [31, 167] width 10 height 10
click at [332, 508] on div "Undo" at bounding box center [343, 609] width 22 height 9
click at [339, 508] on div "Undo" at bounding box center [343, 609] width 22 height 9
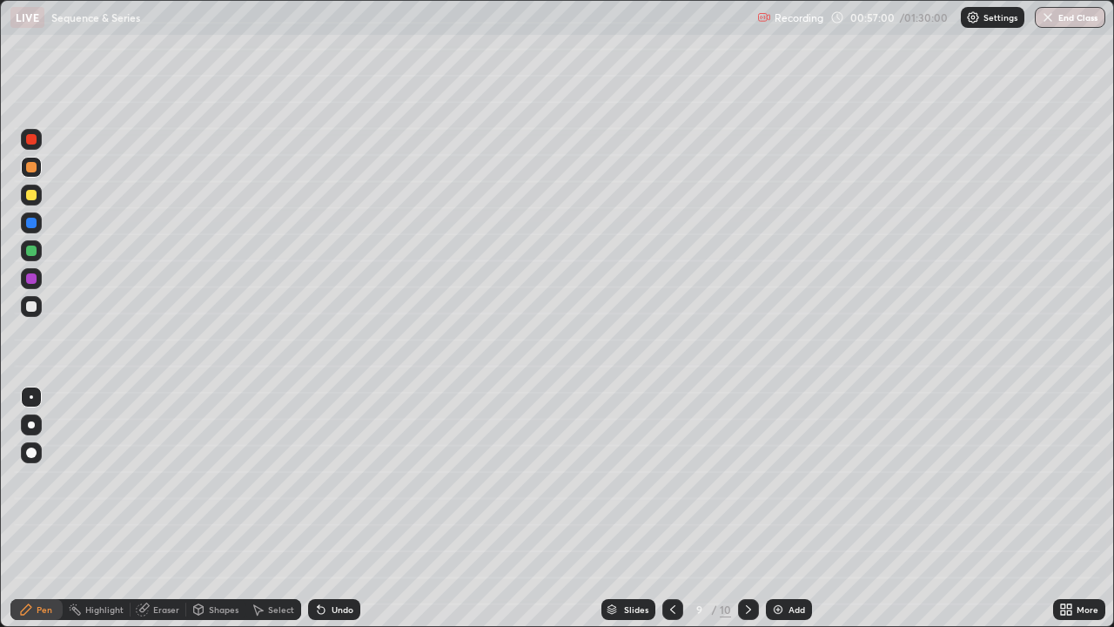
click at [339, 508] on div "Undo" at bounding box center [343, 609] width 22 height 9
click at [332, 508] on div "Undo" at bounding box center [343, 609] width 22 height 9
click at [28, 304] on div at bounding box center [31, 306] width 10 height 10
click at [206, 508] on div "Shapes" at bounding box center [215, 609] width 59 height 21
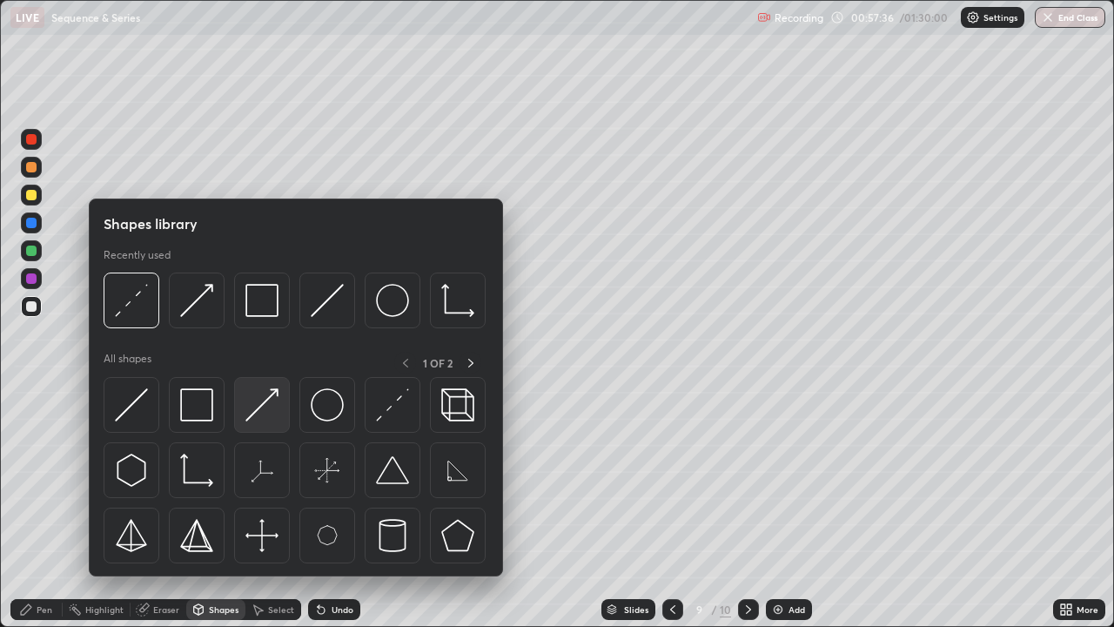
click at [265, 404] on img at bounding box center [261, 404] width 33 height 33
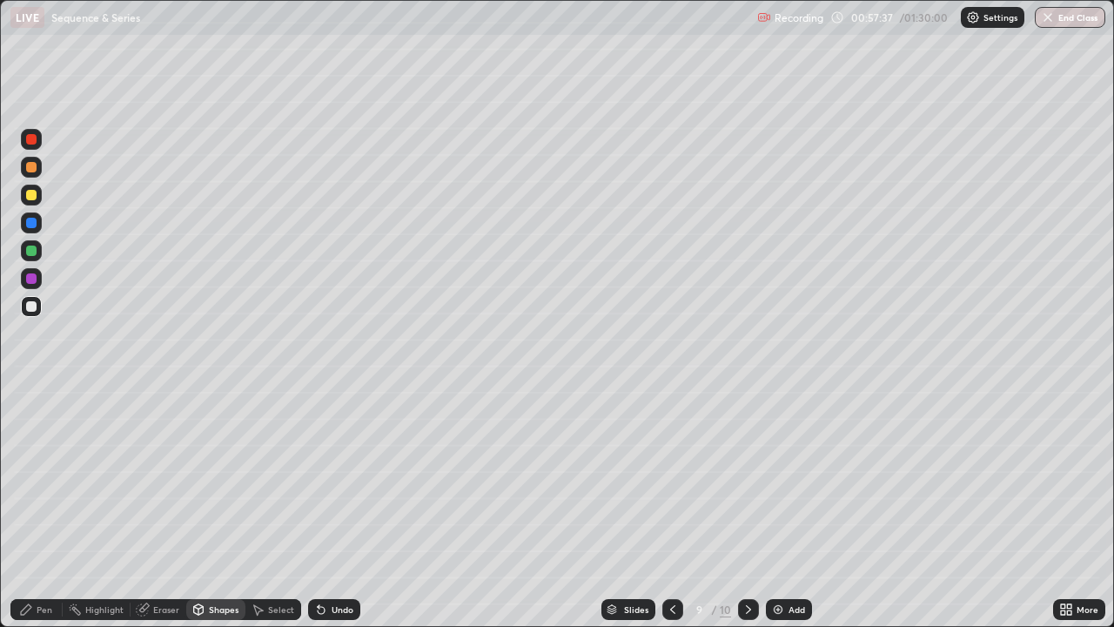
click at [219, 508] on div "Shapes" at bounding box center [224, 609] width 30 height 9
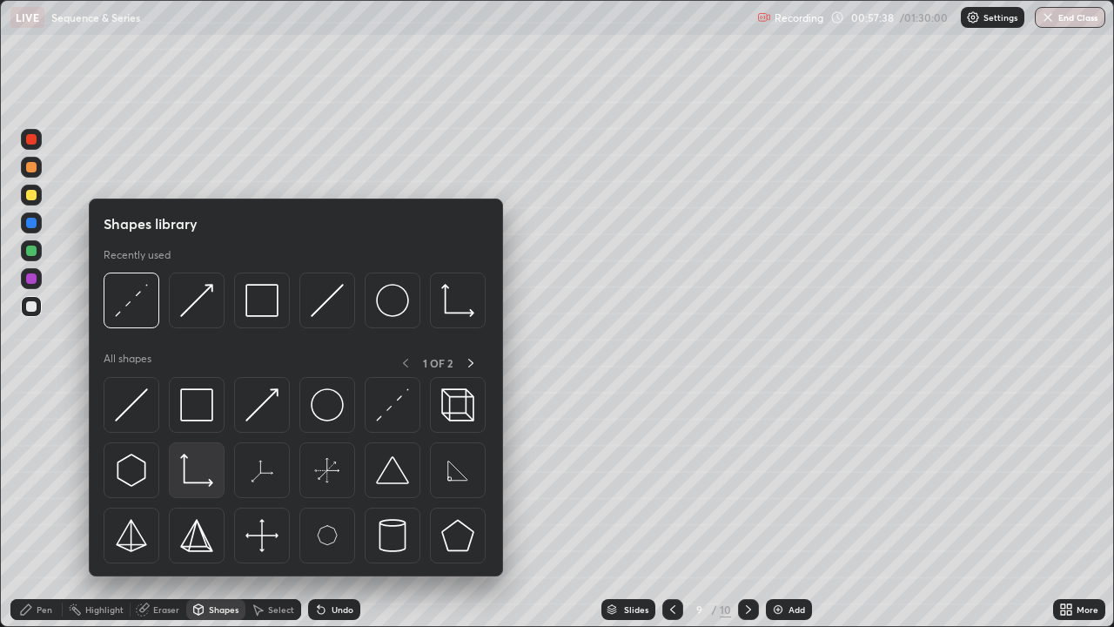
click at [199, 475] on img at bounding box center [196, 469] width 33 height 33
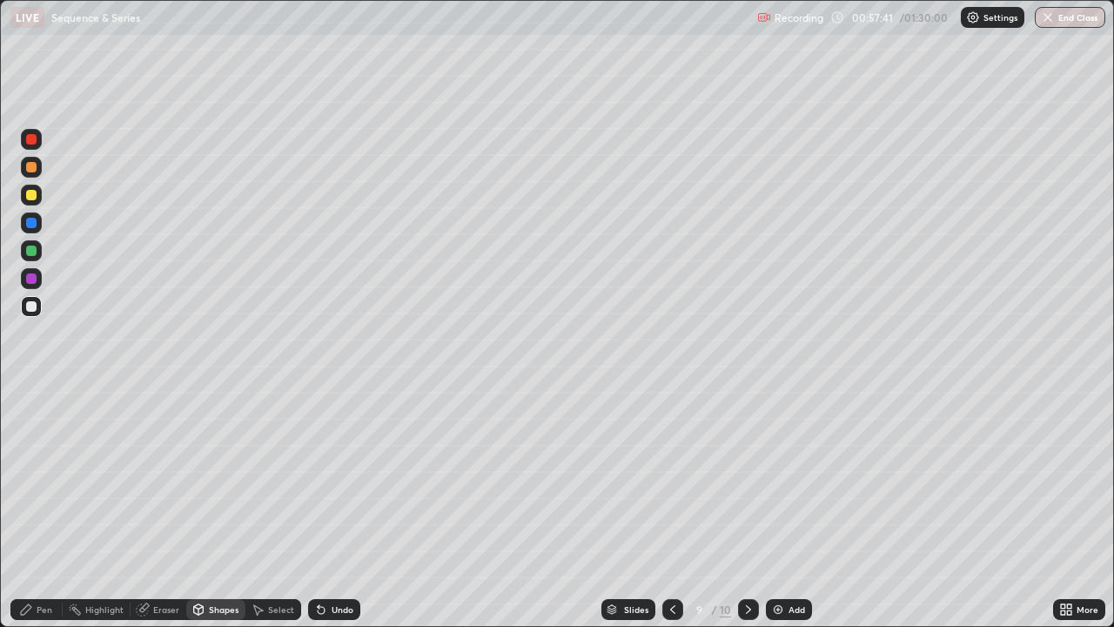
click at [33, 508] on div "Pen" at bounding box center [36, 609] width 52 height 21
click at [35, 308] on div at bounding box center [31, 306] width 10 height 10
click at [203, 508] on icon at bounding box center [198, 609] width 14 height 14
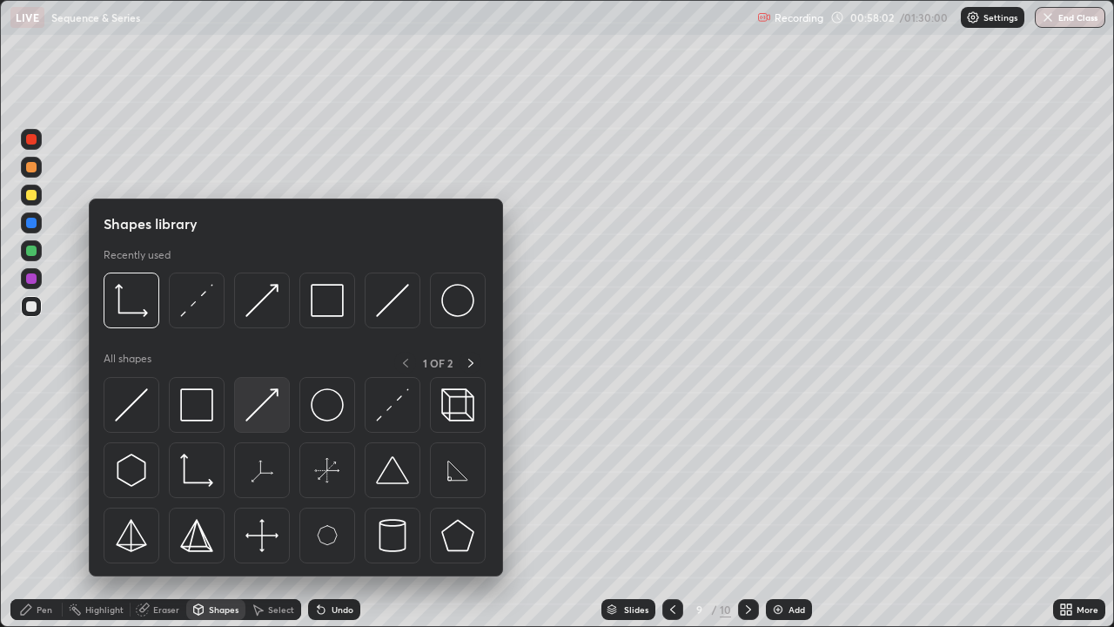
click at [263, 399] on img at bounding box center [261, 404] width 33 height 33
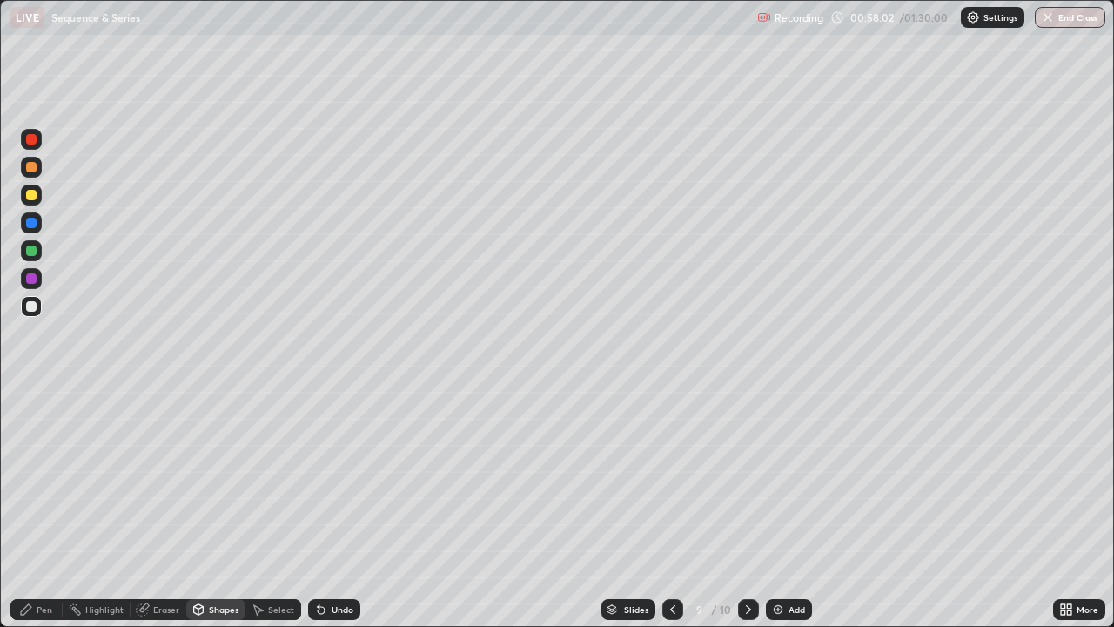
click at [31, 246] on div at bounding box center [31, 250] width 10 height 10
click at [30, 508] on icon at bounding box center [26, 609] width 14 height 14
click at [29, 164] on div at bounding box center [31, 167] width 10 height 10
click at [203, 508] on icon at bounding box center [198, 609] width 14 height 14
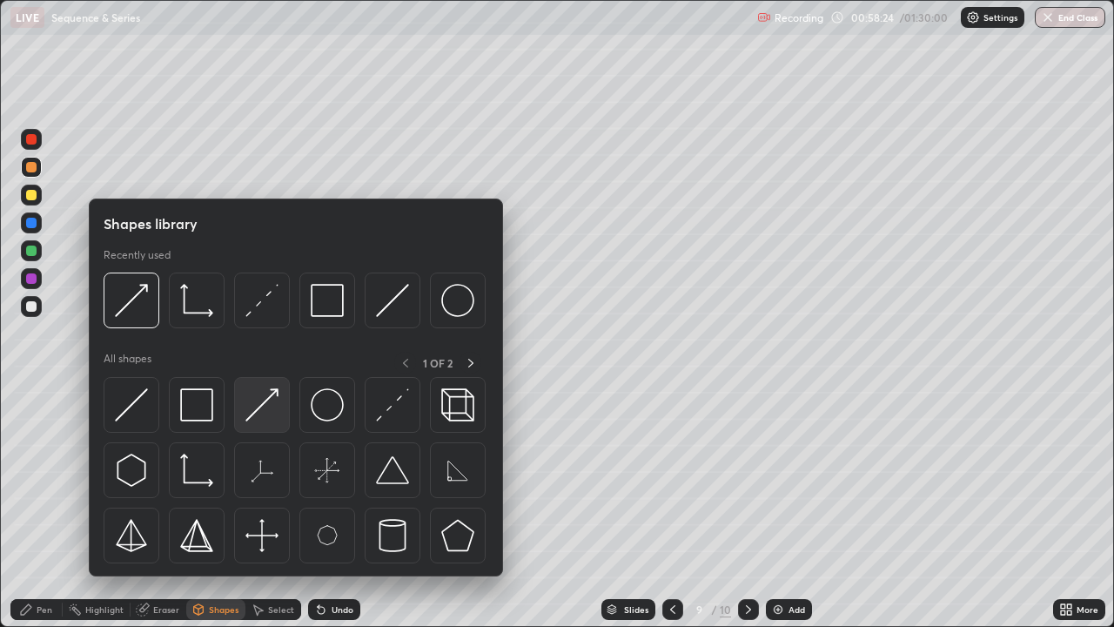
click at [261, 405] on img at bounding box center [261, 404] width 33 height 33
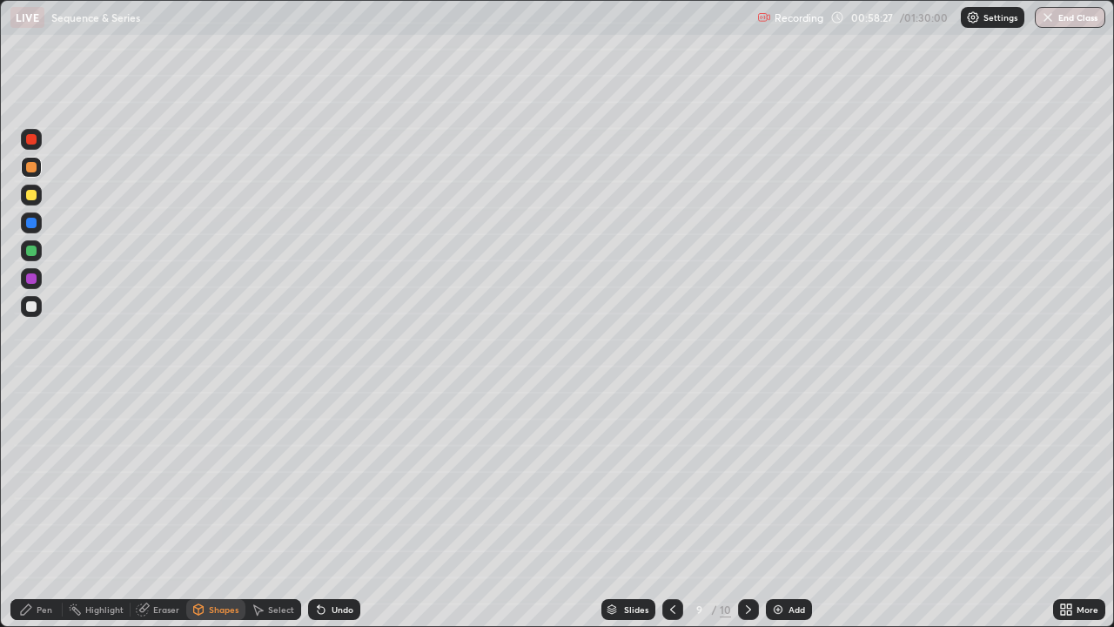
click at [34, 508] on div "Pen" at bounding box center [36, 609] width 52 height 21
click at [32, 306] on div at bounding box center [31, 306] width 10 height 10
click at [334, 508] on div "Undo" at bounding box center [343, 609] width 22 height 9
click at [340, 508] on div "Undo" at bounding box center [343, 609] width 22 height 9
click at [336, 508] on div "Undo" at bounding box center [343, 609] width 22 height 9
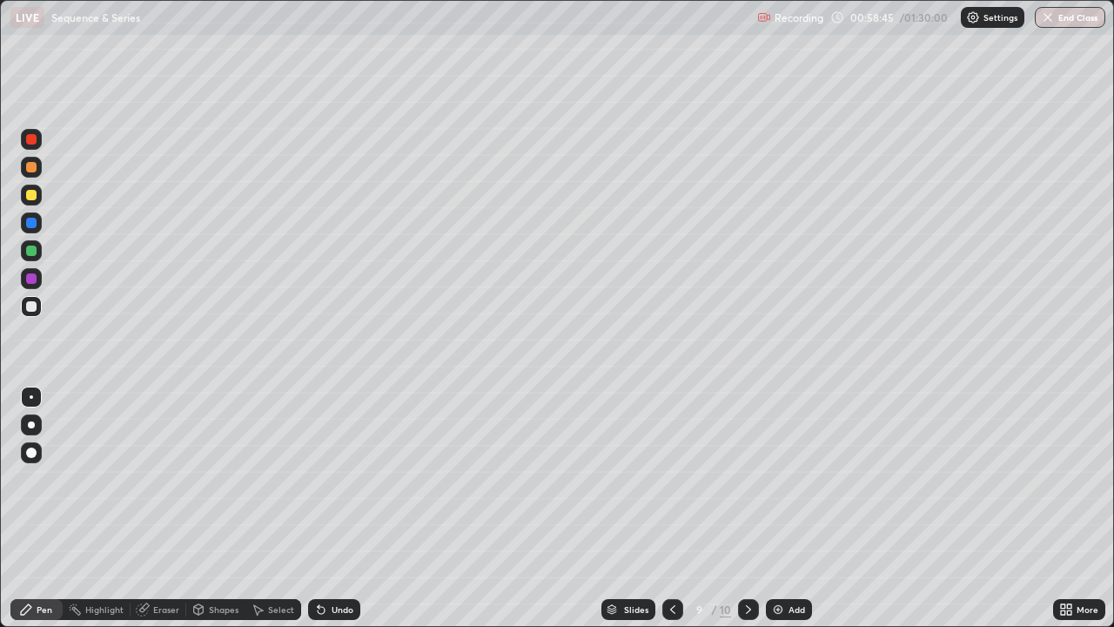
click at [332, 508] on div "Undo" at bounding box center [343, 609] width 22 height 9
click at [328, 508] on div "Undo" at bounding box center [334, 609] width 52 height 21
click at [332, 508] on div "Undo" at bounding box center [343, 609] width 22 height 9
click at [31, 165] on div at bounding box center [31, 167] width 10 height 10
click at [30, 247] on div at bounding box center [31, 250] width 10 height 10
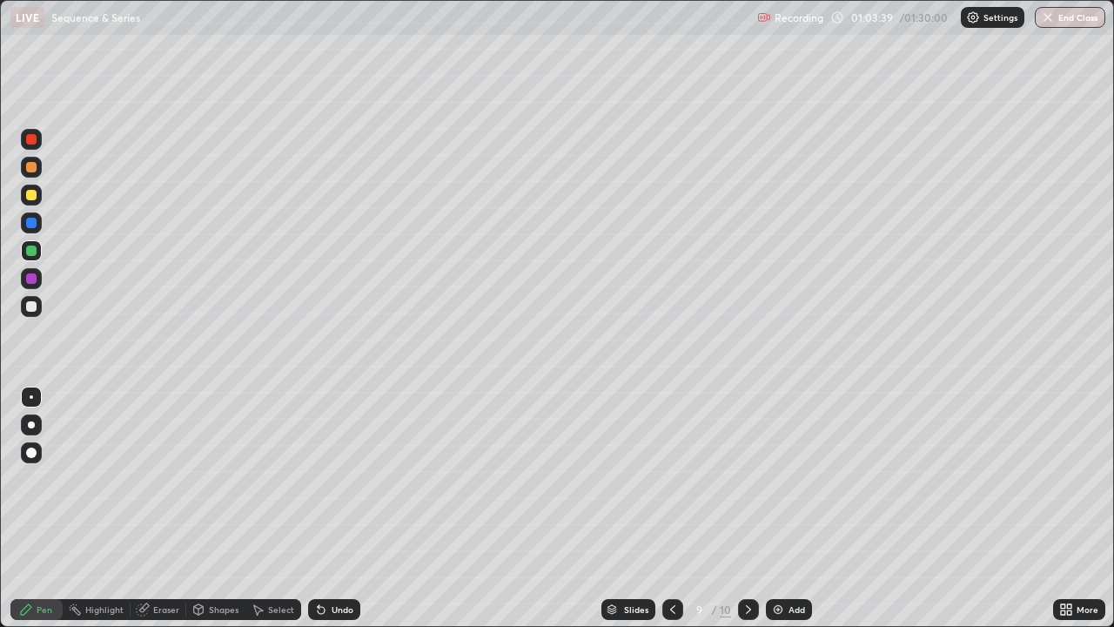
click at [277, 508] on div "Select" at bounding box center [281, 609] width 26 height 9
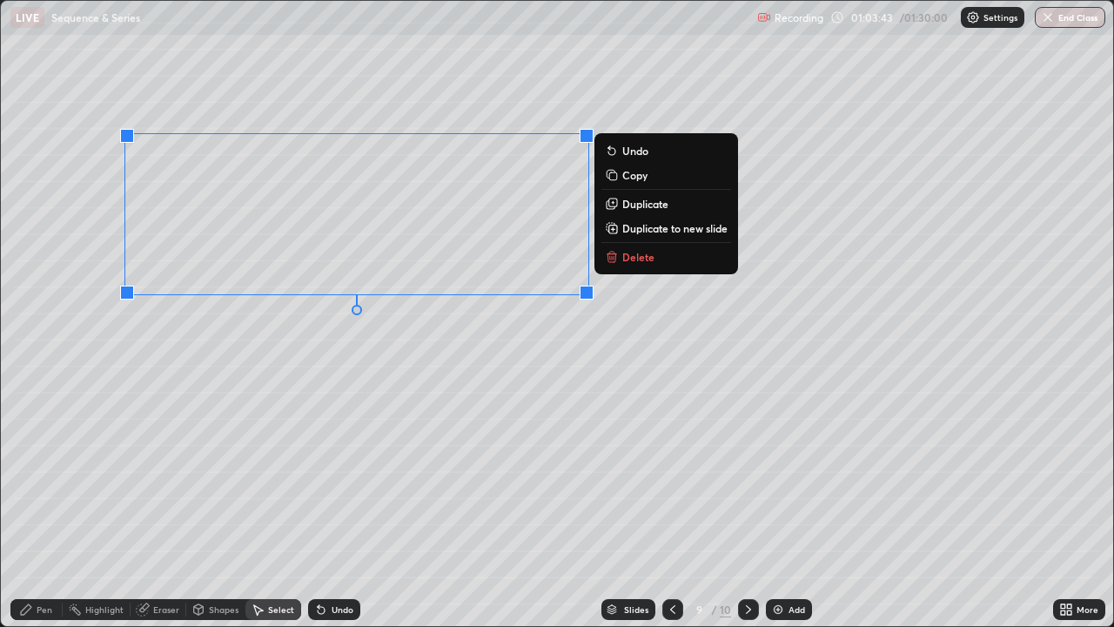
click at [634, 223] on p "Duplicate to new slide" at bounding box center [674, 228] width 105 height 14
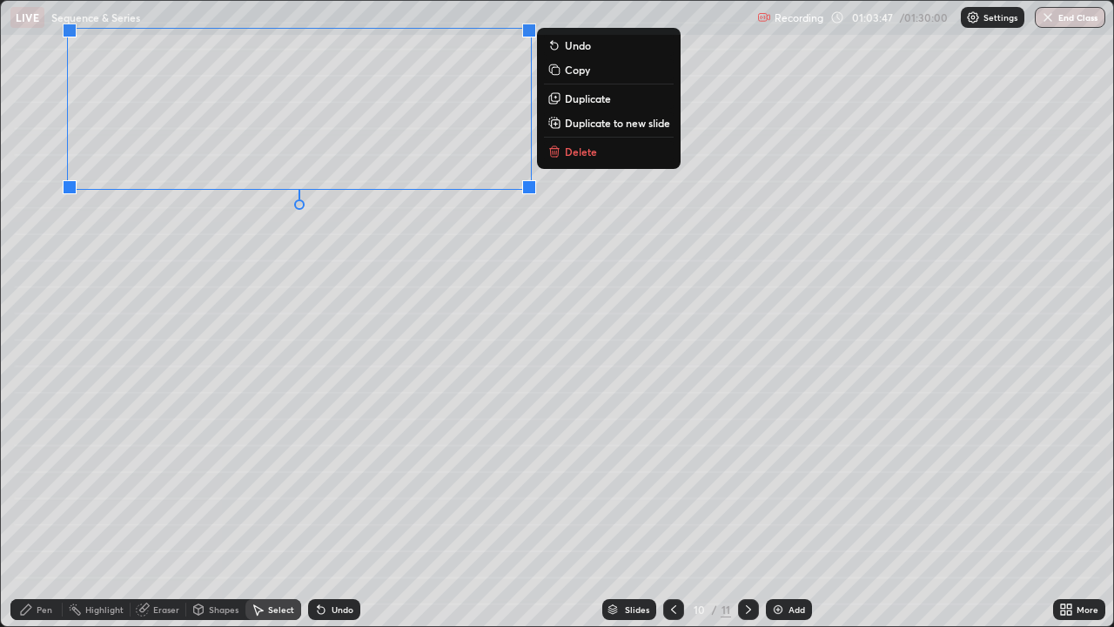
click at [248, 334] on div "0 ° Undo Copy Duplicate Duplicate to new slide Delete" at bounding box center [557, 313] width 1112 height 625
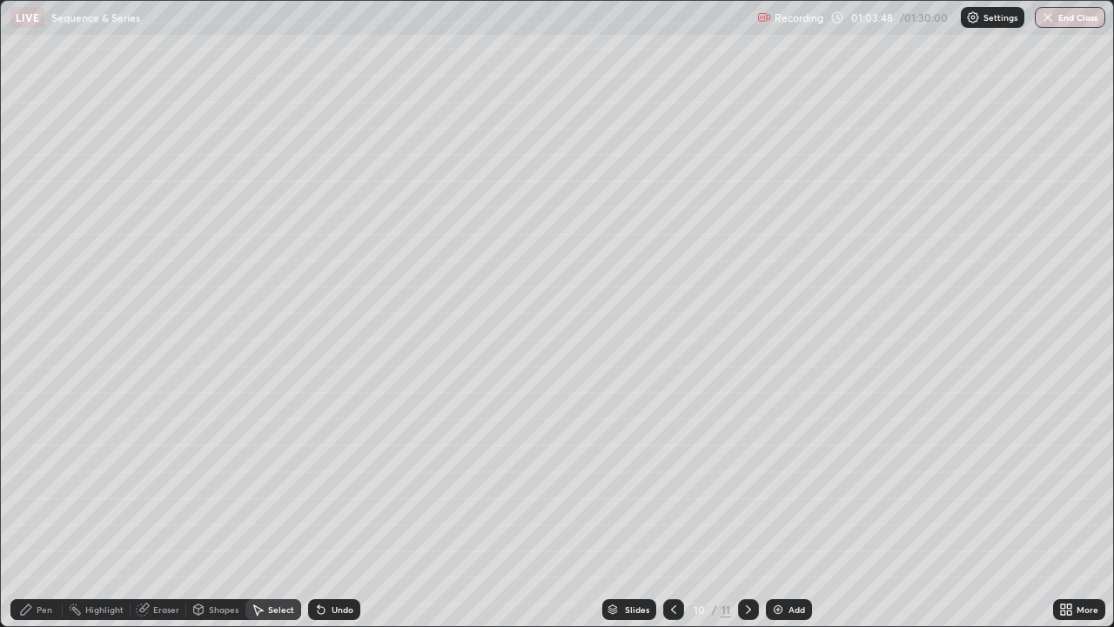
click at [104, 508] on div "Highlight" at bounding box center [104, 609] width 38 height 9
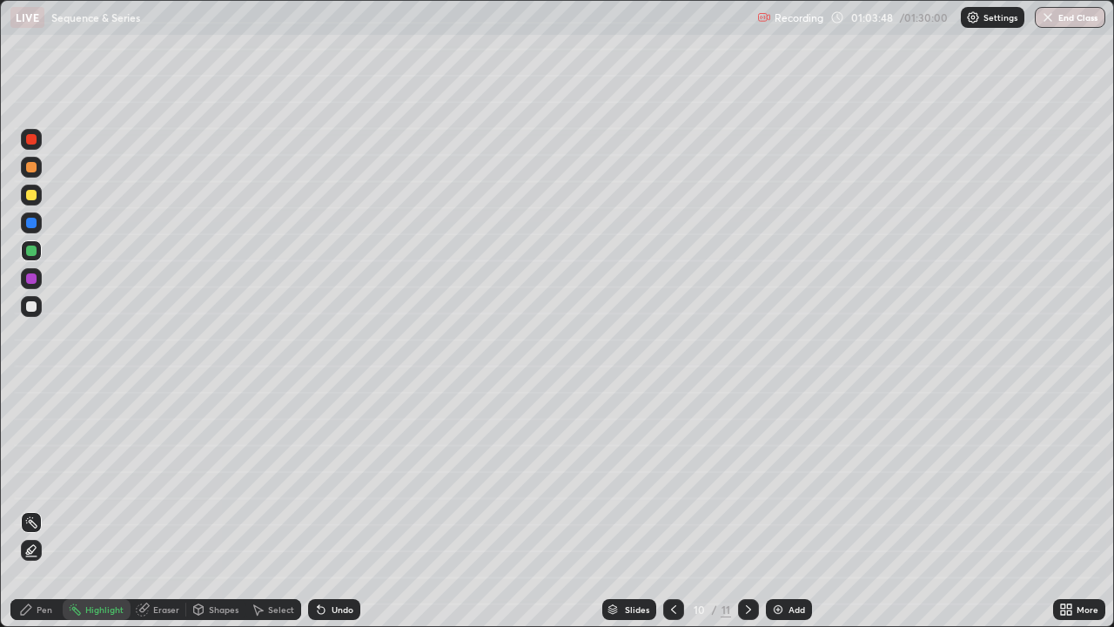
click at [153, 508] on div "Eraser" at bounding box center [166, 609] width 26 height 9
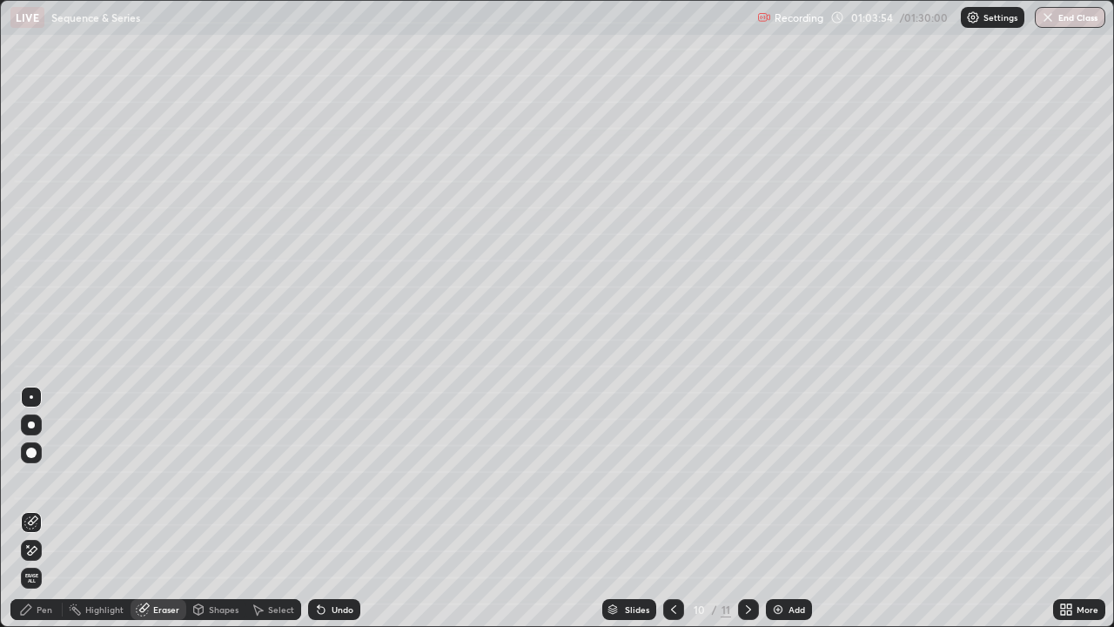
click at [30, 508] on icon at bounding box center [26, 609] width 14 height 14
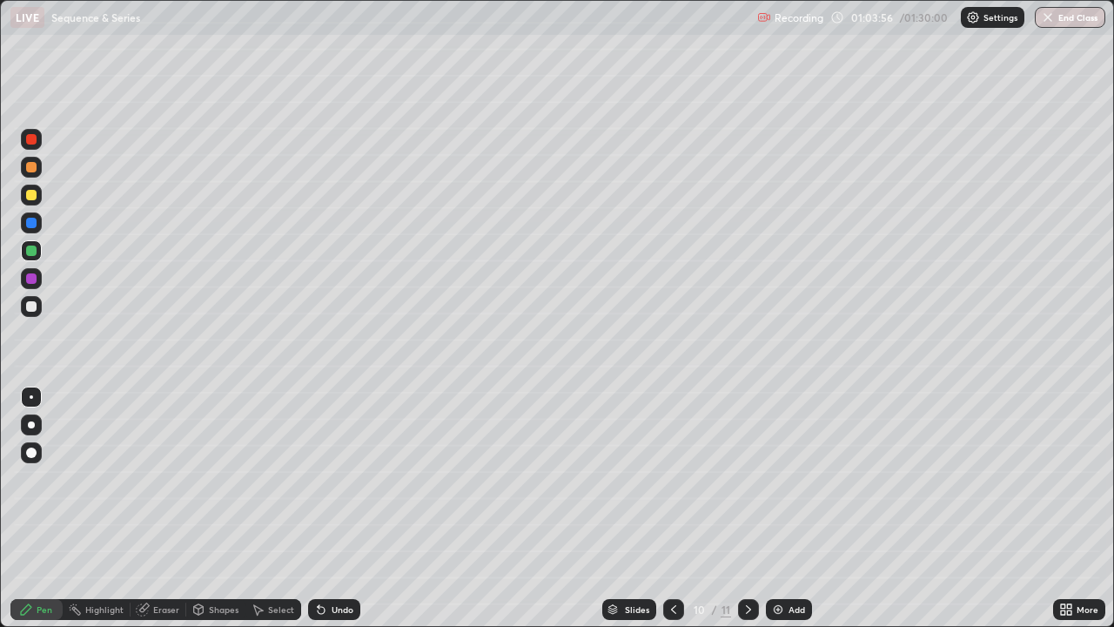
click at [30, 168] on div at bounding box center [31, 167] width 10 height 10
click at [28, 249] on div at bounding box center [31, 250] width 10 height 10
click at [775, 508] on img at bounding box center [778, 609] width 14 height 14
click at [216, 508] on div "Shapes" at bounding box center [224, 609] width 30 height 9
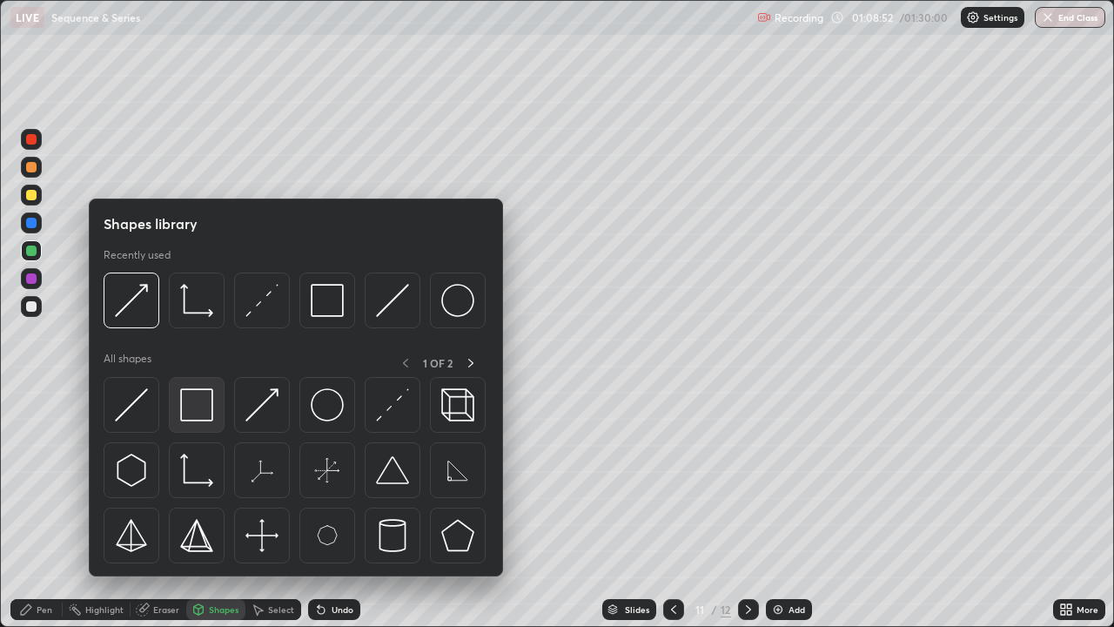
click at [195, 409] on img at bounding box center [196, 404] width 33 height 33
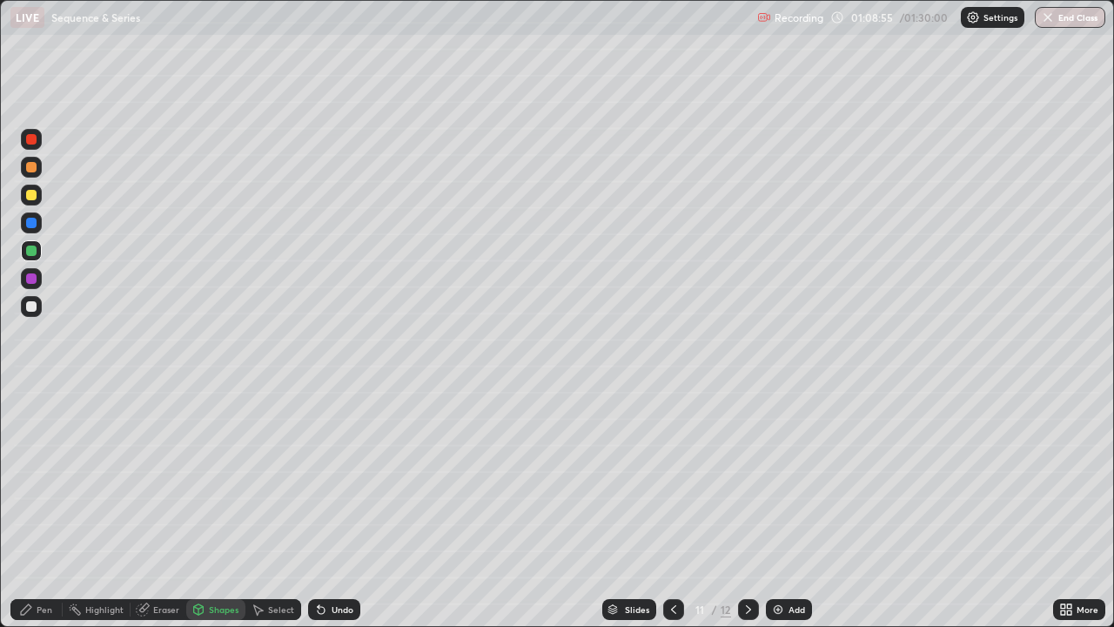
click at [33, 160] on div at bounding box center [31, 167] width 21 height 21
click at [218, 508] on div "Shapes" at bounding box center [224, 609] width 30 height 9
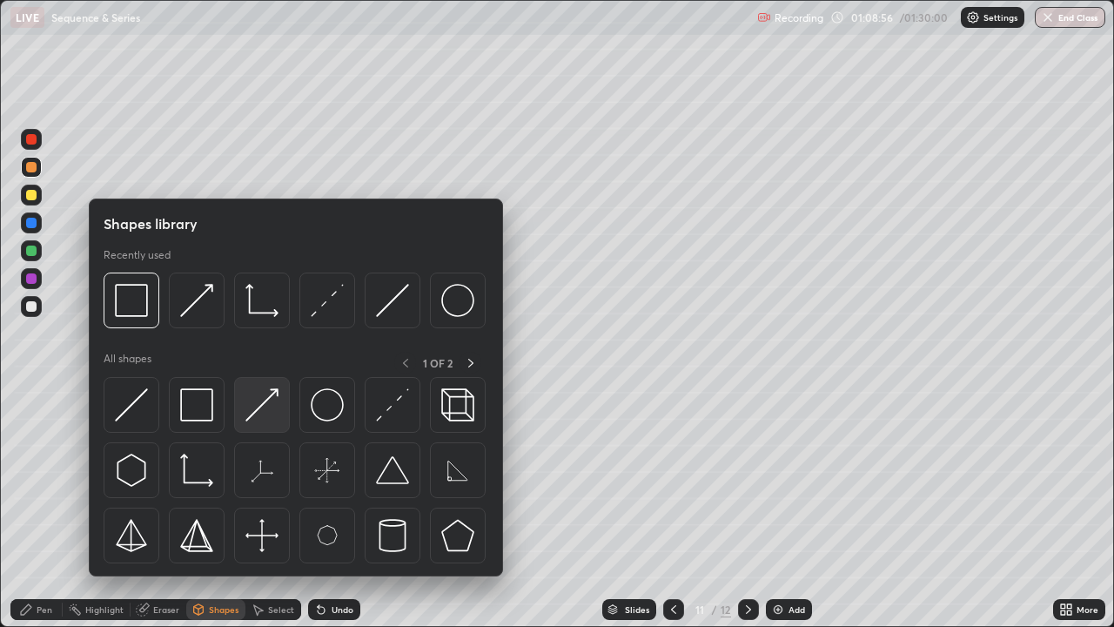
click at [263, 402] on img at bounding box center [261, 404] width 33 height 33
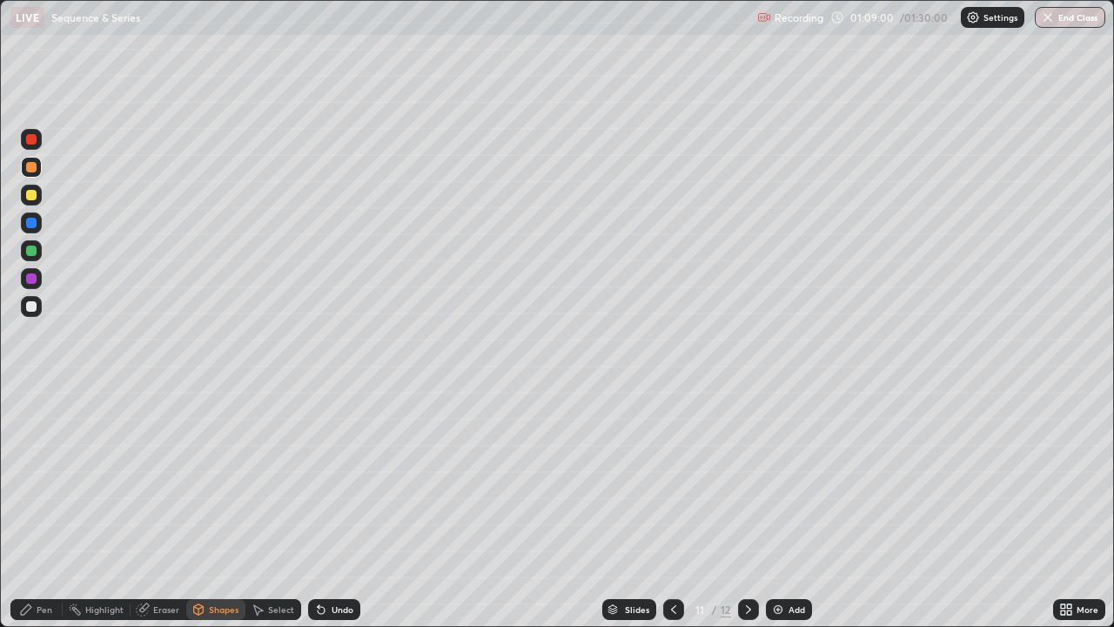
click at [44, 508] on div "Pen" at bounding box center [45, 609] width 16 height 9
click at [32, 306] on div at bounding box center [31, 306] width 10 height 10
click at [342, 508] on div "Undo" at bounding box center [343, 609] width 22 height 9
click at [213, 508] on div "Shapes" at bounding box center [215, 609] width 59 height 21
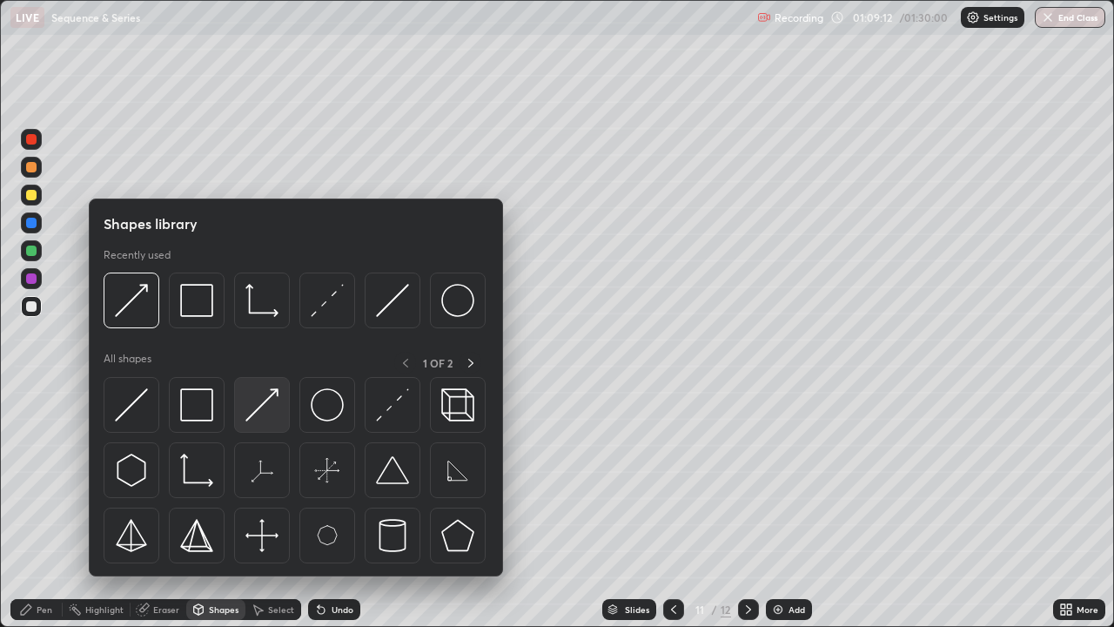
click at [271, 393] on img at bounding box center [261, 404] width 33 height 33
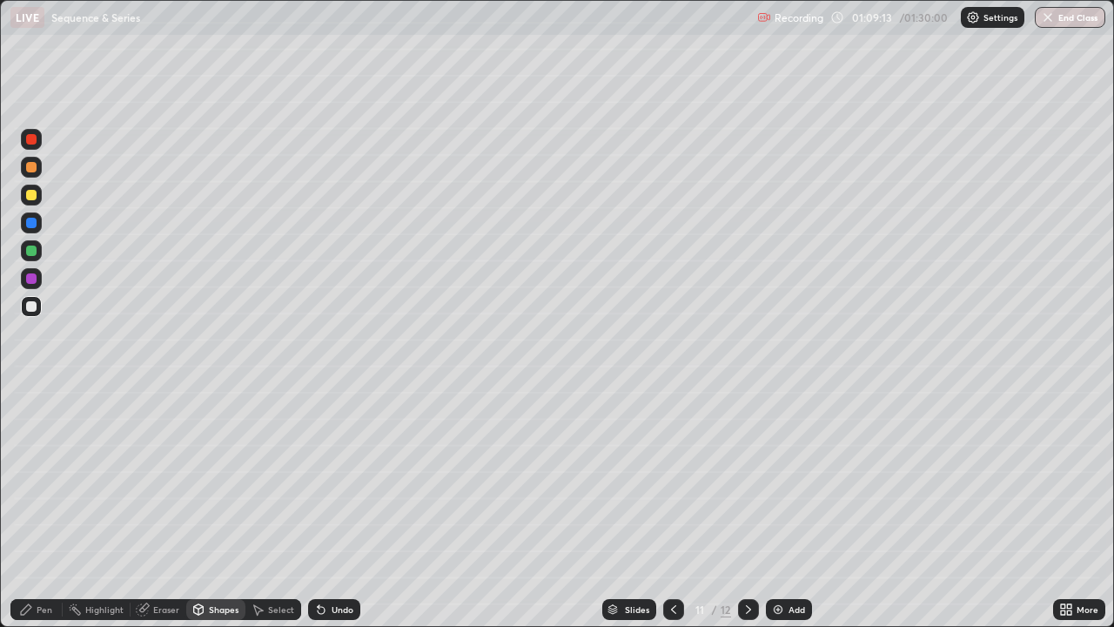
click at [32, 192] on div at bounding box center [31, 195] width 10 height 10
click at [37, 508] on div "Pen" at bounding box center [45, 609] width 16 height 9
click at [34, 305] on div at bounding box center [31, 306] width 10 height 10
click at [222, 508] on div "Shapes" at bounding box center [224, 609] width 30 height 9
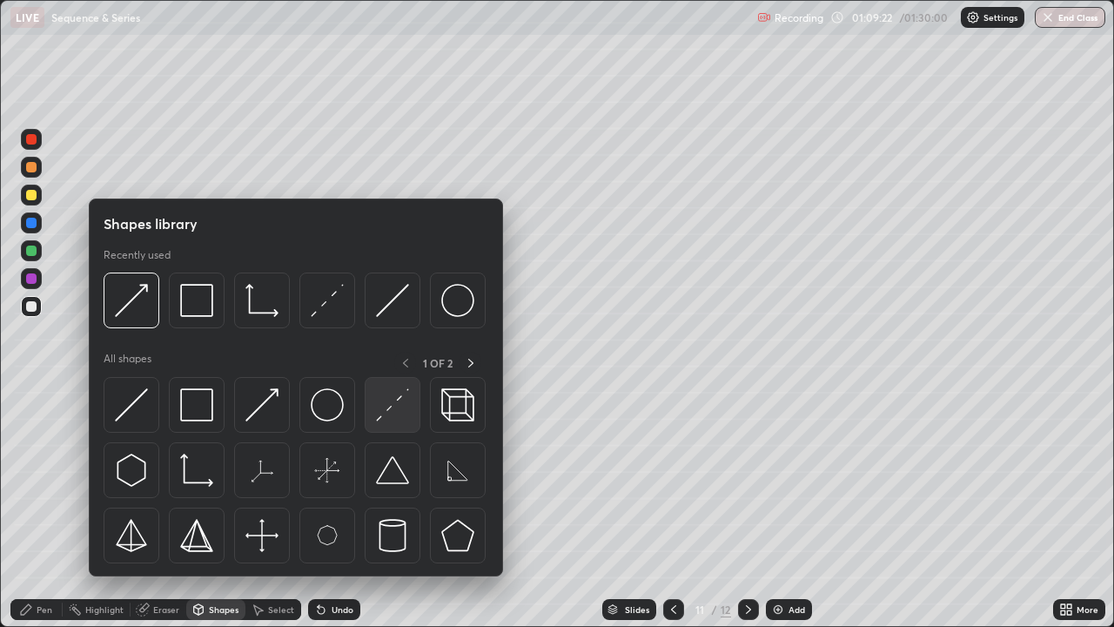
click at [389, 407] on img at bounding box center [392, 404] width 33 height 33
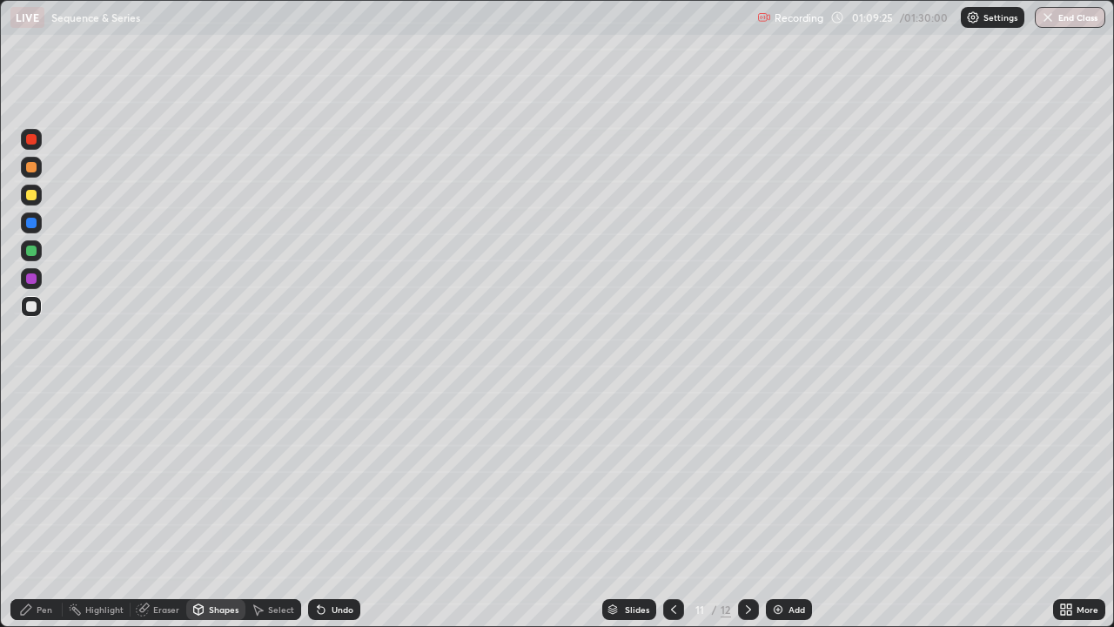
click at [30, 164] on div at bounding box center [31, 167] width 10 height 10
click at [38, 508] on div "Pen" at bounding box center [36, 609] width 52 height 21
click at [216, 508] on div "Shapes" at bounding box center [224, 609] width 30 height 9
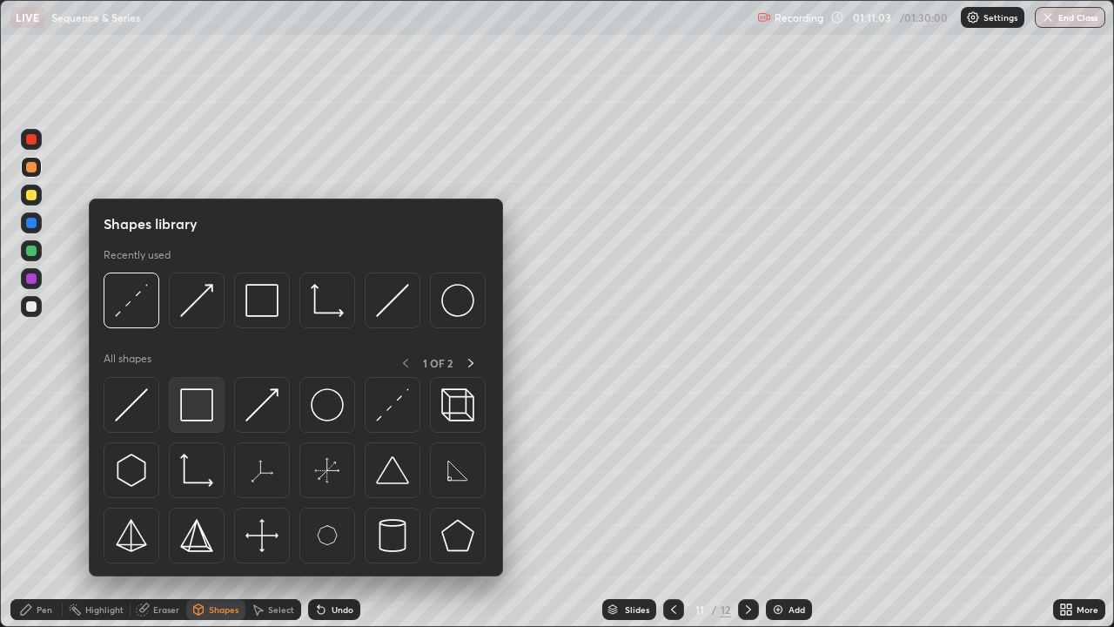
click at [201, 409] on img at bounding box center [196, 404] width 33 height 33
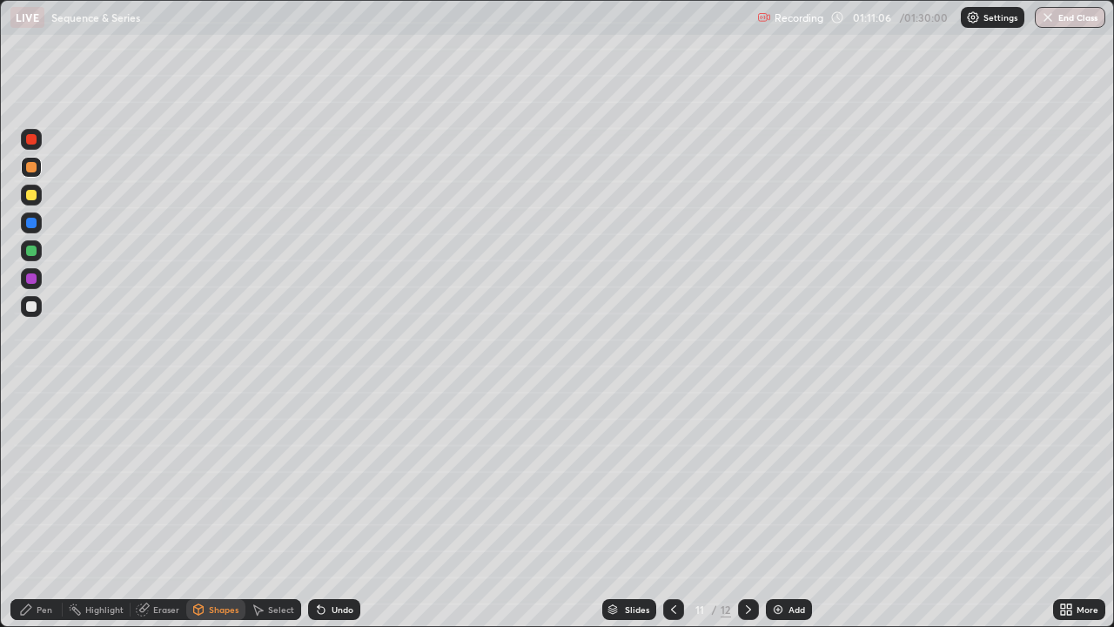
click at [38, 508] on div "Pen" at bounding box center [45, 609] width 16 height 9
click at [35, 315] on div at bounding box center [31, 306] width 21 height 21
click at [30, 165] on div at bounding box center [31, 167] width 10 height 10
click at [264, 508] on div "Select" at bounding box center [273, 609] width 56 height 21
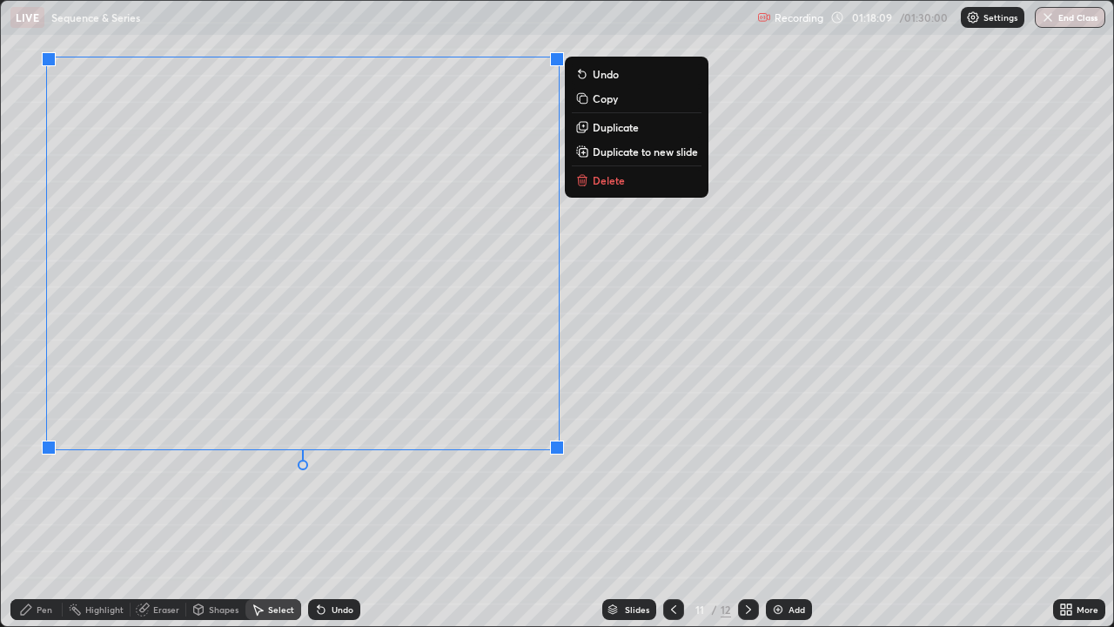
click at [117, 506] on div "0 ° Undo Copy Duplicate Duplicate to new slide Delete" at bounding box center [557, 313] width 1112 height 625
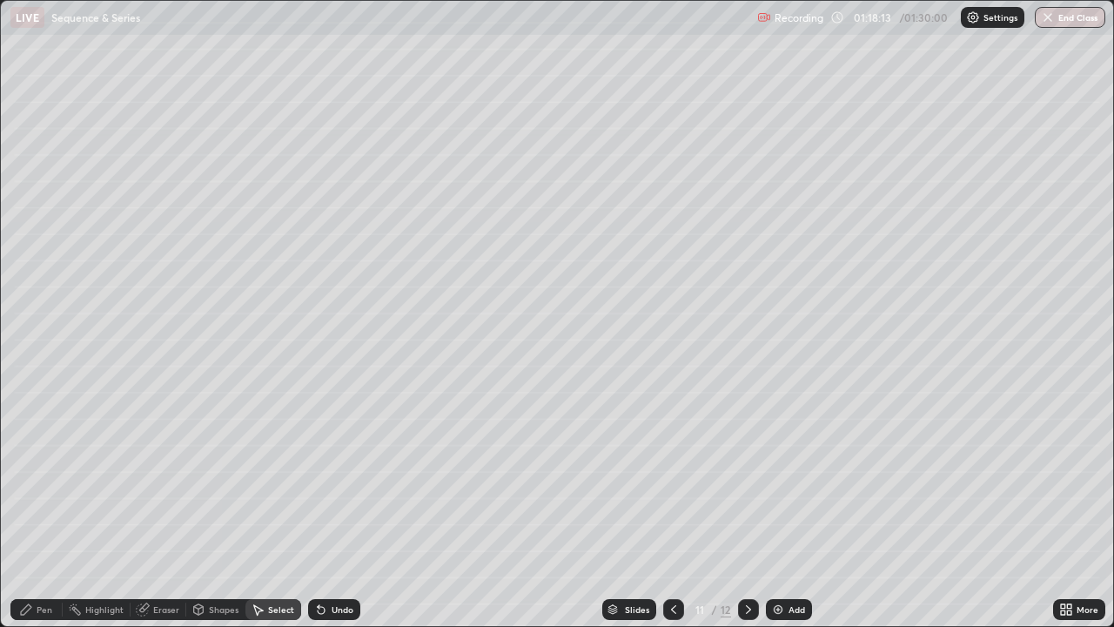
click at [102, 317] on div "0 ° Undo Copy Duplicate Duplicate to new slide Delete" at bounding box center [557, 313] width 1112 height 625
click at [227, 324] on div "0 ° Undo Copy Duplicate Duplicate to new slide Delete" at bounding box center [557, 313] width 1112 height 625
click at [301, 318] on div "0 ° Undo Copy Duplicate Duplicate to new slide Delete" at bounding box center [557, 313] width 1112 height 625
click at [201, 508] on icon at bounding box center [199, 609] width 10 height 10
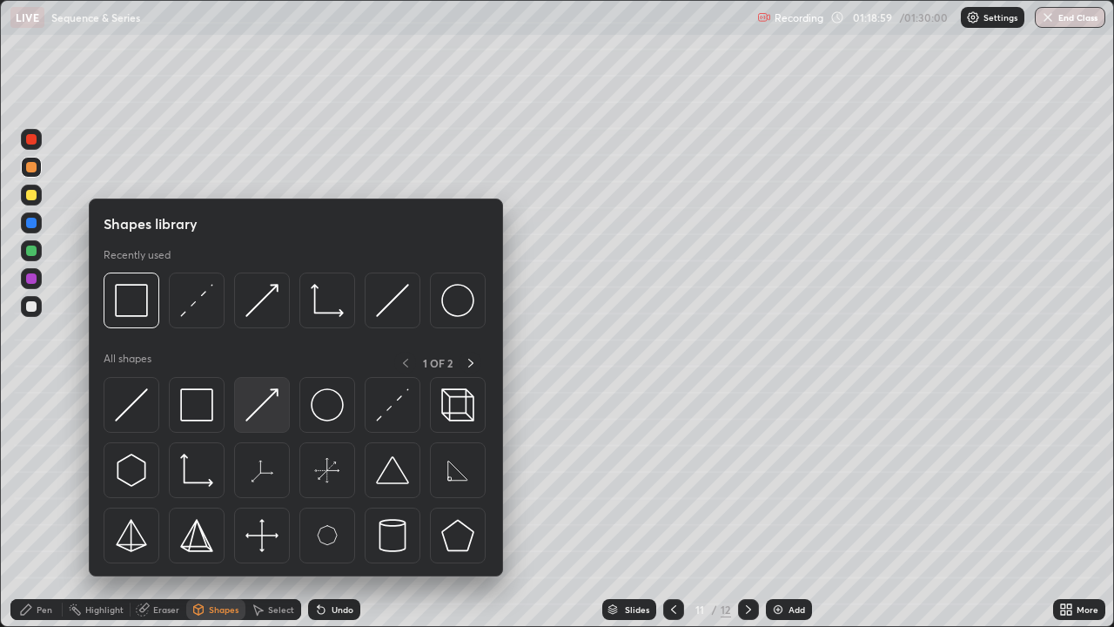
click at [254, 407] on img at bounding box center [261, 404] width 33 height 33
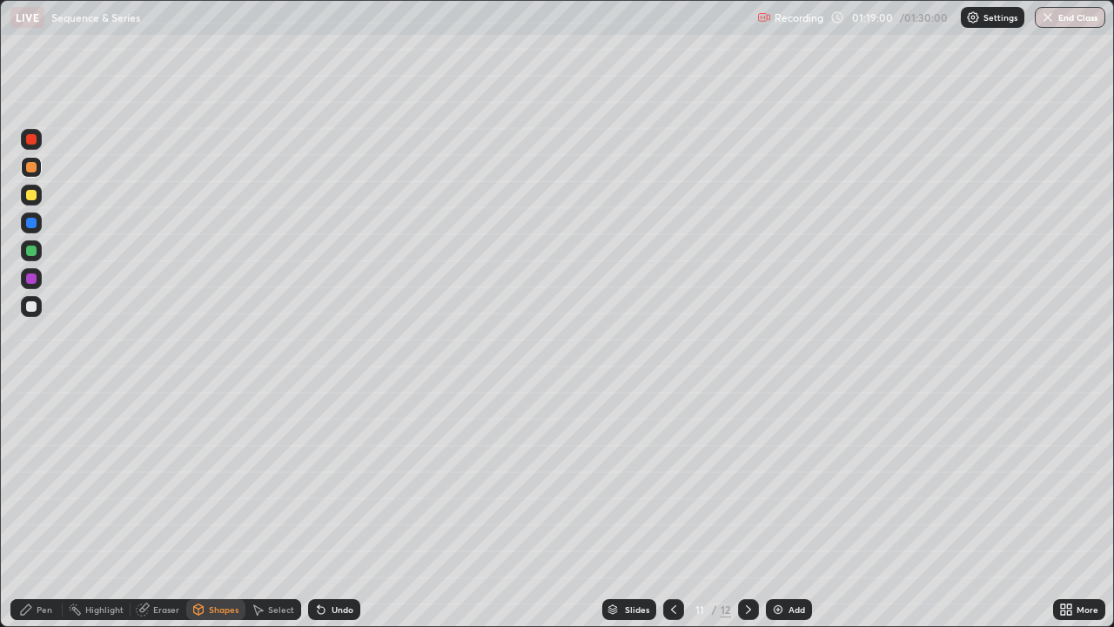
click at [34, 252] on div at bounding box center [31, 250] width 10 height 10
click at [46, 508] on div "Pen" at bounding box center [36, 609] width 52 height 21
click at [41, 310] on div at bounding box center [31, 306] width 21 height 21
click at [672, 508] on icon at bounding box center [674, 609] width 14 height 14
click at [670, 508] on icon at bounding box center [674, 609] width 14 height 14
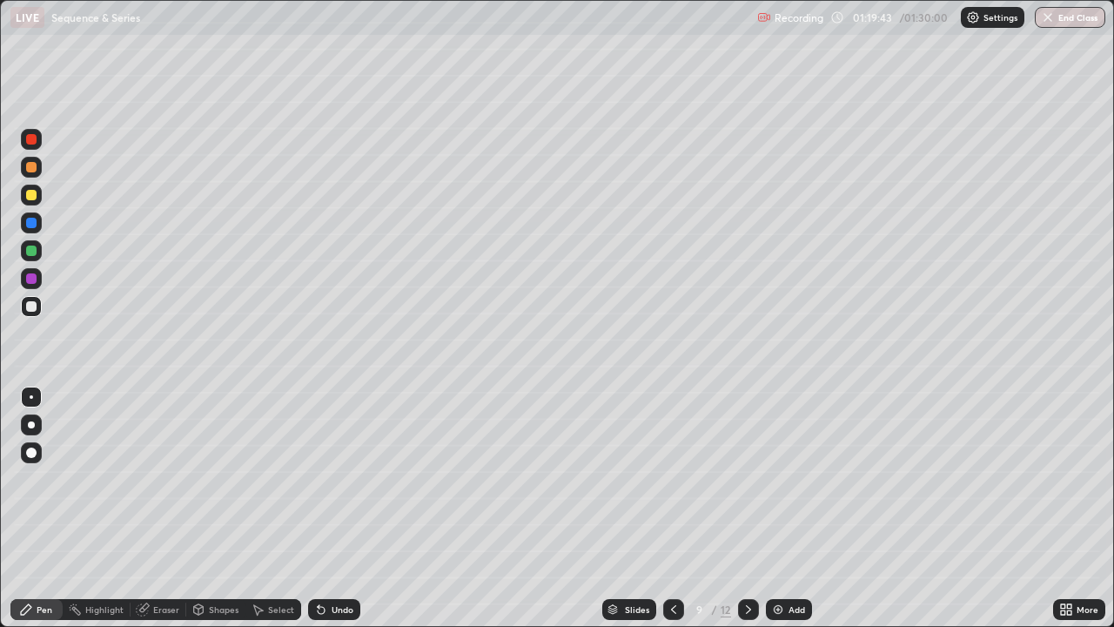
click at [676, 508] on div at bounding box center [673, 609] width 21 height 21
click at [747, 508] on icon at bounding box center [748, 609] width 14 height 14
click at [746, 508] on icon at bounding box center [748, 609] width 5 height 9
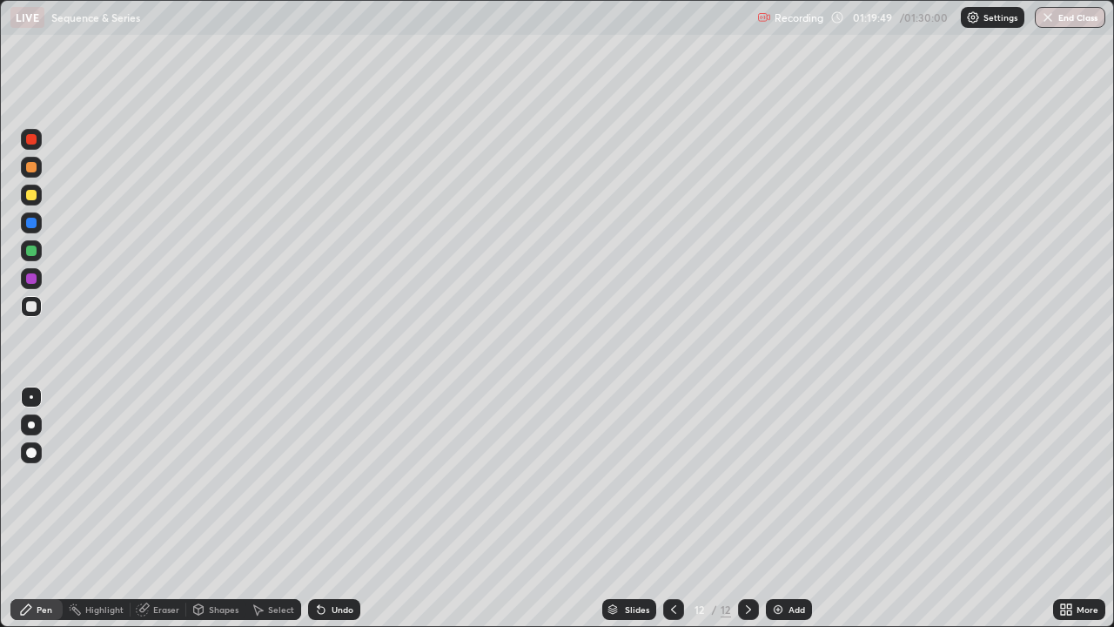
click at [668, 508] on icon at bounding box center [674, 609] width 14 height 14
click at [28, 167] on div at bounding box center [31, 167] width 10 height 10
click at [27, 246] on div at bounding box center [31, 250] width 10 height 10
click at [14, 508] on div "Erase all" at bounding box center [31, 313] width 42 height 557
click at [32, 166] on div at bounding box center [31, 167] width 10 height 10
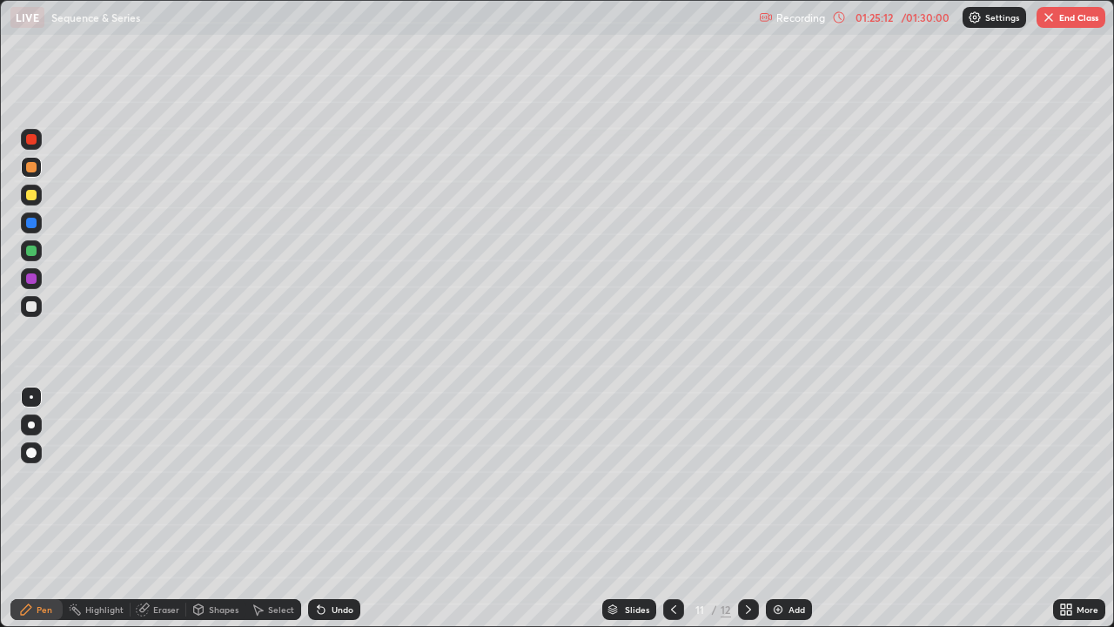
click at [674, 508] on icon at bounding box center [674, 609] width 14 height 14
click at [672, 508] on icon at bounding box center [674, 609] width 14 height 14
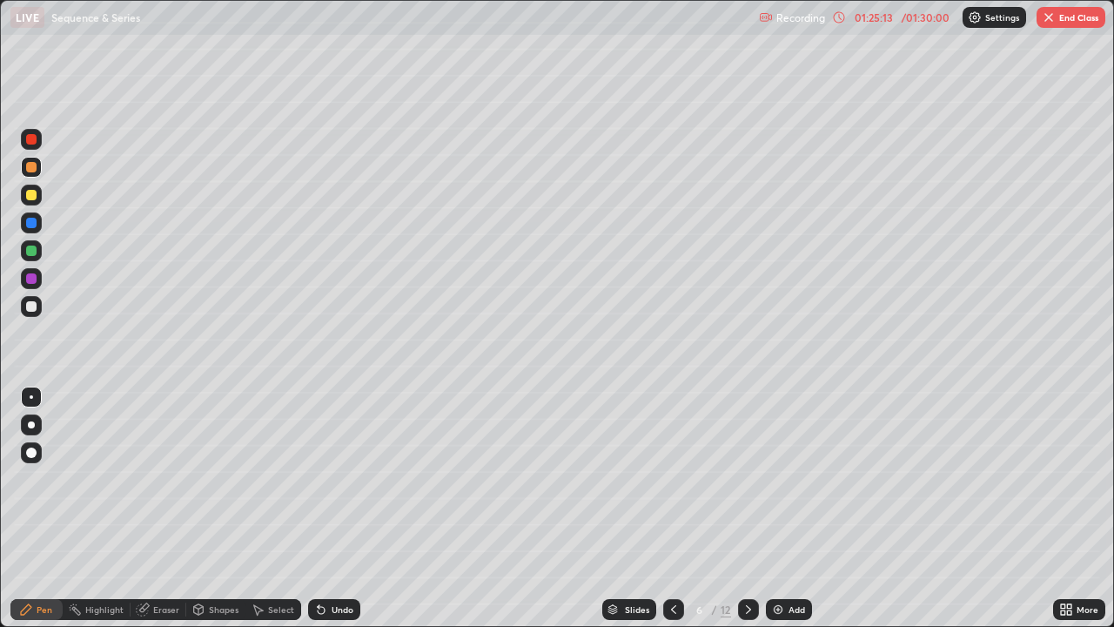
click at [672, 508] on icon at bounding box center [674, 609] width 14 height 14
click at [674, 508] on div at bounding box center [673, 609] width 21 height 21
click at [674, 508] on icon at bounding box center [673, 609] width 5 height 9
click at [748, 508] on icon at bounding box center [748, 609] width 14 height 14
click at [748, 508] on div at bounding box center [748, 609] width 21 height 21
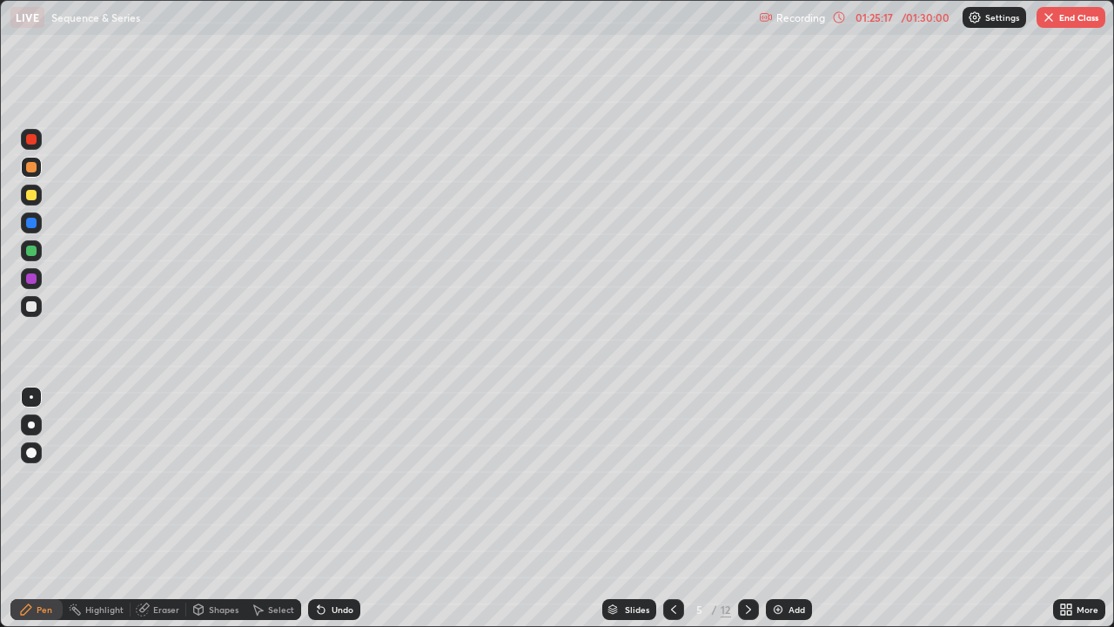
click at [748, 508] on div at bounding box center [748, 609] width 21 height 35
click at [747, 508] on div at bounding box center [748, 609] width 21 height 35
click at [747, 508] on icon at bounding box center [748, 609] width 14 height 14
click at [748, 508] on icon at bounding box center [748, 609] width 14 height 14
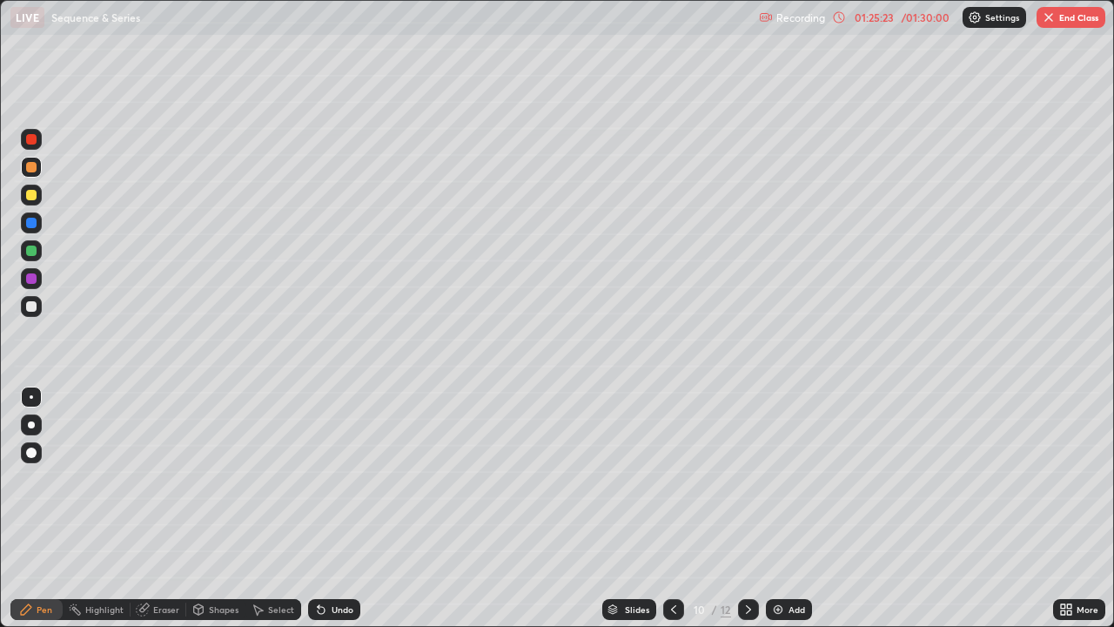
click at [738, 508] on div at bounding box center [748, 609] width 21 height 21
click at [1061, 20] on button "End Class" at bounding box center [1070, 17] width 69 height 21
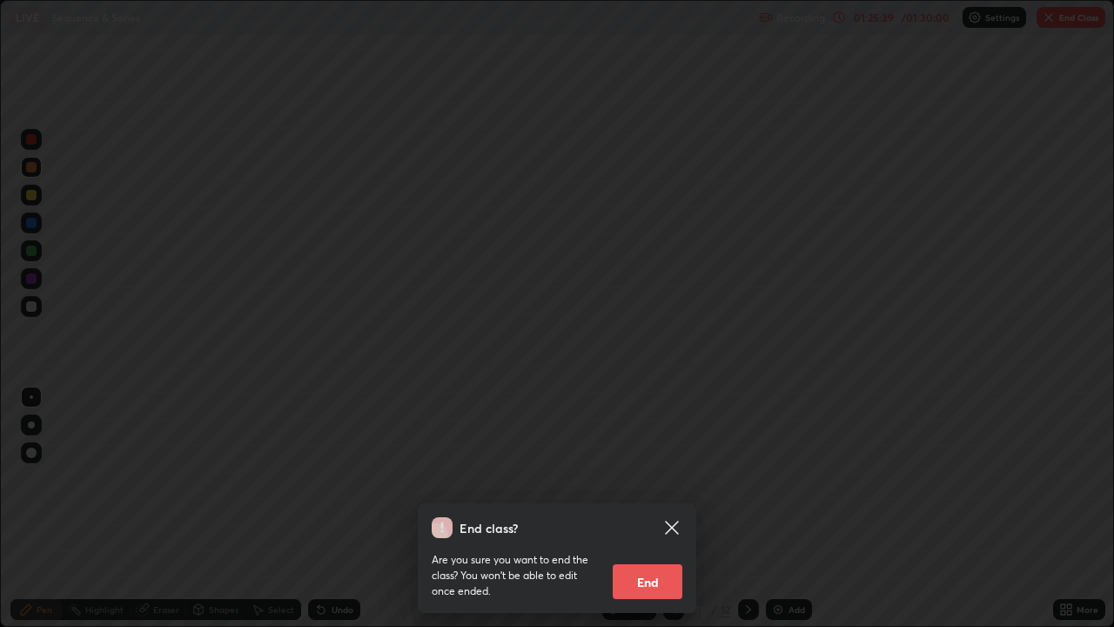
click at [650, 508] on button "End" at bounding box center [648, 581] width 70 height 35
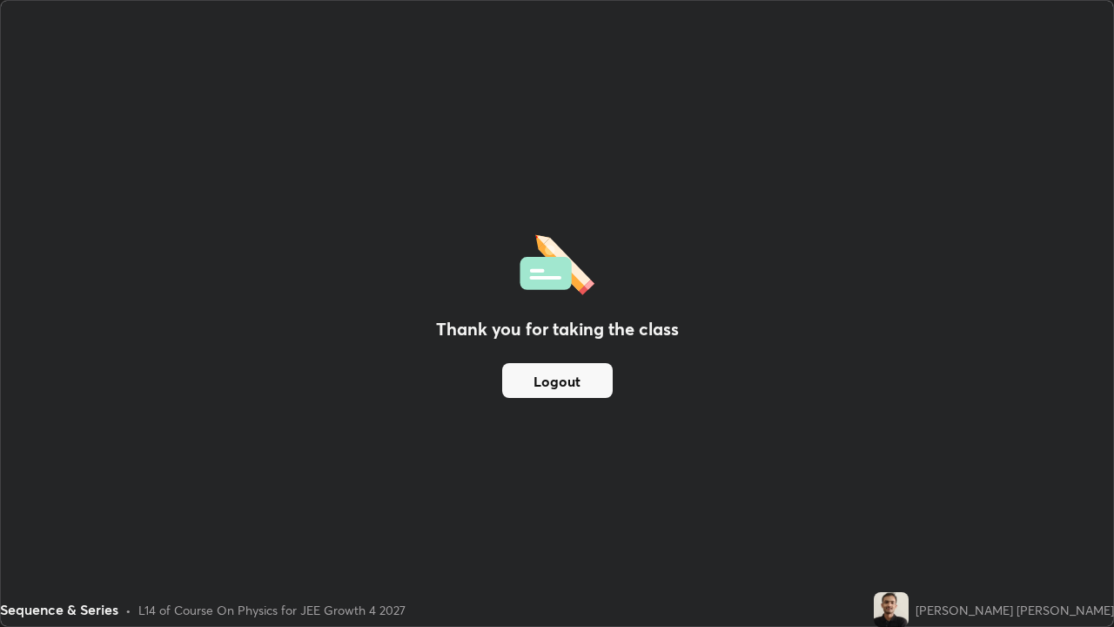
click at [567, 371] on button "Logout" at bounding box center [557, 380] width 111 height 35
